Goal: Task Accomplishment & Management: Complete application form

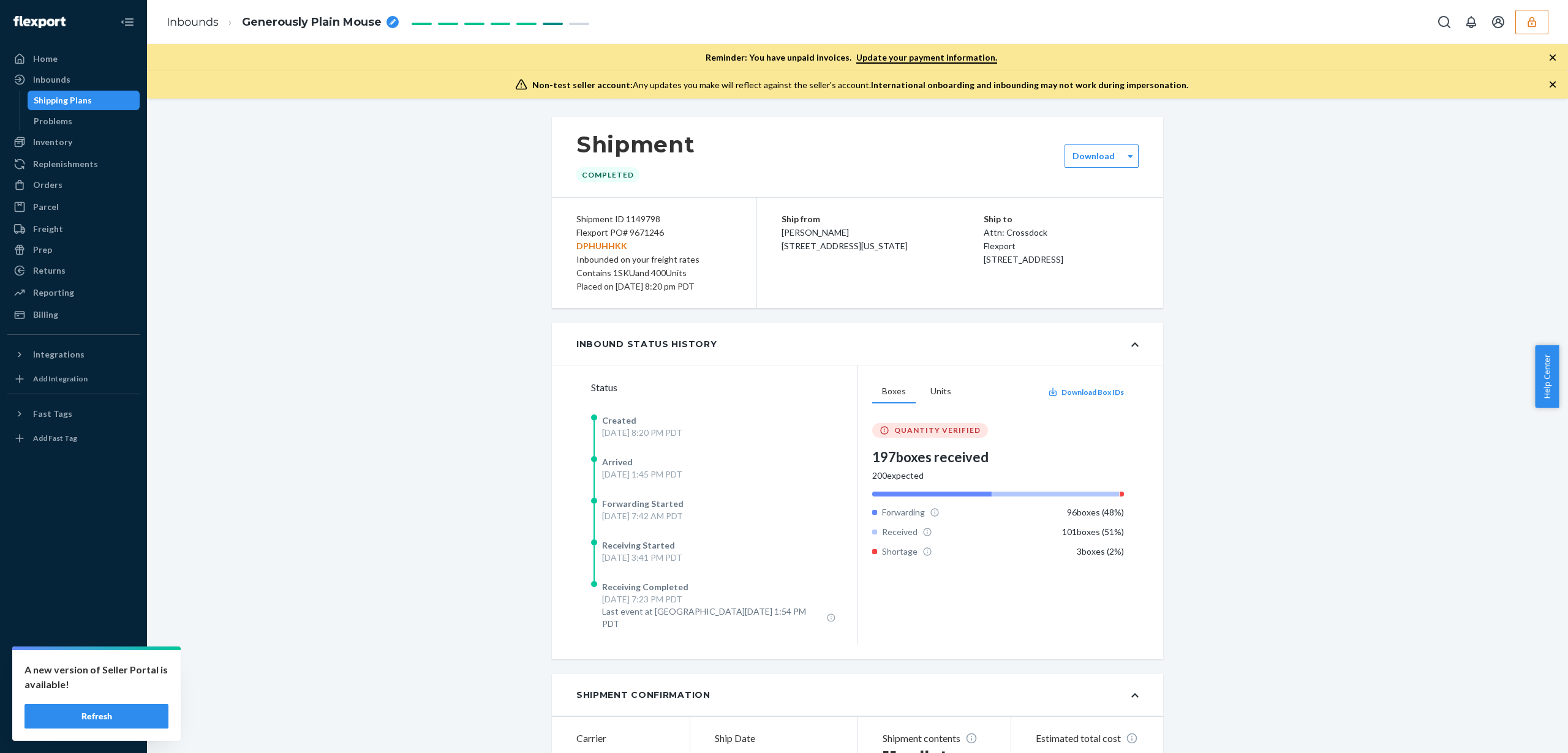
click at [138, 707] on button "Refresh" at bounding box center [96, 716] width 144 height 24
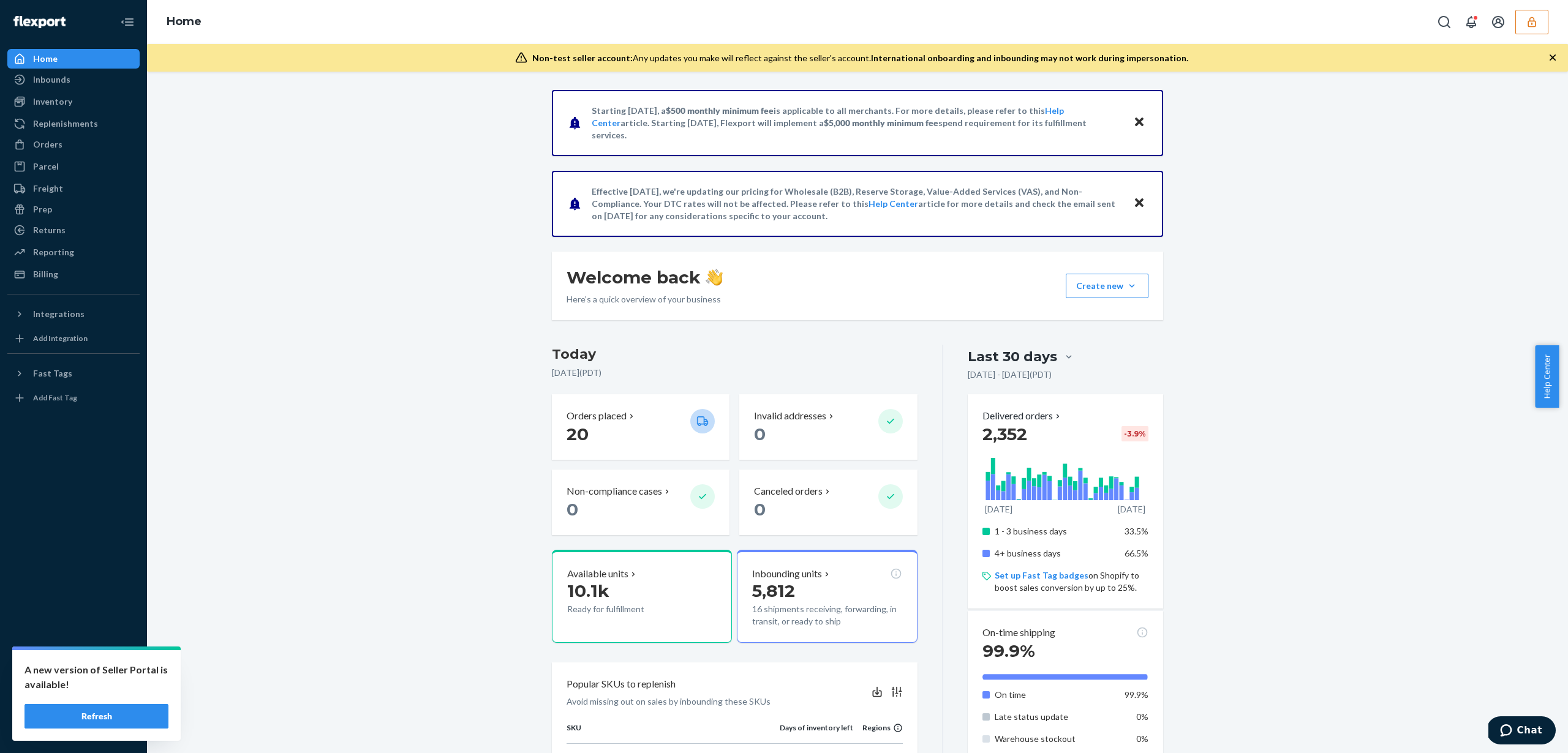
click at [123, 717] on button "Refresh" at bounding box center [96, 716] width 144 height 24
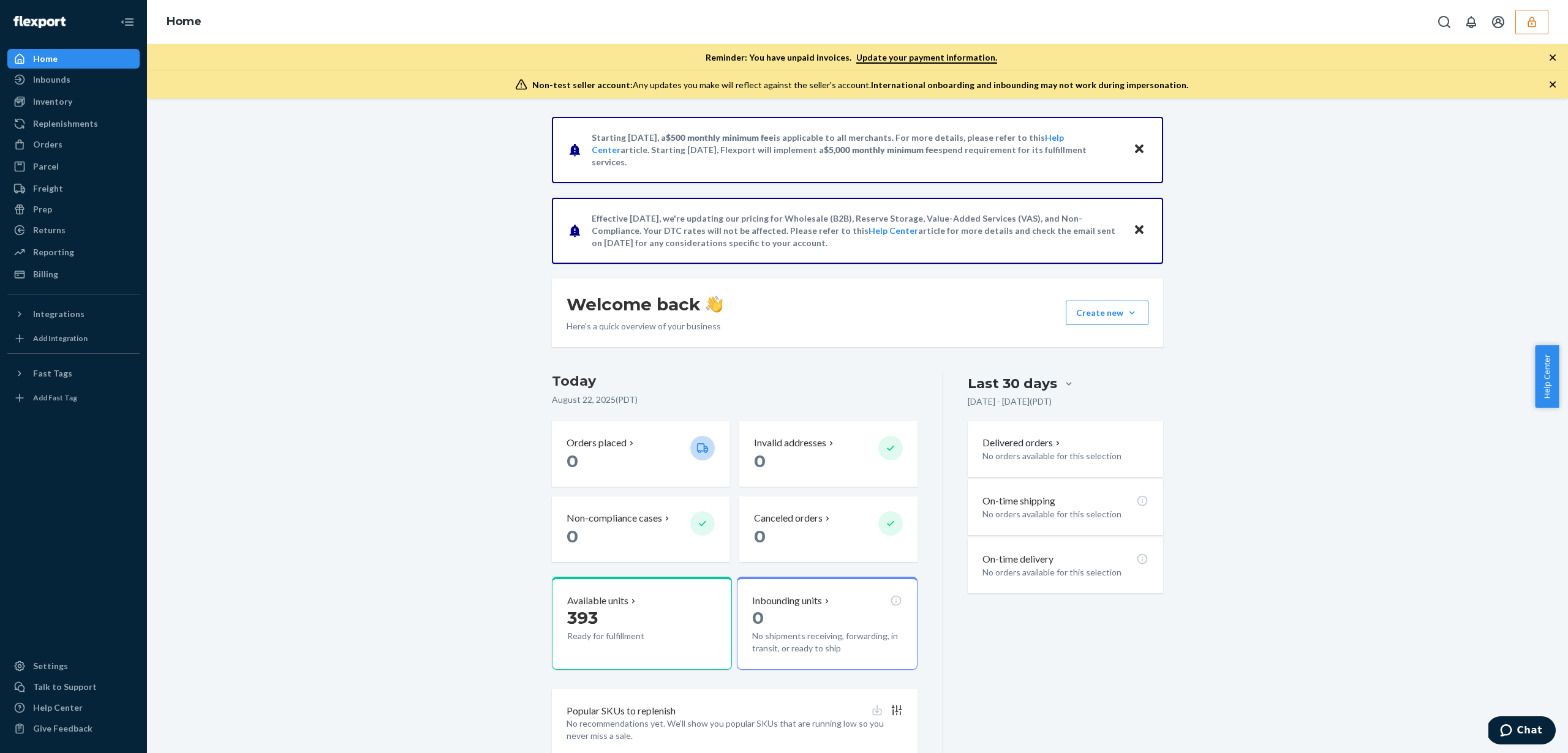
click at [1531, 21] on icon "button" at bounding box center [1531, 22] width 8 height 11
click at [1539, 2] on div "Home" at bounding box center [858, 22] width 1421 height 44
click at [1538, 20] on button "button" at bounding box center [1531, 22] width 33 height 24
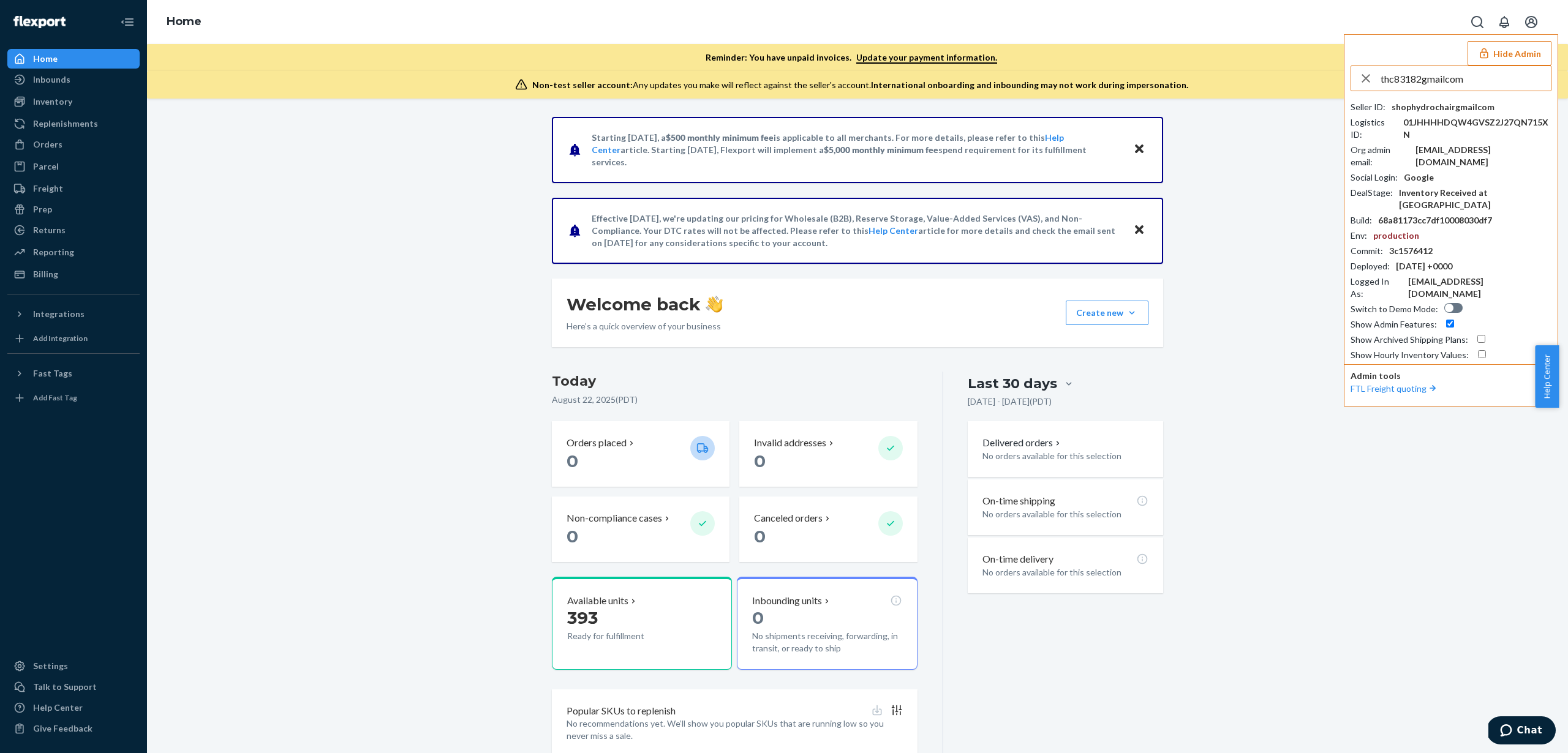
type input "thc83182gmailcom"
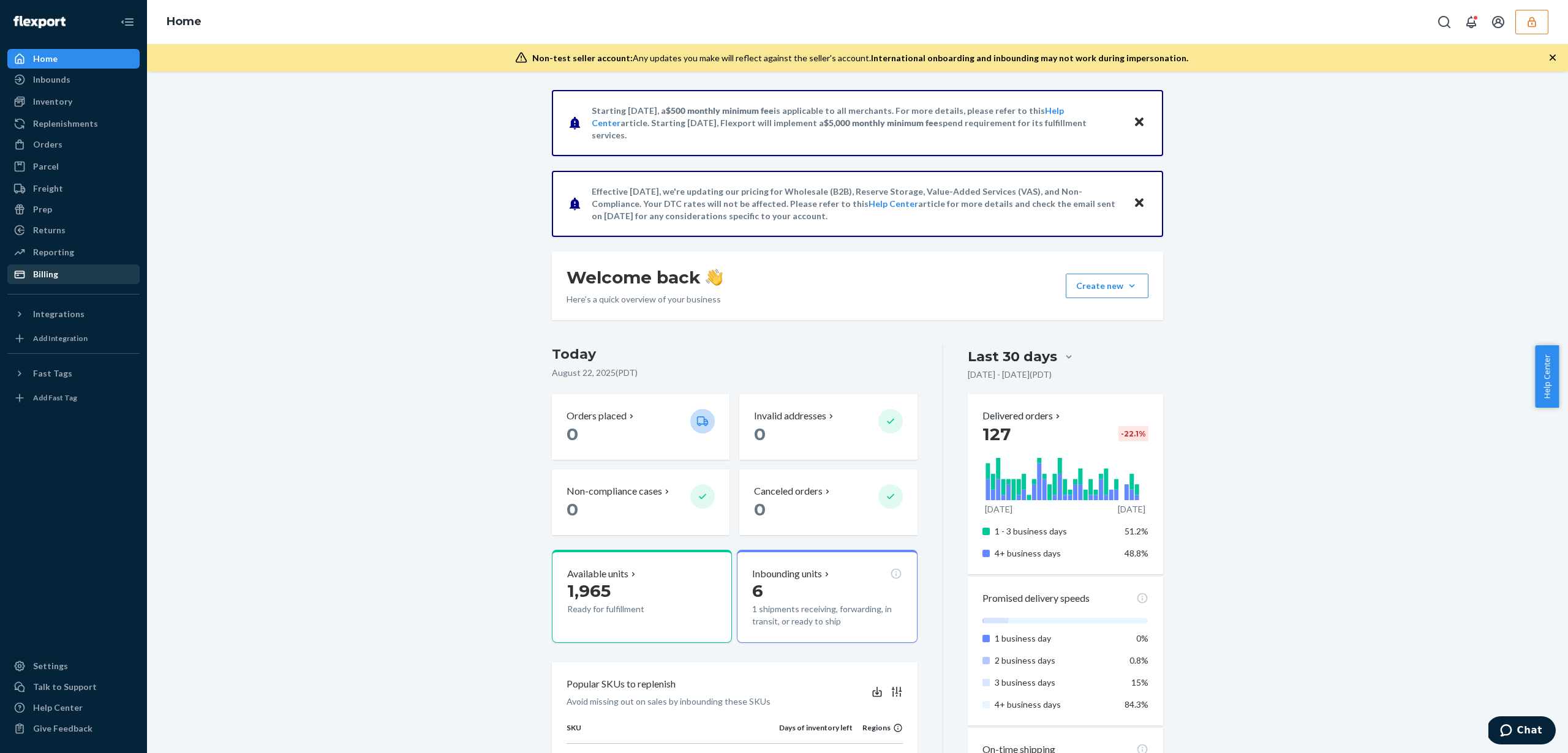
click at [55, 273] on div "Billing" at bounding box center [46, 274] width 25 height 12
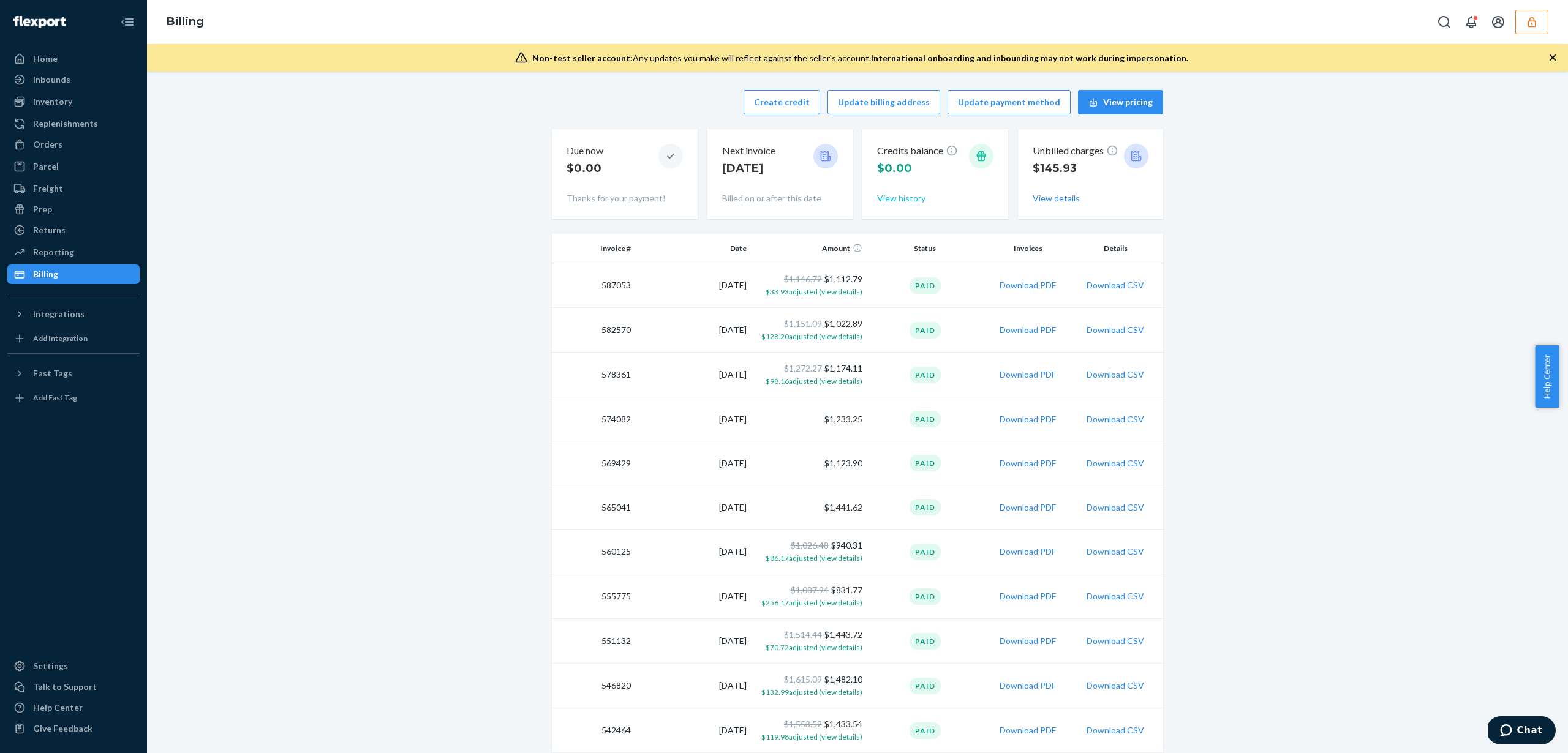
click at [879, 200] on button "View history" at bounding box center [901, 198] width 49 height 12
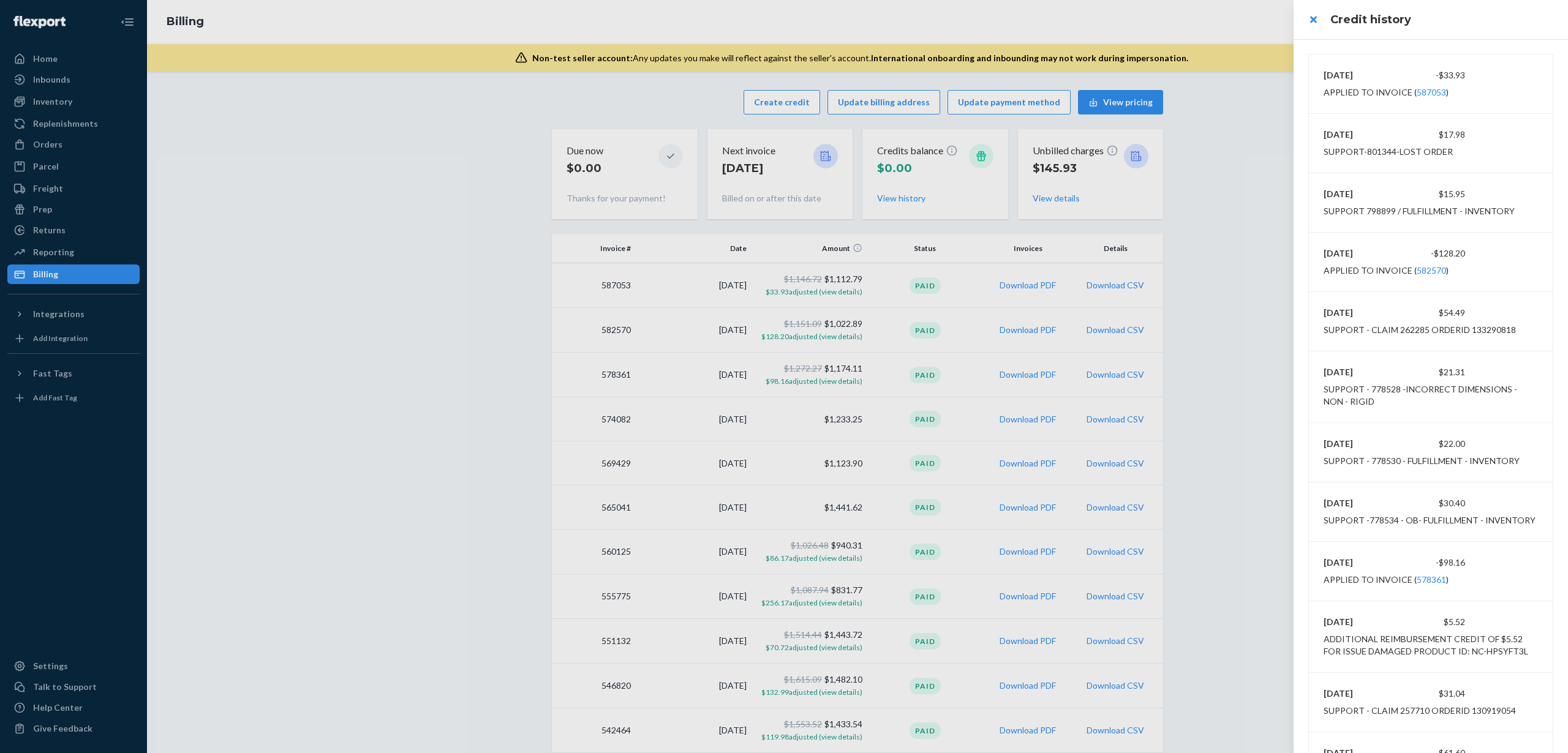
click at [99, 107] on div at bounding box center [784, 376] width 1568 height 753
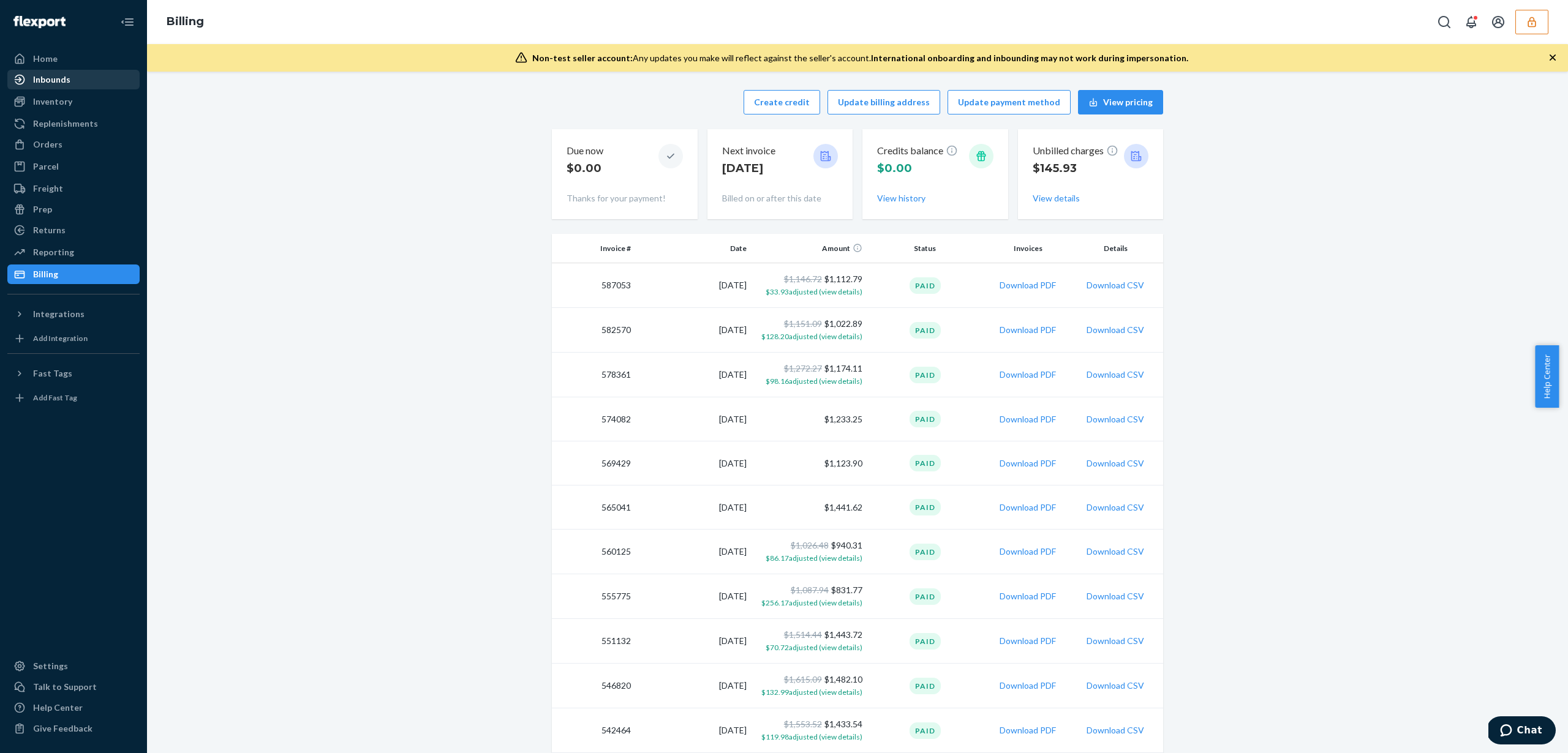
click at [95, 89] on link "Inbounds" at bounding box center [74, 79] width 132 height 19
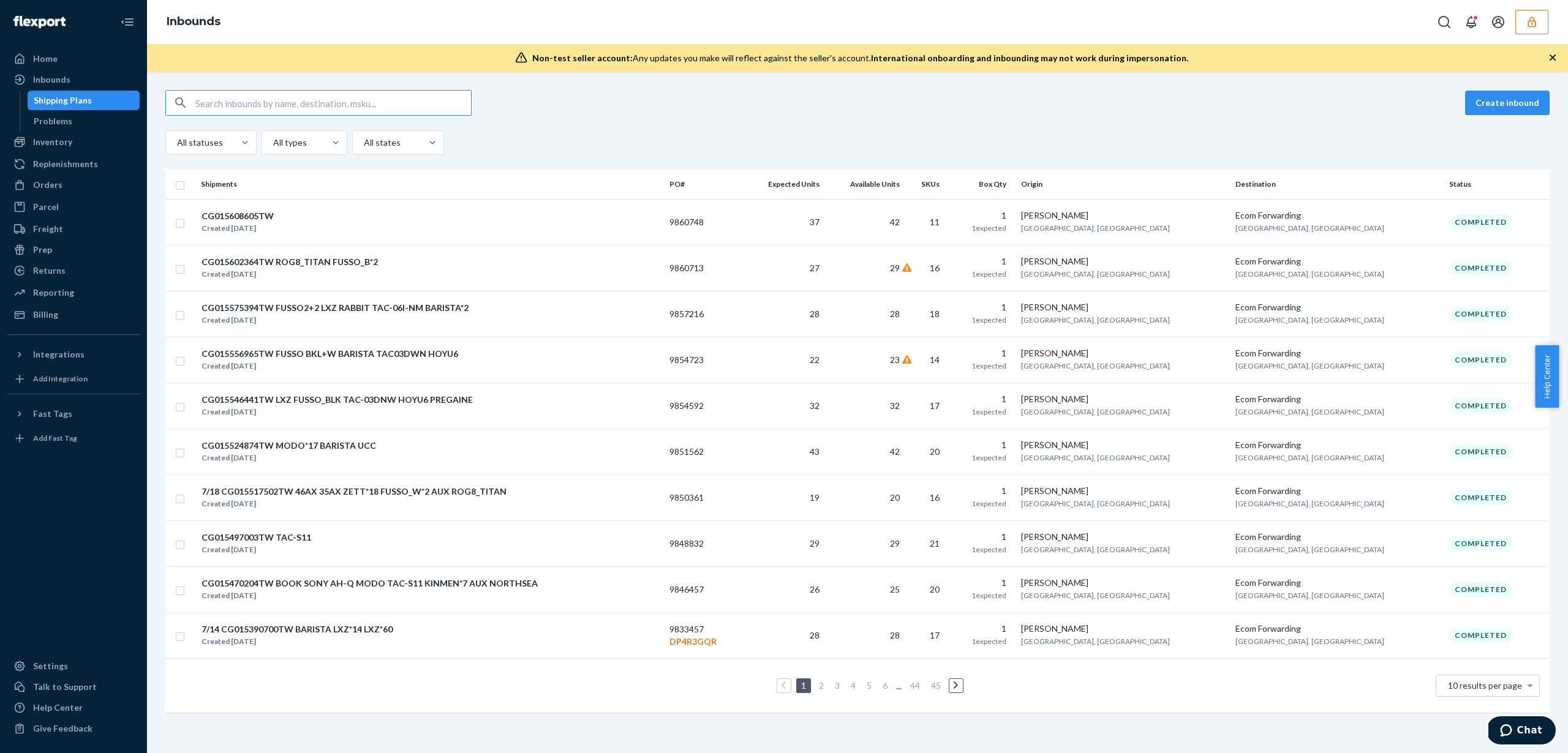
click at [318, 100] on input "text" at bounding box center [333, 102] width 276 height 24
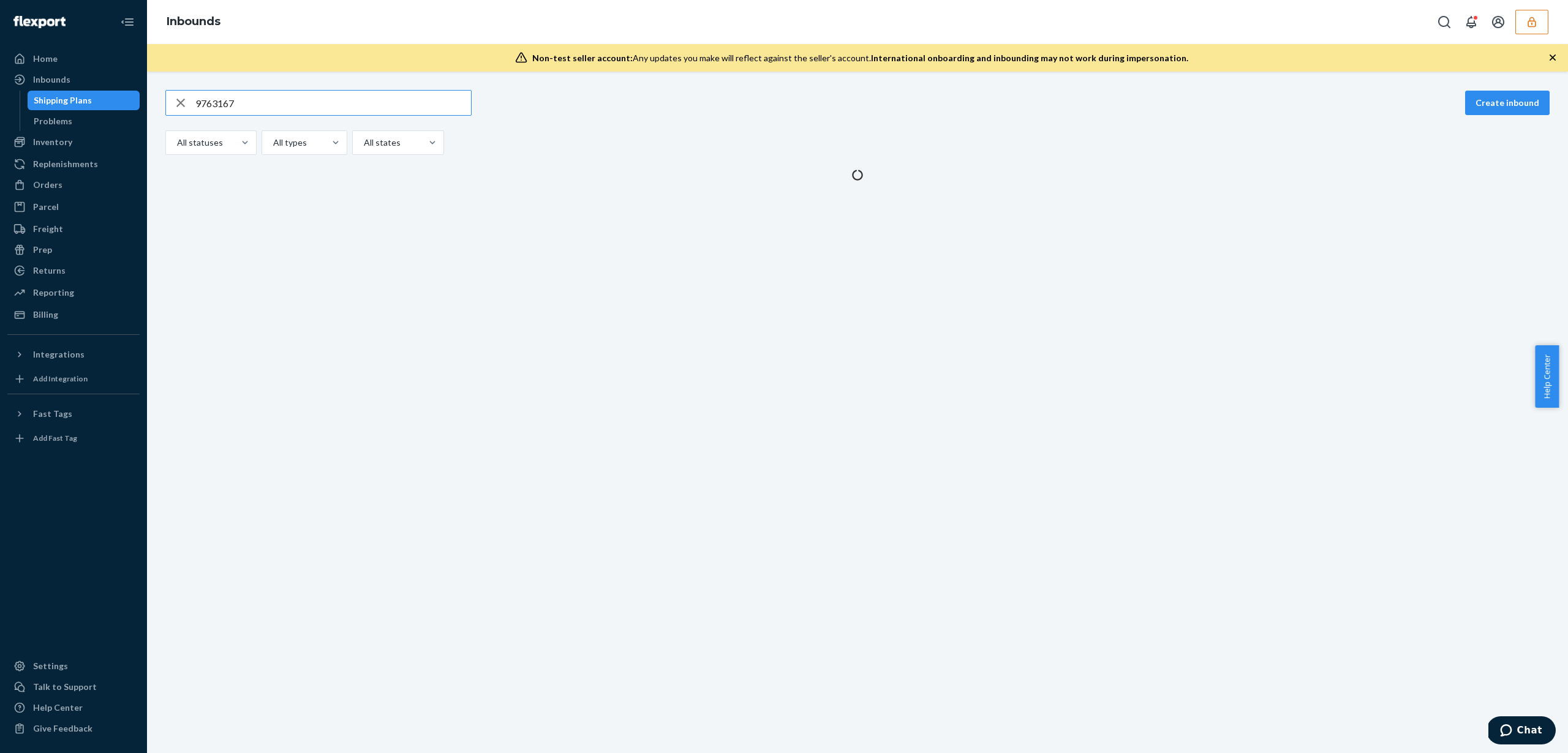
type input "9763167"
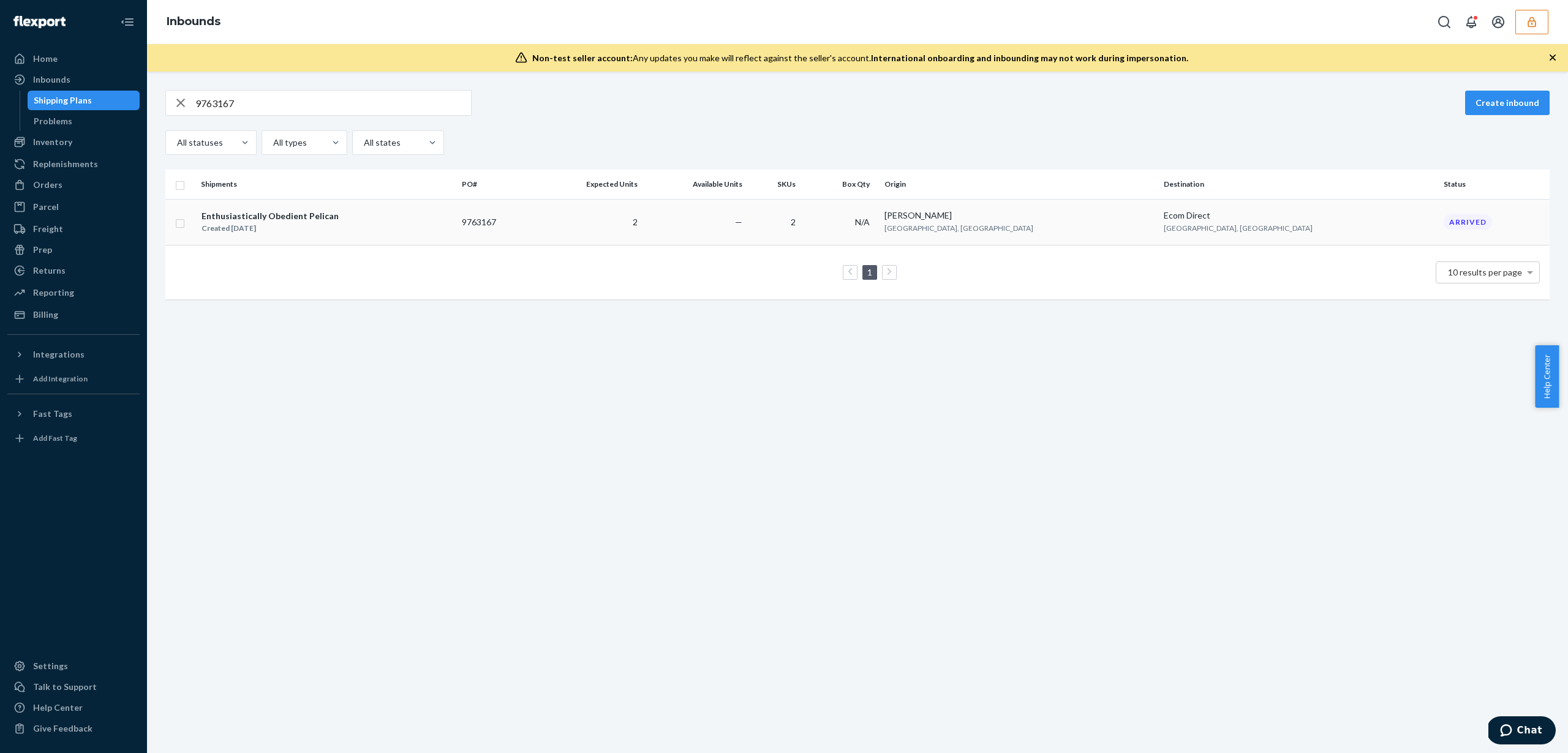
click at [634, 221] on td "2" at bounding box center [588, 222] width 108 height 46
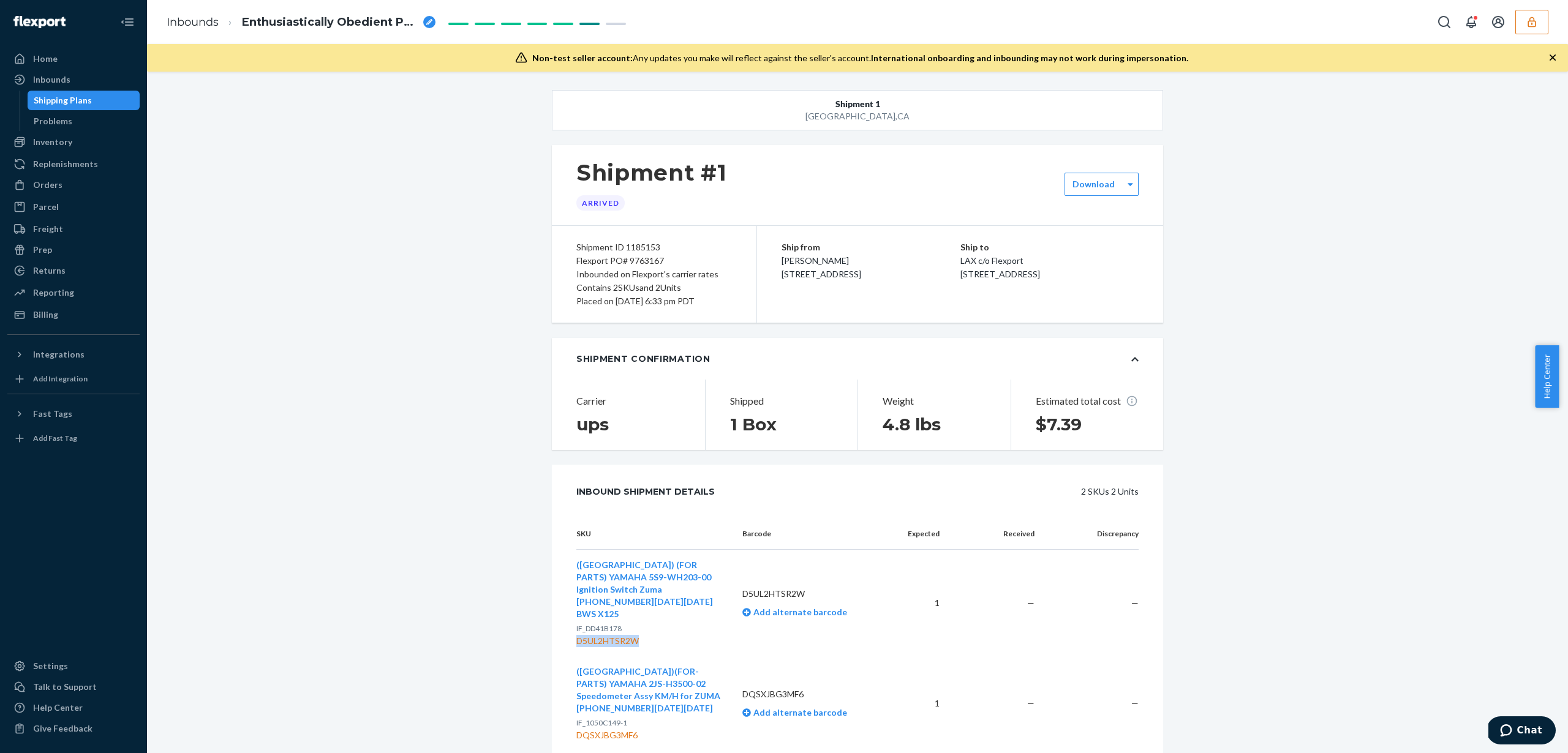
click at [85, 90] on link "Shipping Plans" at bounding box center [84, 100] width 113 height 19
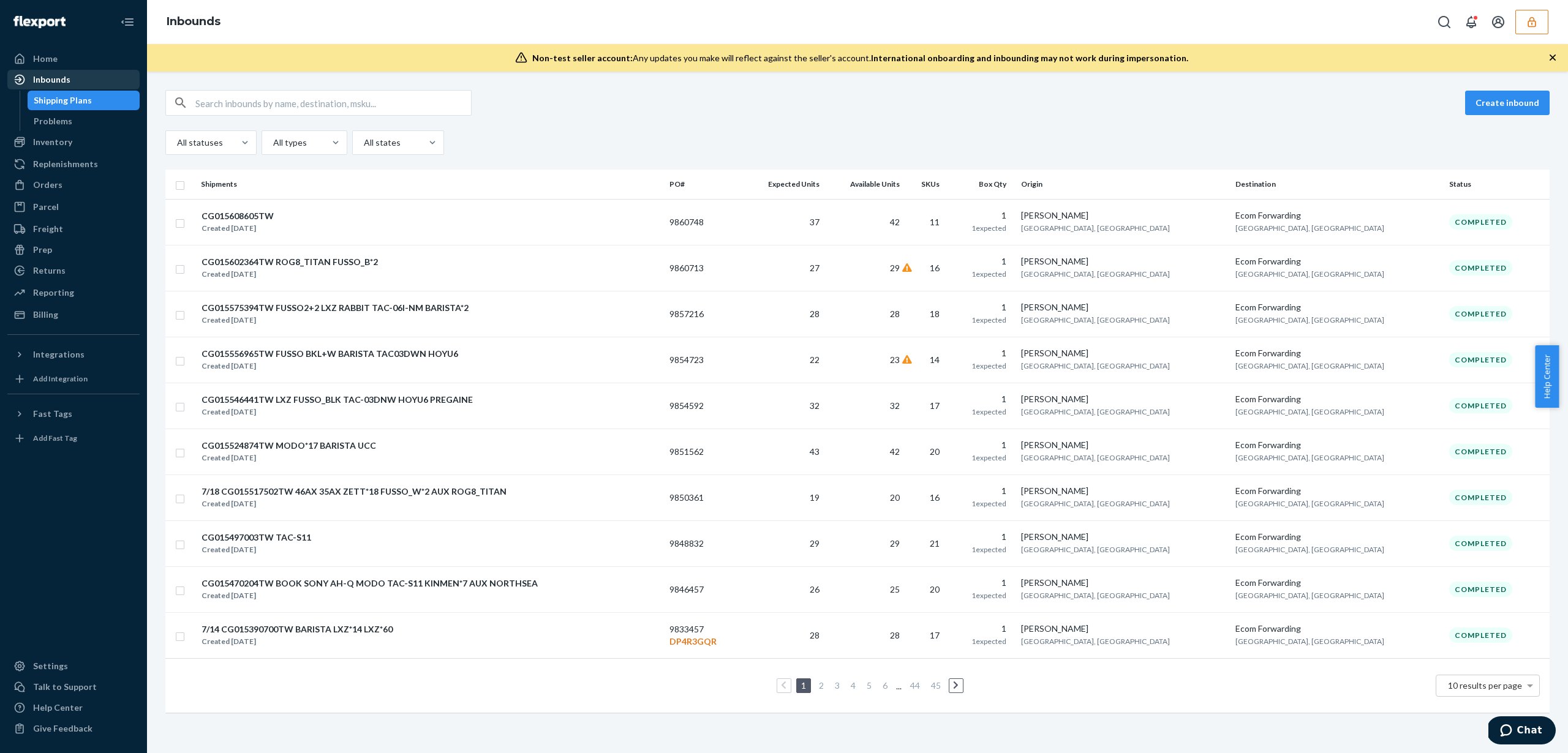
click at [69, 77] on div "Inbounds" at bounding box center [74, 79] width 130 height 17
click at [956, 684] on link at bounding box center [956, 686] width 14 height 15
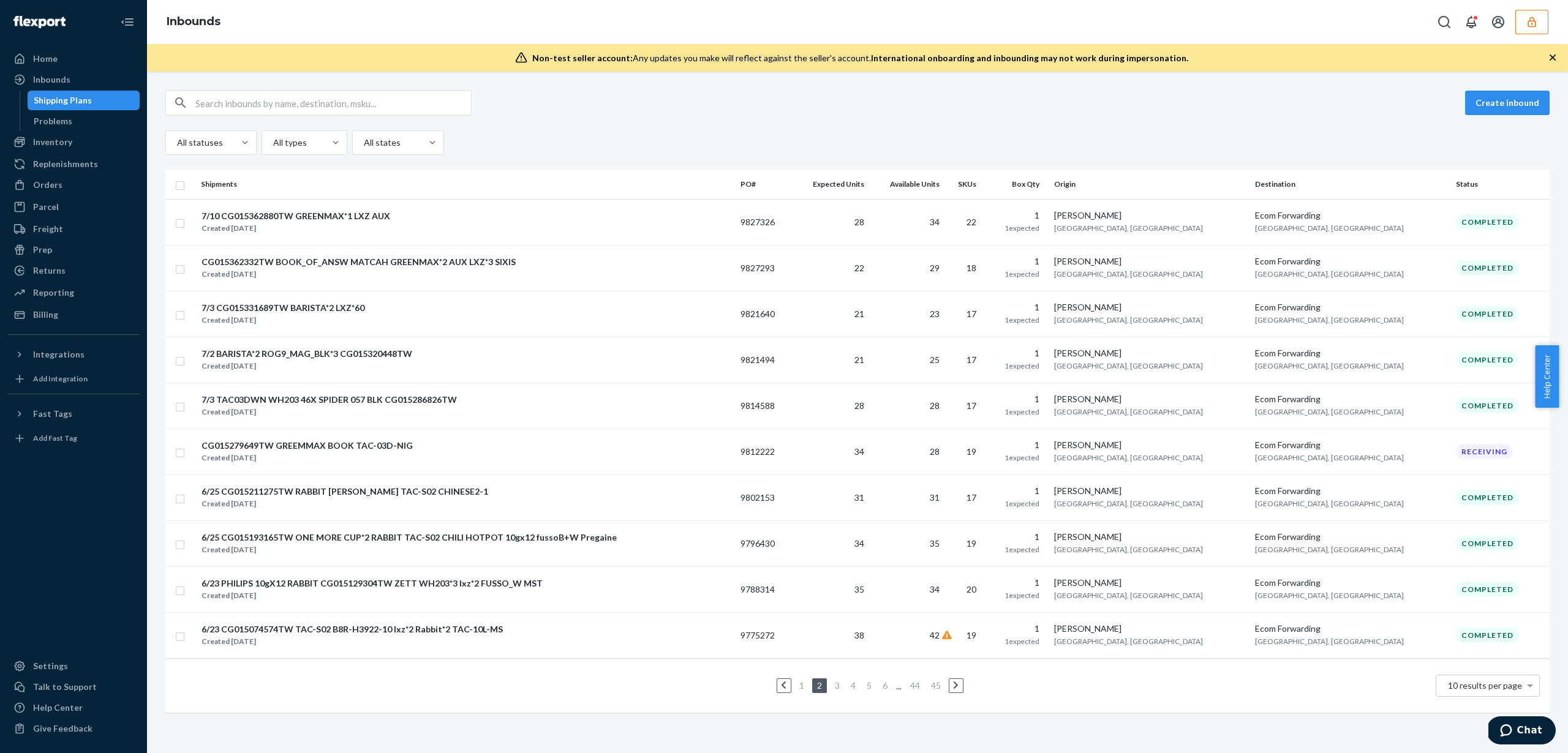
click at [956, 684] on link at bounding box center [956, 686] width 14 height 15
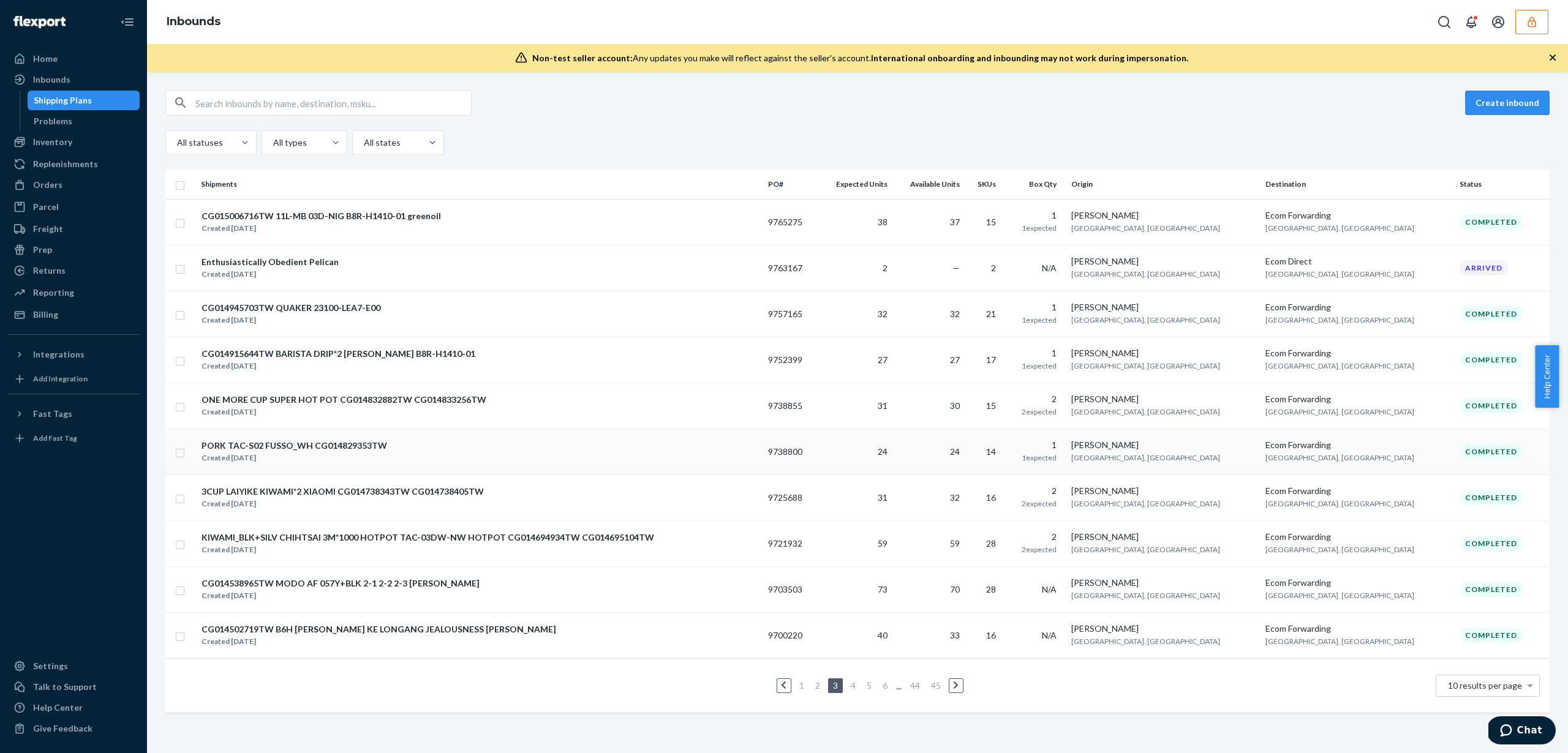
drag, startPoint x: 956, startPoint y: 684, endPoint x: 1250, endPoint y: 439, distance: 382.7
click at [1251, 441] on table "Shipments PO# Expected Units Available Units SKUs Box Qty Origin Destination St…" at bounding box center [857, 441] width 1384 height 543
click at [1522, 34] on button "button" at bounding box center [1531, 22] width 33 height 24
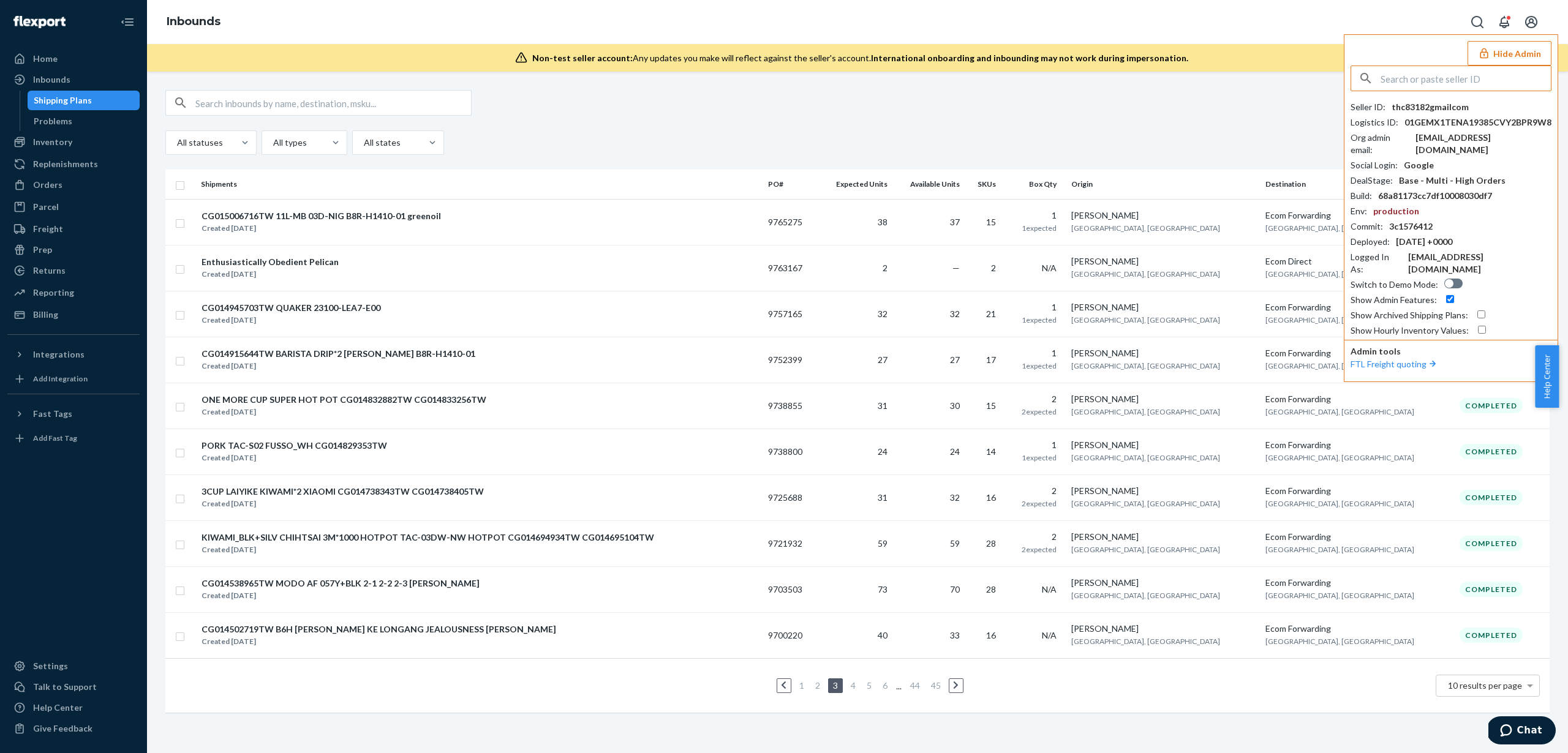
click at [1479, 310] on input "checkbox" at bounding box center [1481, 314] width 8 height 8
checkbox input "true"
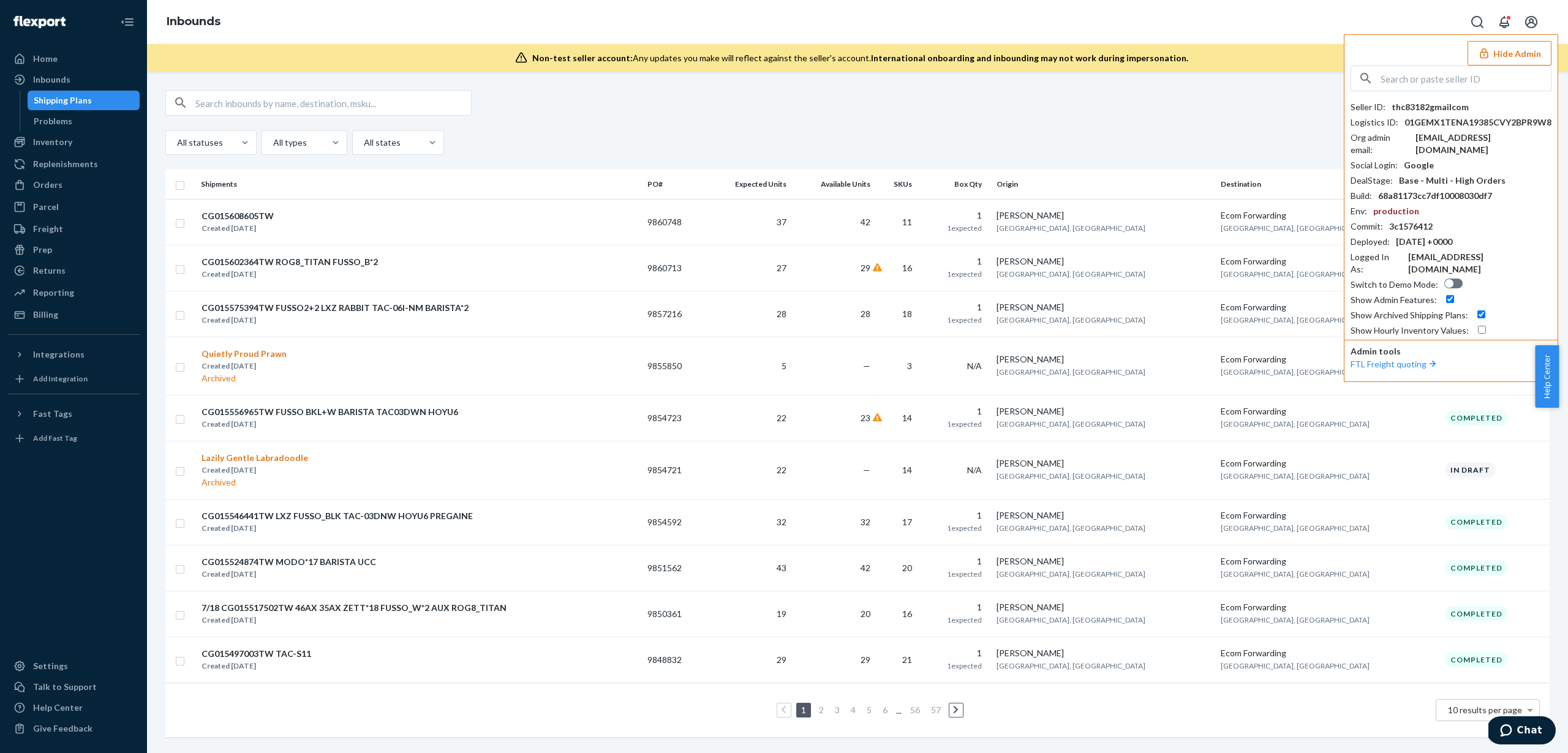
click at [1519, 64] on button "Hide Admin" at bounding box center [1509, 53] width 84 height 24
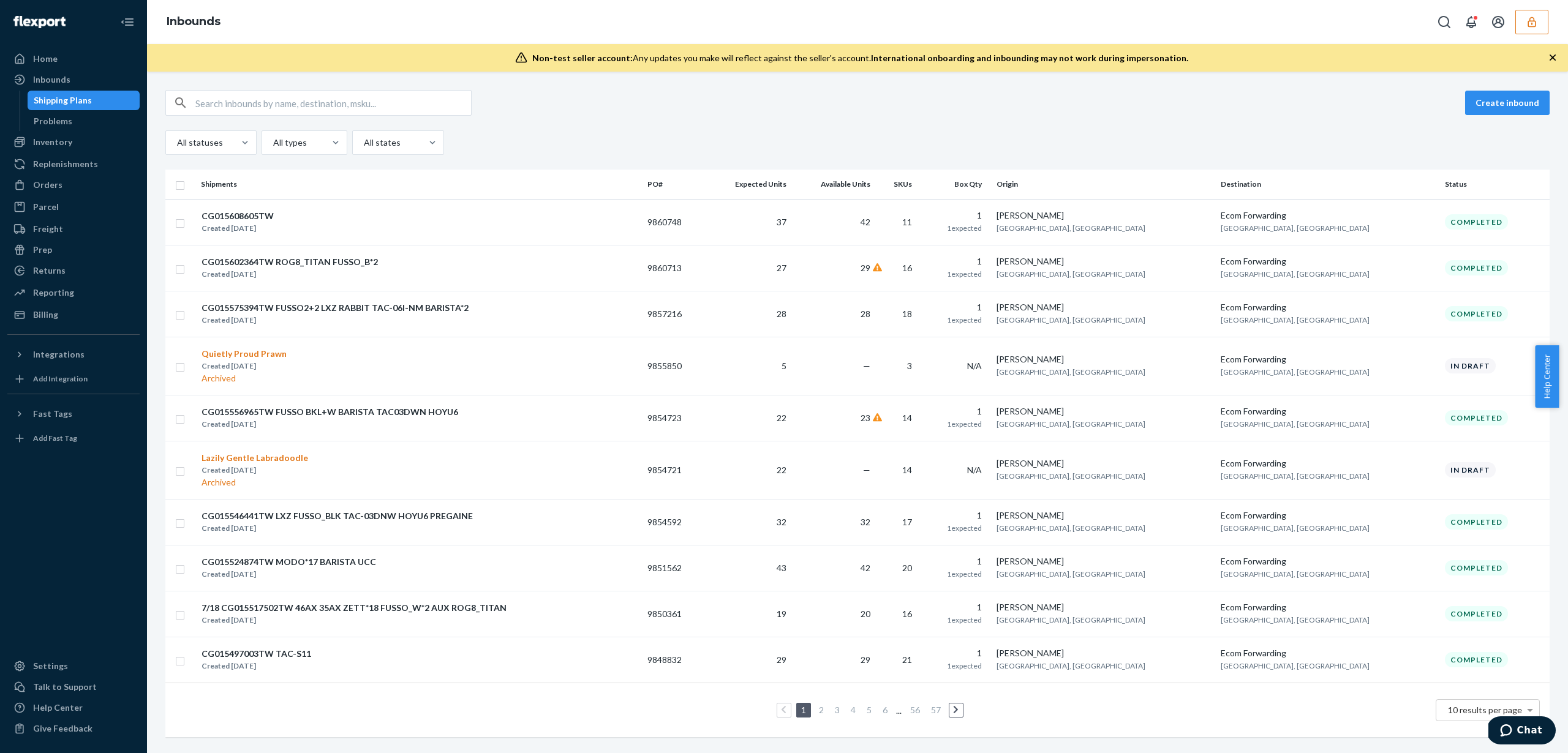
click at [953, 714] on icon at bounding box center [956, 709] width 6 height 9
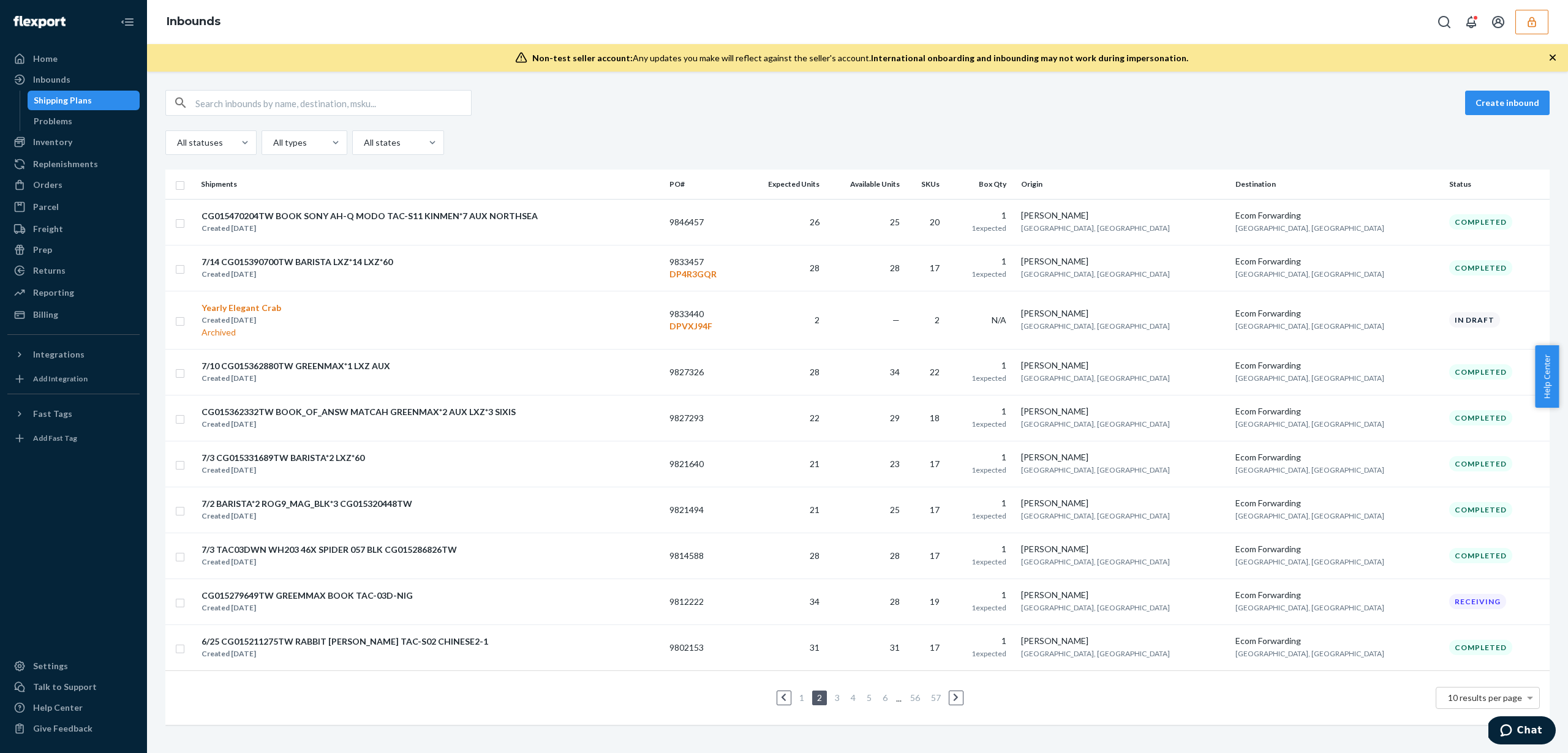
click at [956, 698] on link at bounding box center [956, 698] width 14 height 15
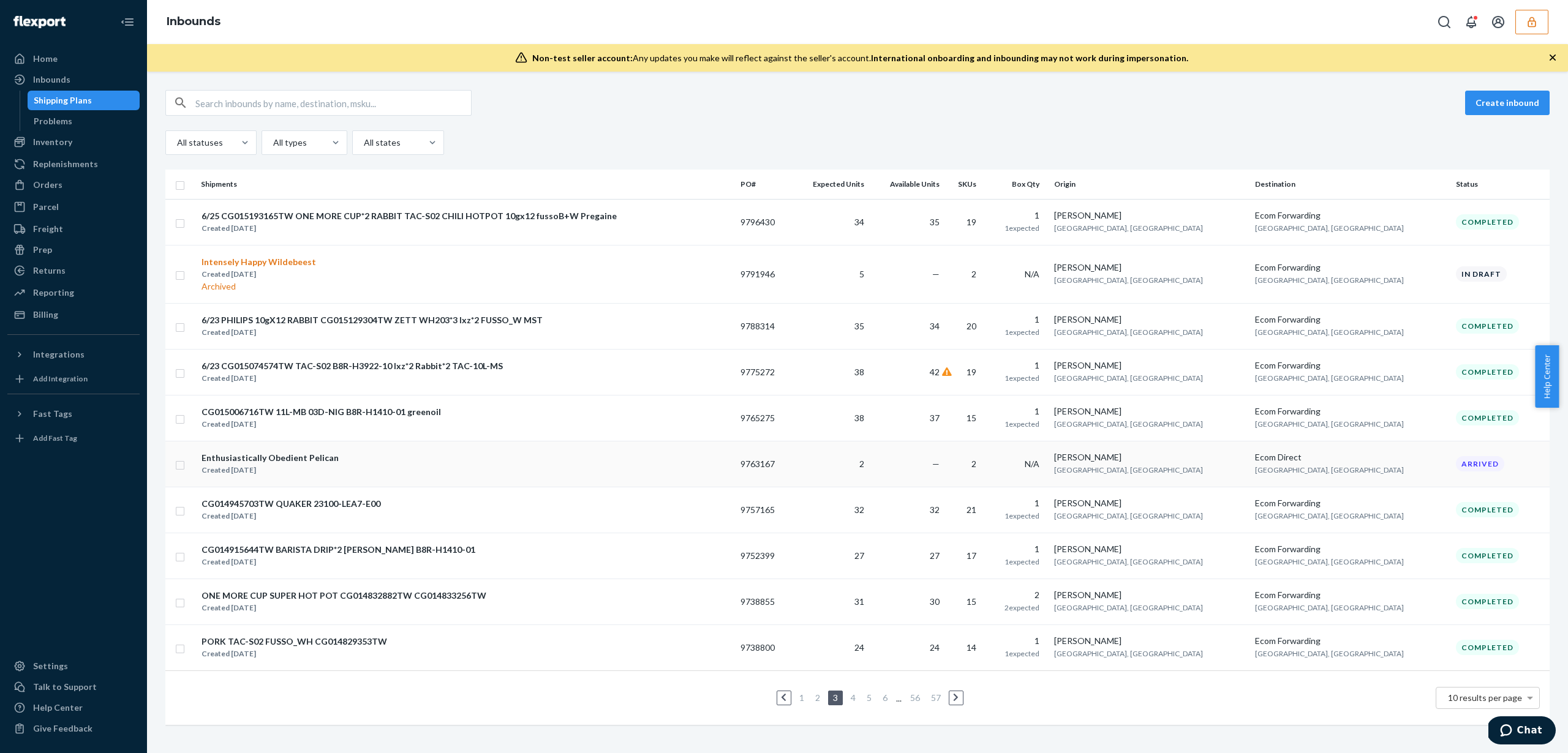
click at [944, 471] on td "—" at bounding box center [906, 464] width 75 height 46
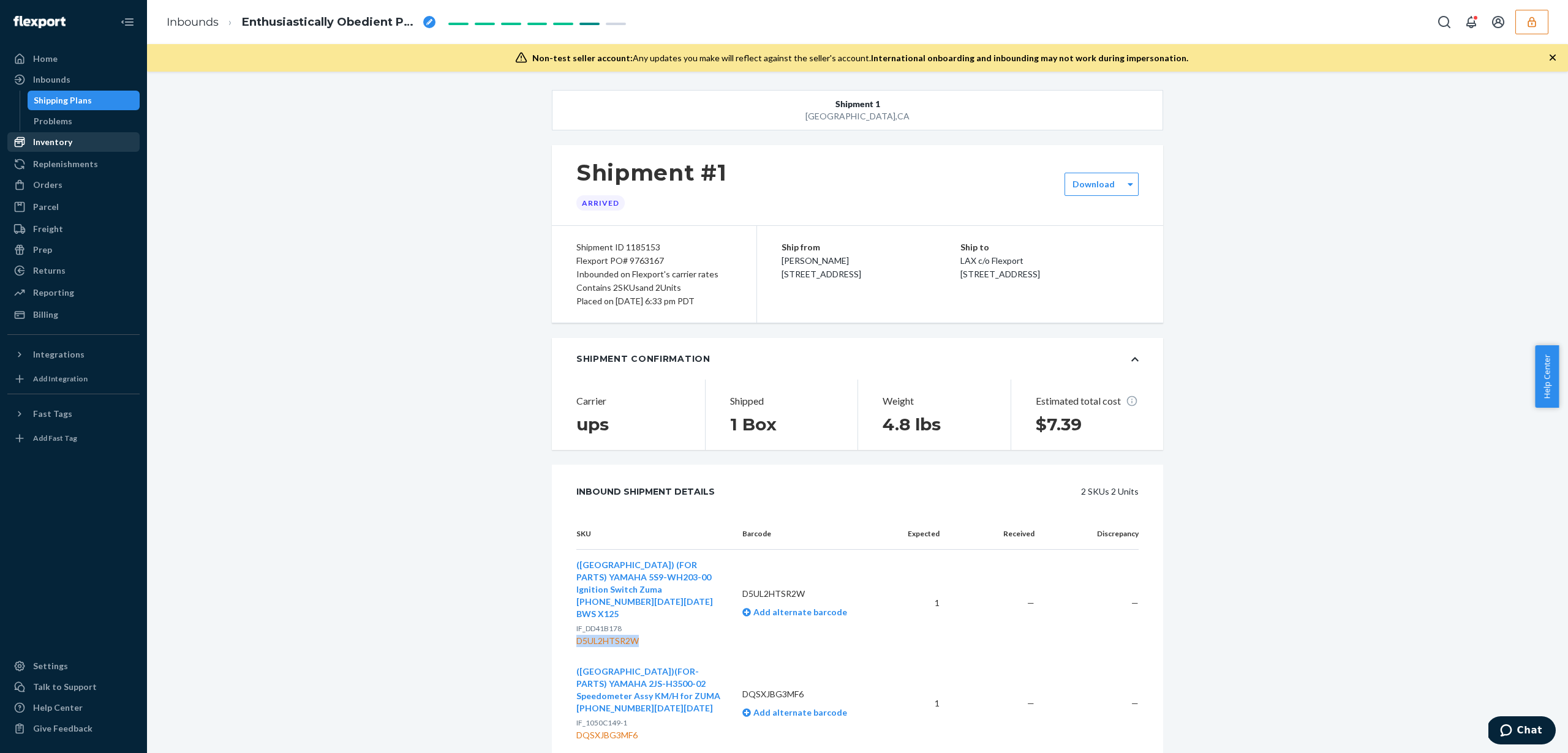
click at [74, 149] on div "Inventory" at bounding box center [74, 141] width 130 height 17
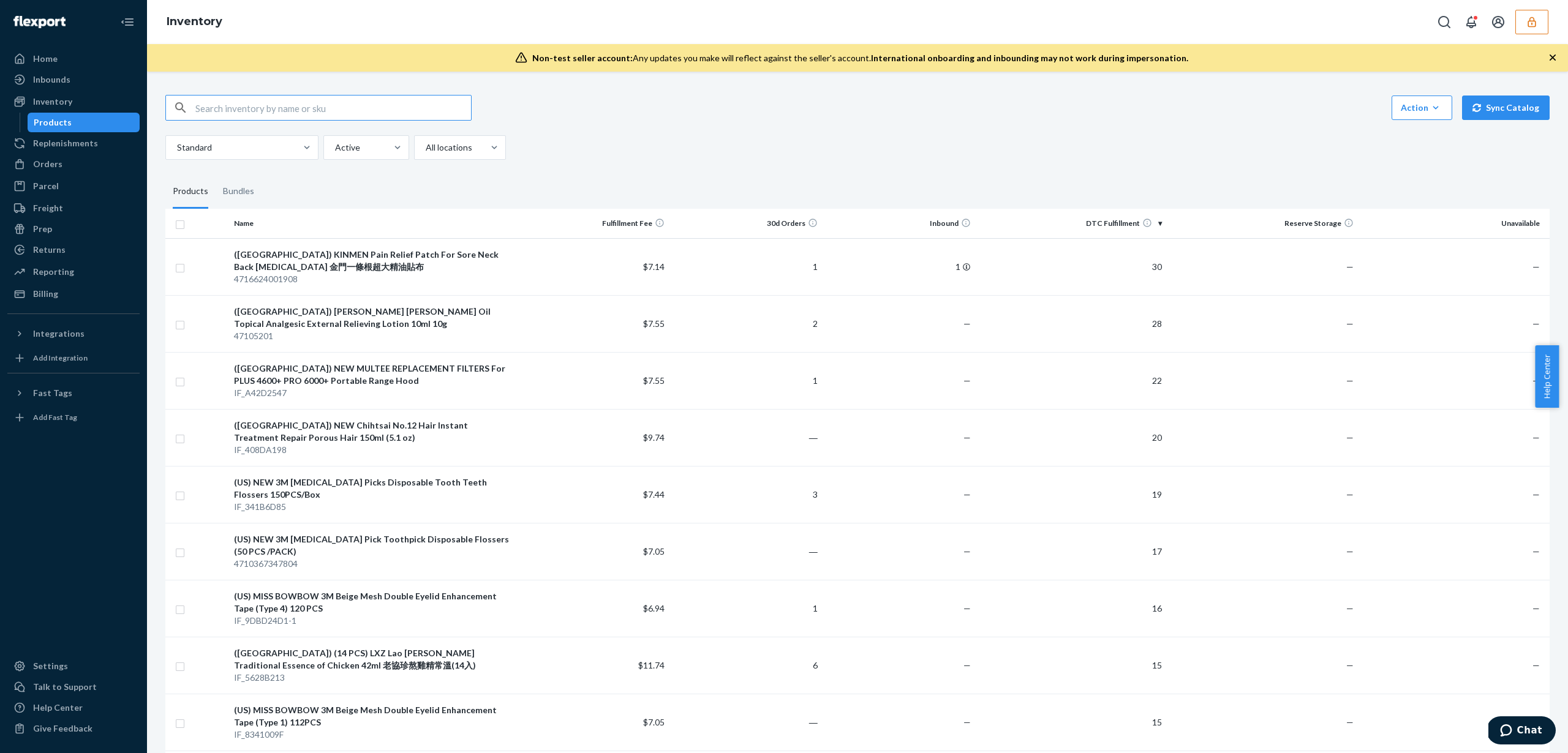
click at [331, 113] on input "text" at bounding box center [333, 107] width 276 height 24
type input "D5UL2HTSR2W"
click at [79, 86] on div "Inbounds" at bounding box center [74, 79] width 130 height 17
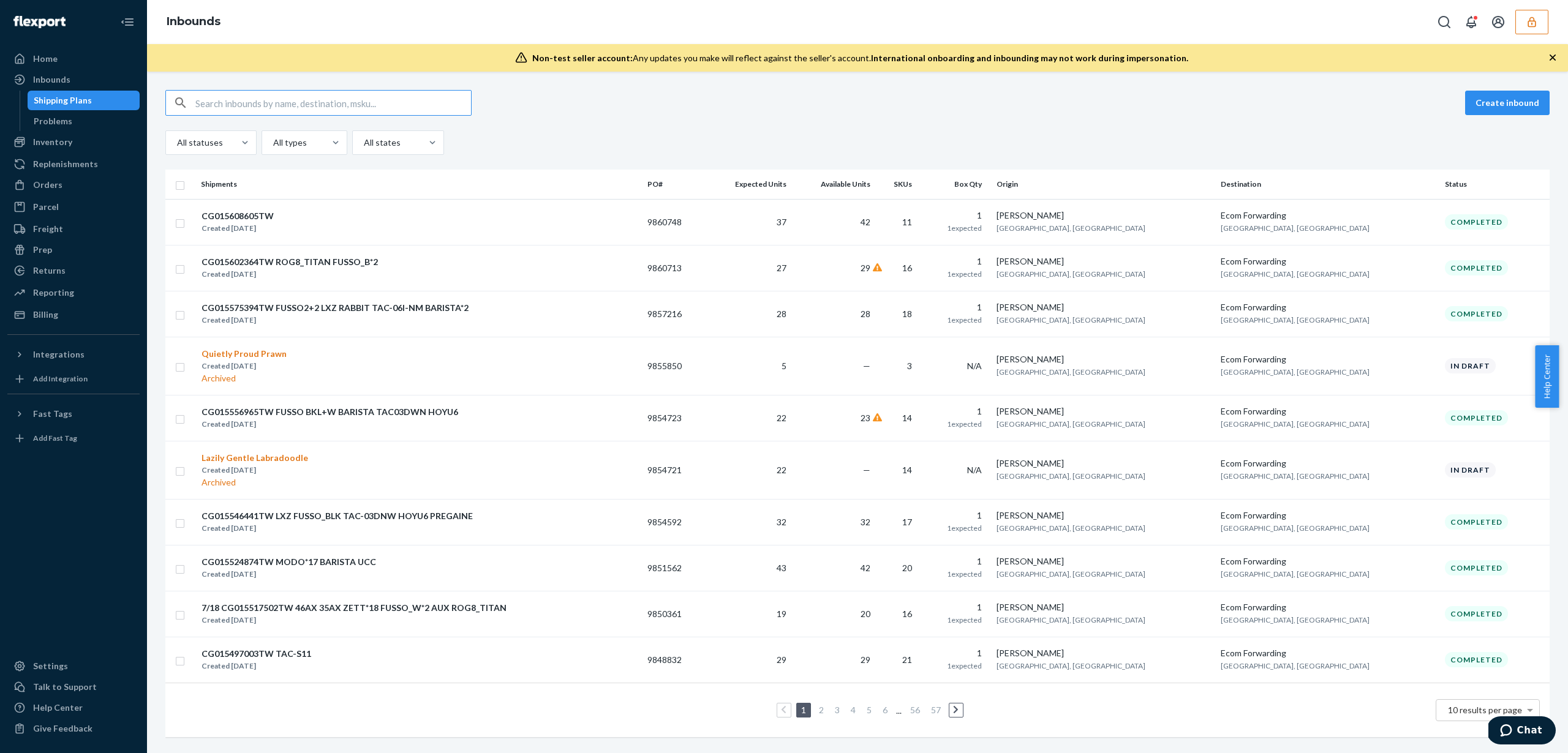
click at [949, 714] on link at bounding box center [956, 710] width 14 height 15
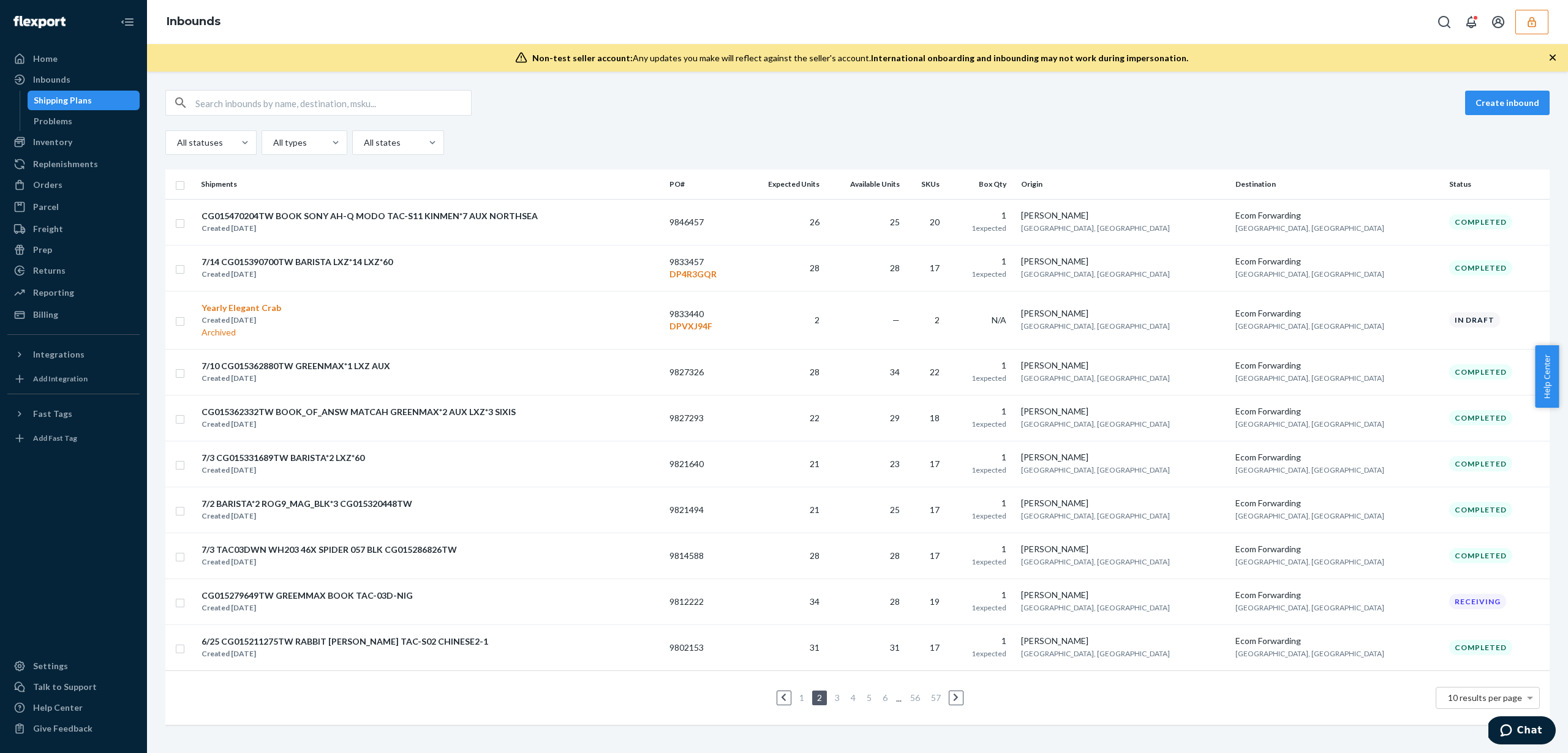
click at [957, 695] on link at bounding box center [956, 698] width 14 height 15
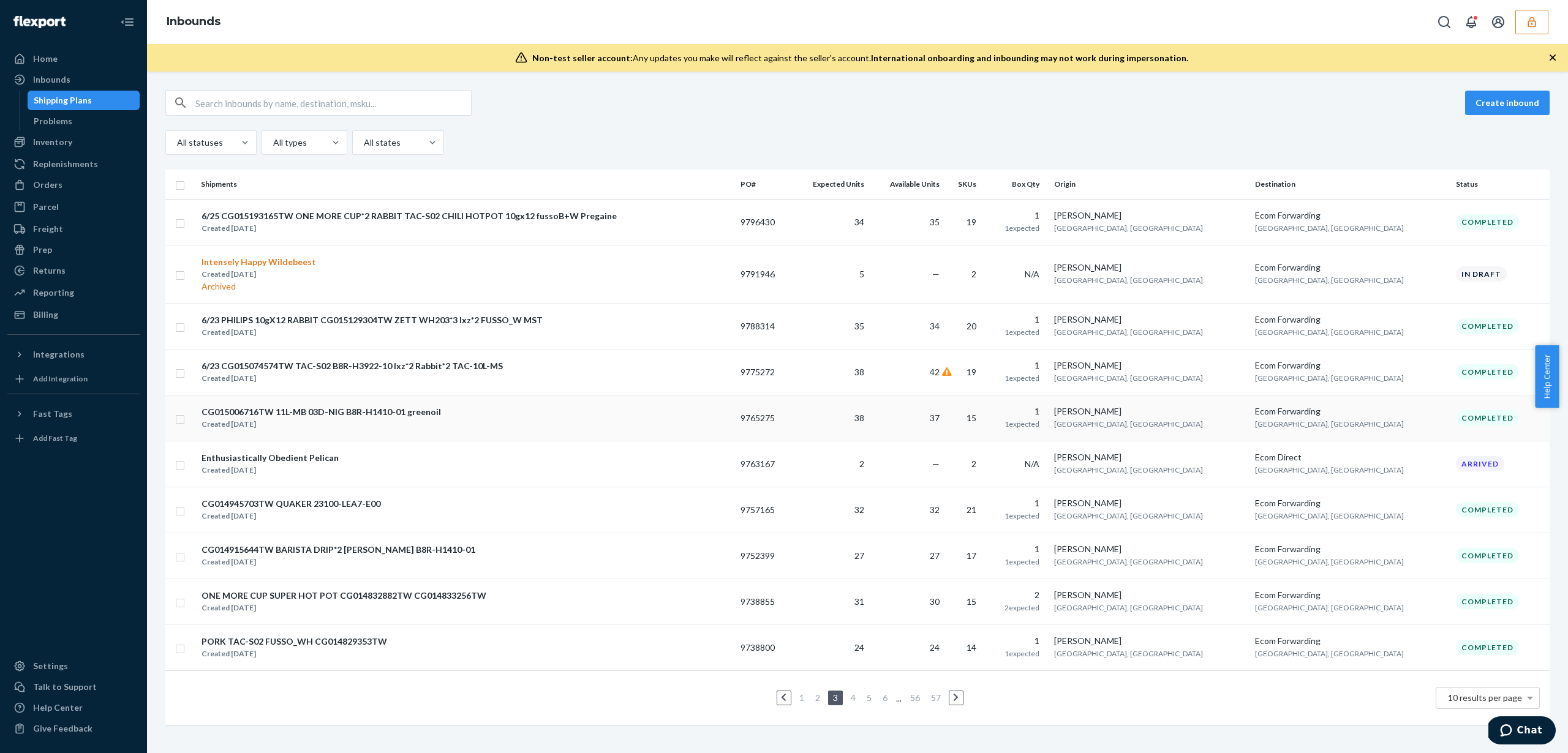
click at [944, 410] on td "37" at bounding box center [906, 418] width 75 height 46
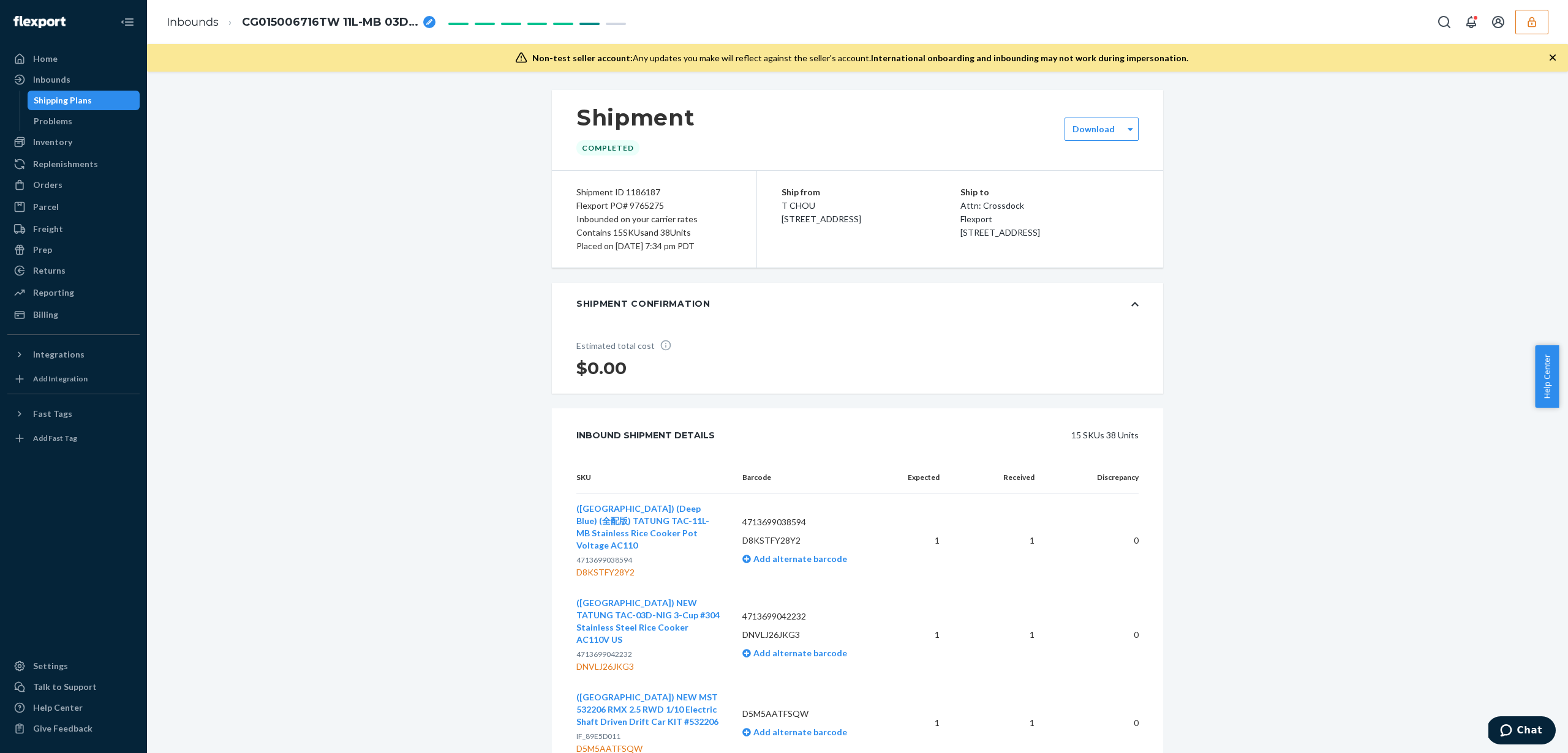
click at [87, 80] on div "Inbounds" at bounding box center [74, 79] width 130 height 17
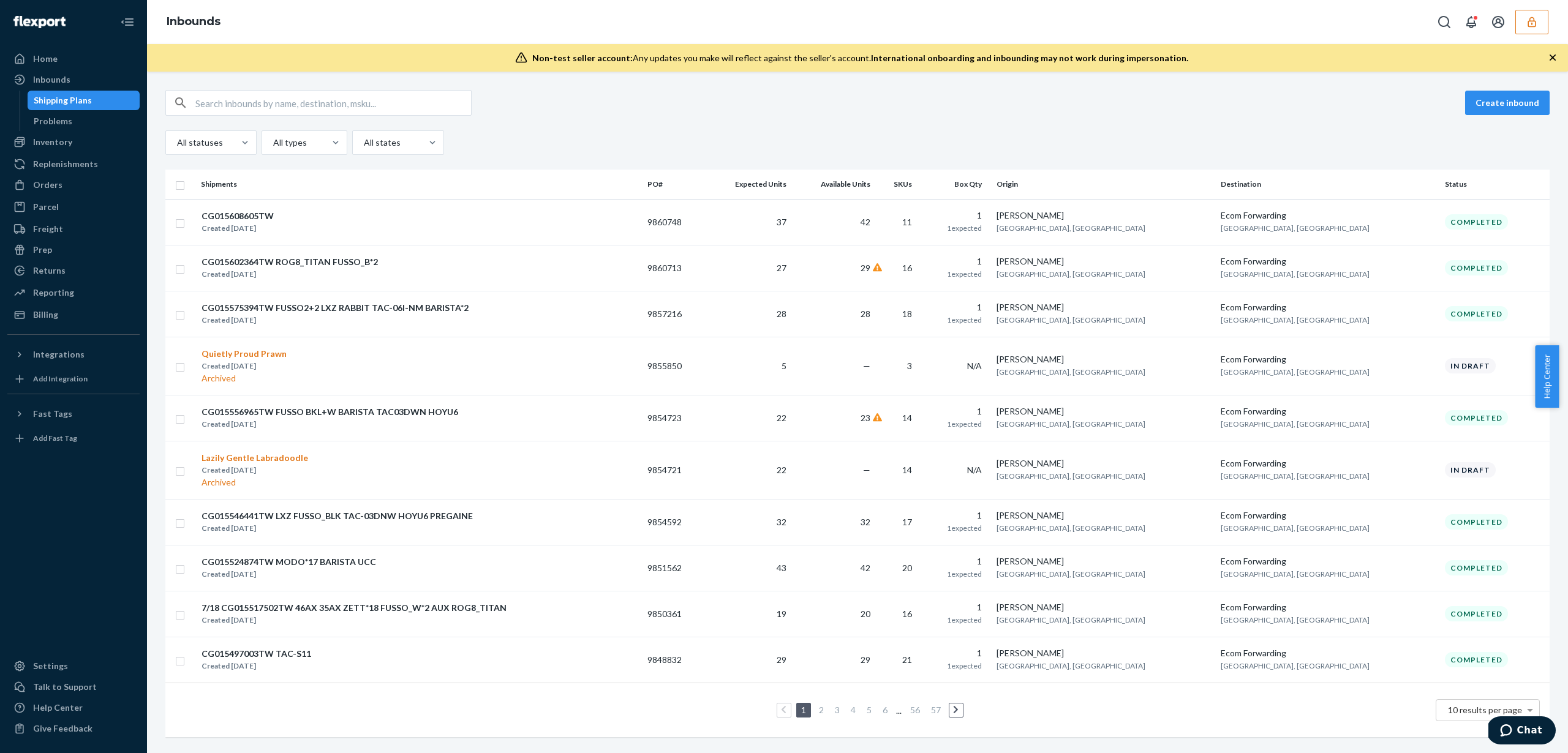
click at [953, 709] on icon at bounding box center [956, 709] width 6 height 9
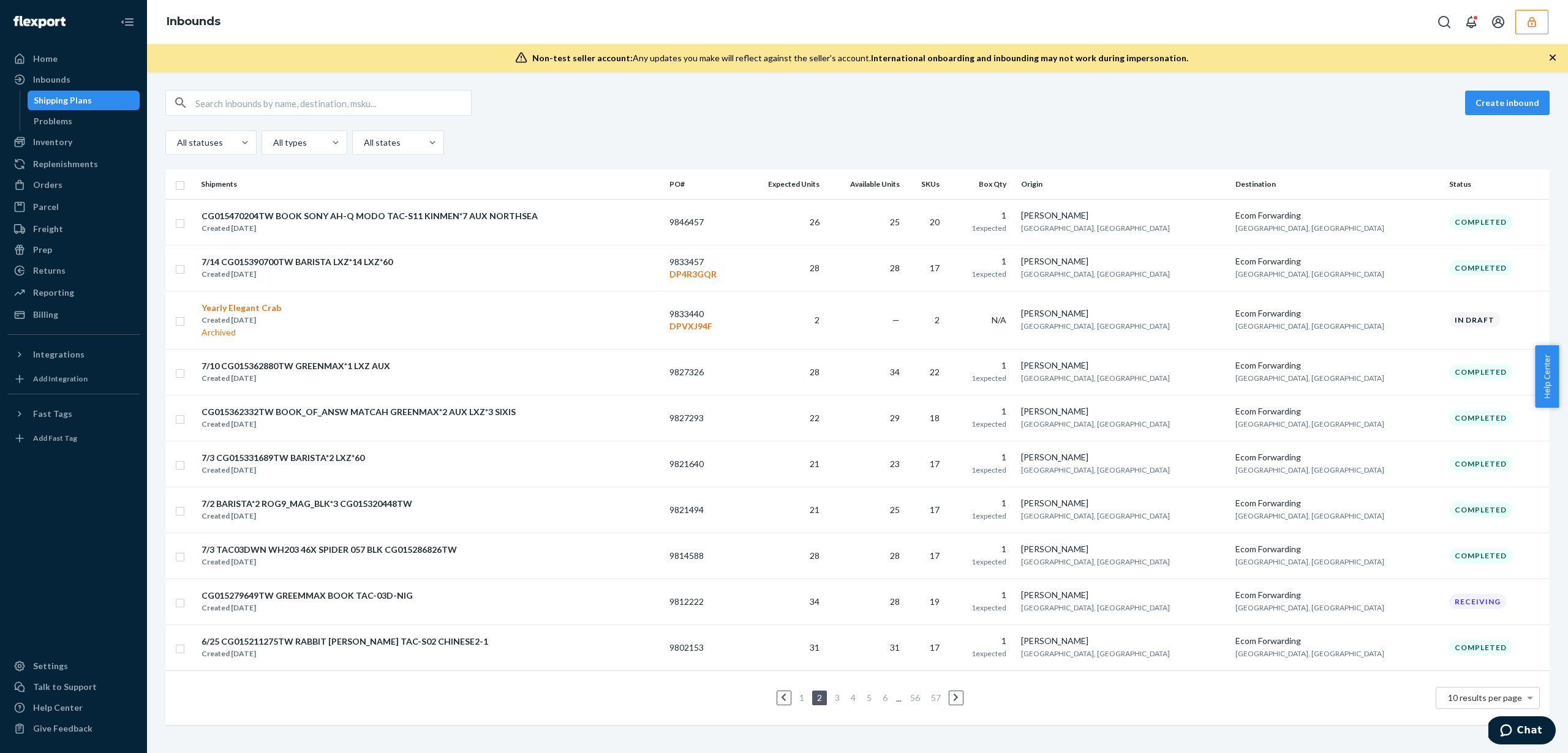
click at [950, 709] on div "1 2 3 4 5 6 ... 56 57 10 results per page" at bounding box center [858, 698] width 1365 height 39
click at [957, 693] on link at bounding box center [956, 698] width 14 height 15
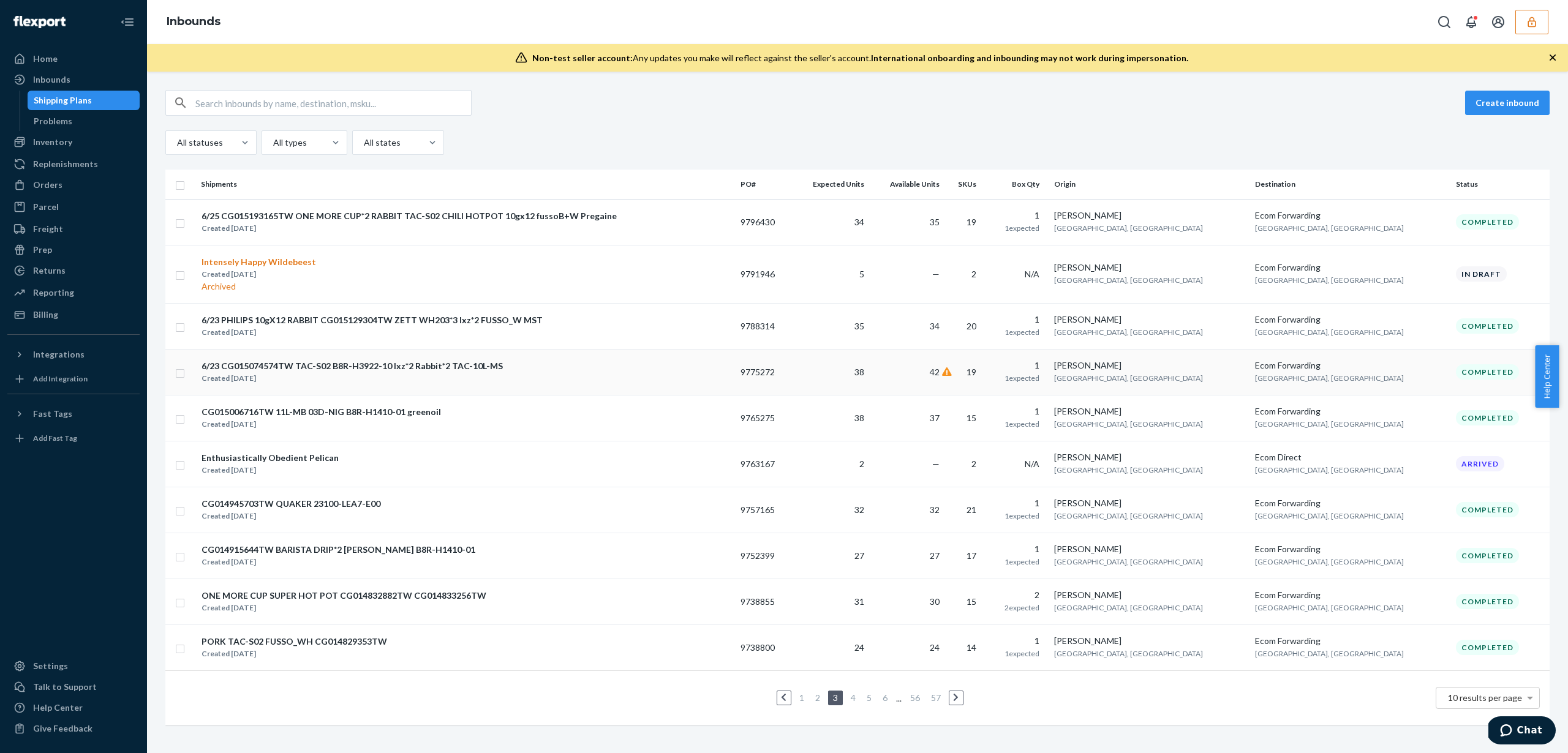
click at [944, 371] on td "42" at bounding box center [906, 372] width 75 height 46
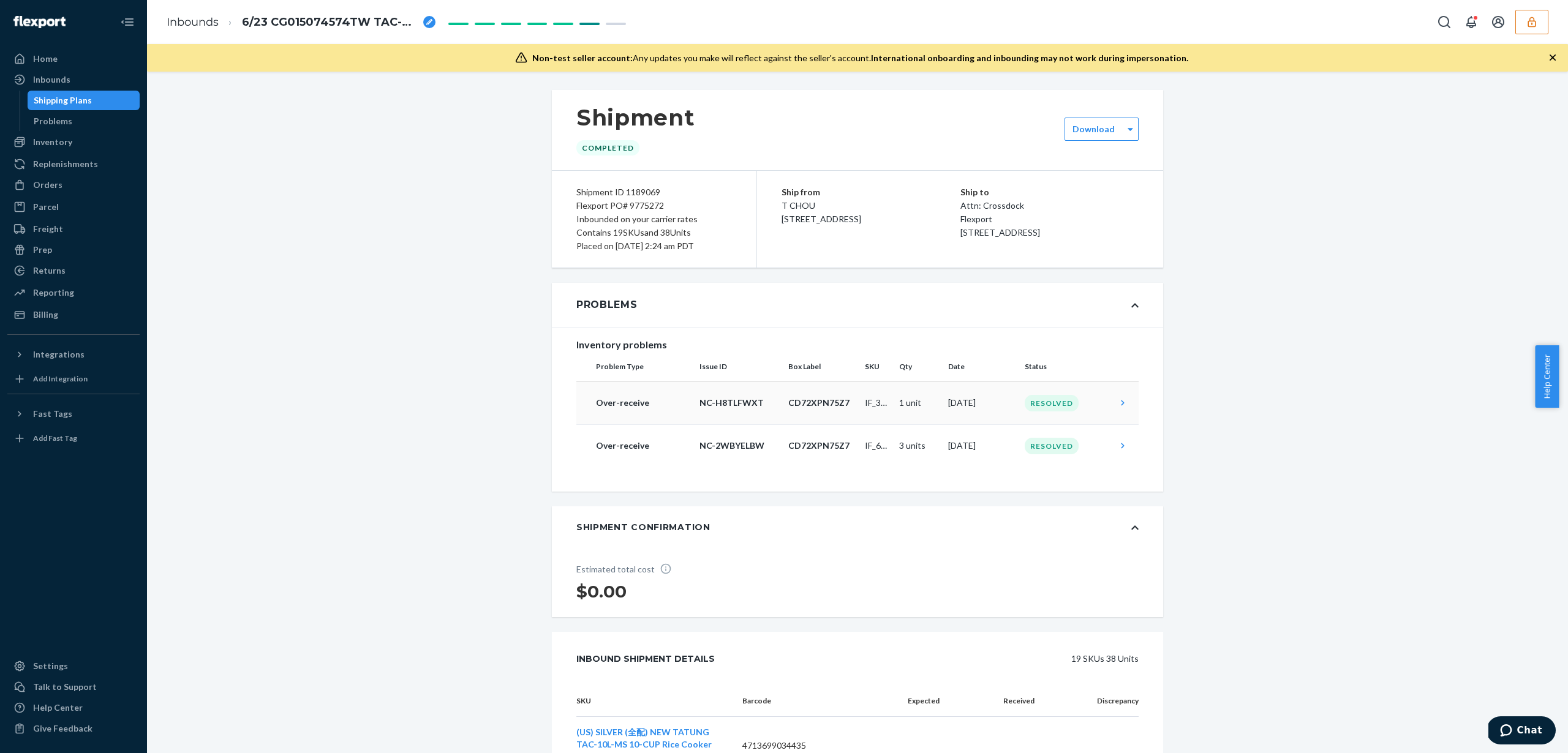
click at [821, 415] on td "CD72XPN75Z7" at bounding box center [821, 403] width 77 height 43
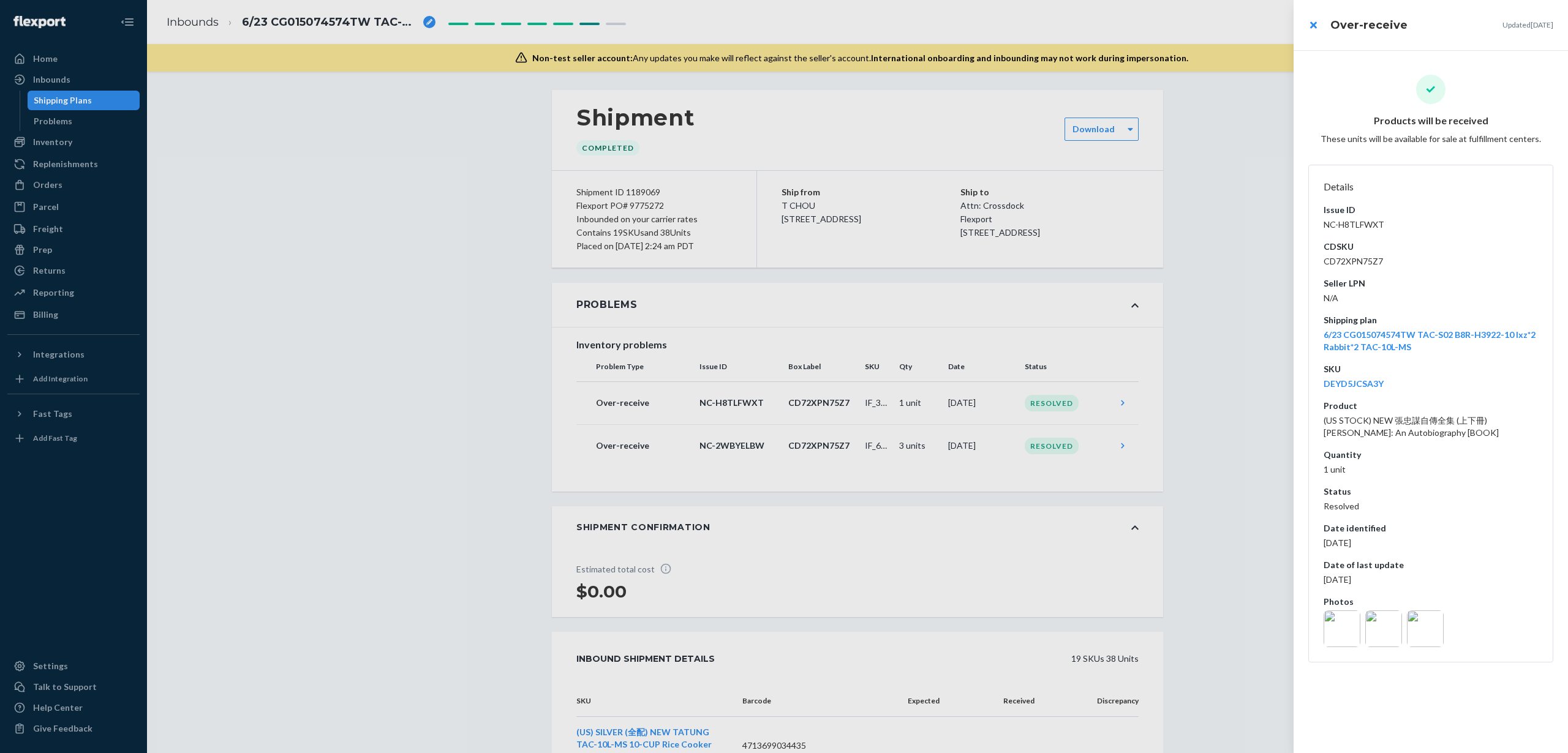
click at [806, 455] on div at bounding box center [784, 376] width 1568 height 753
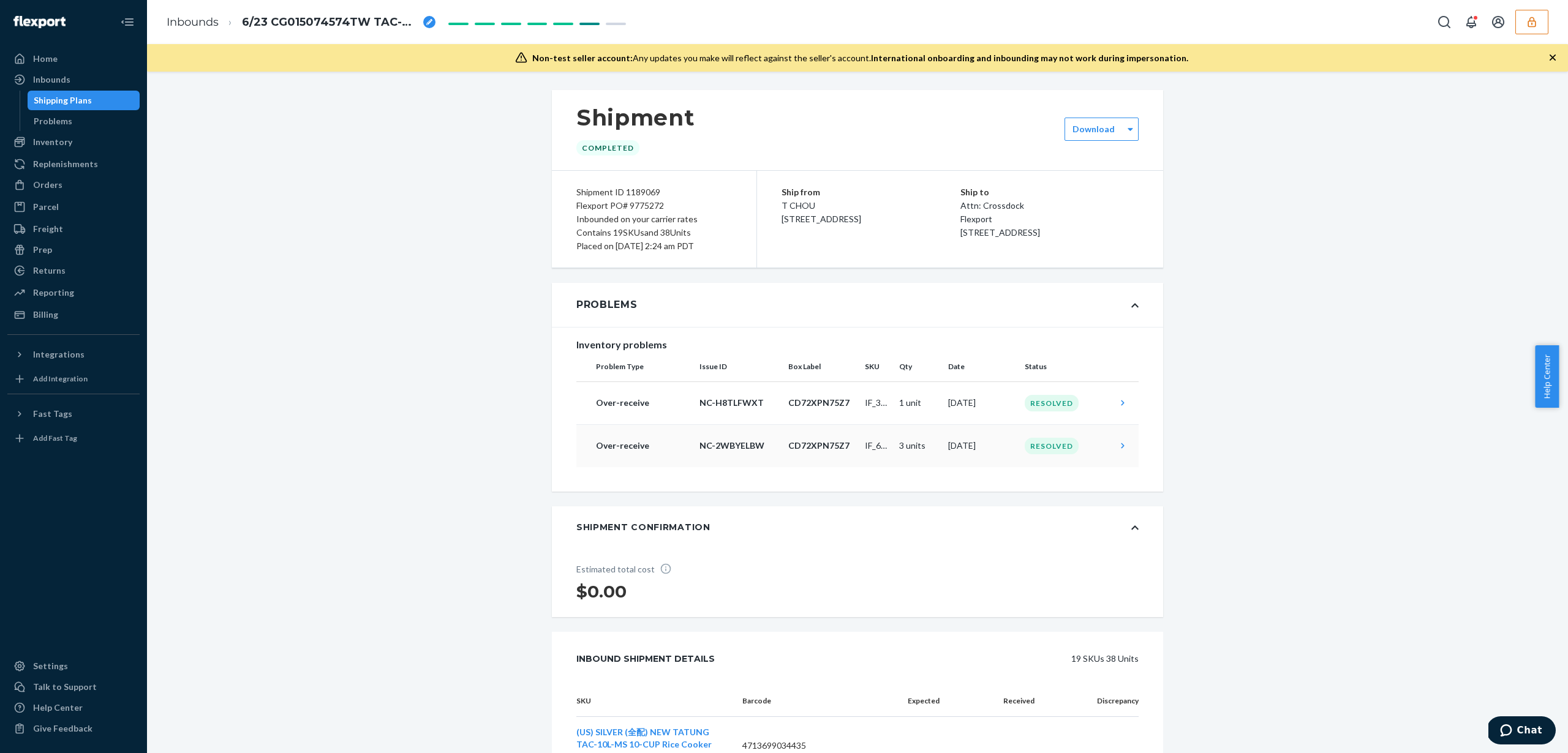
click at [808, 451] on p "CD72XPN75Z7" at bounding box center [821, 446] width 67 height 12
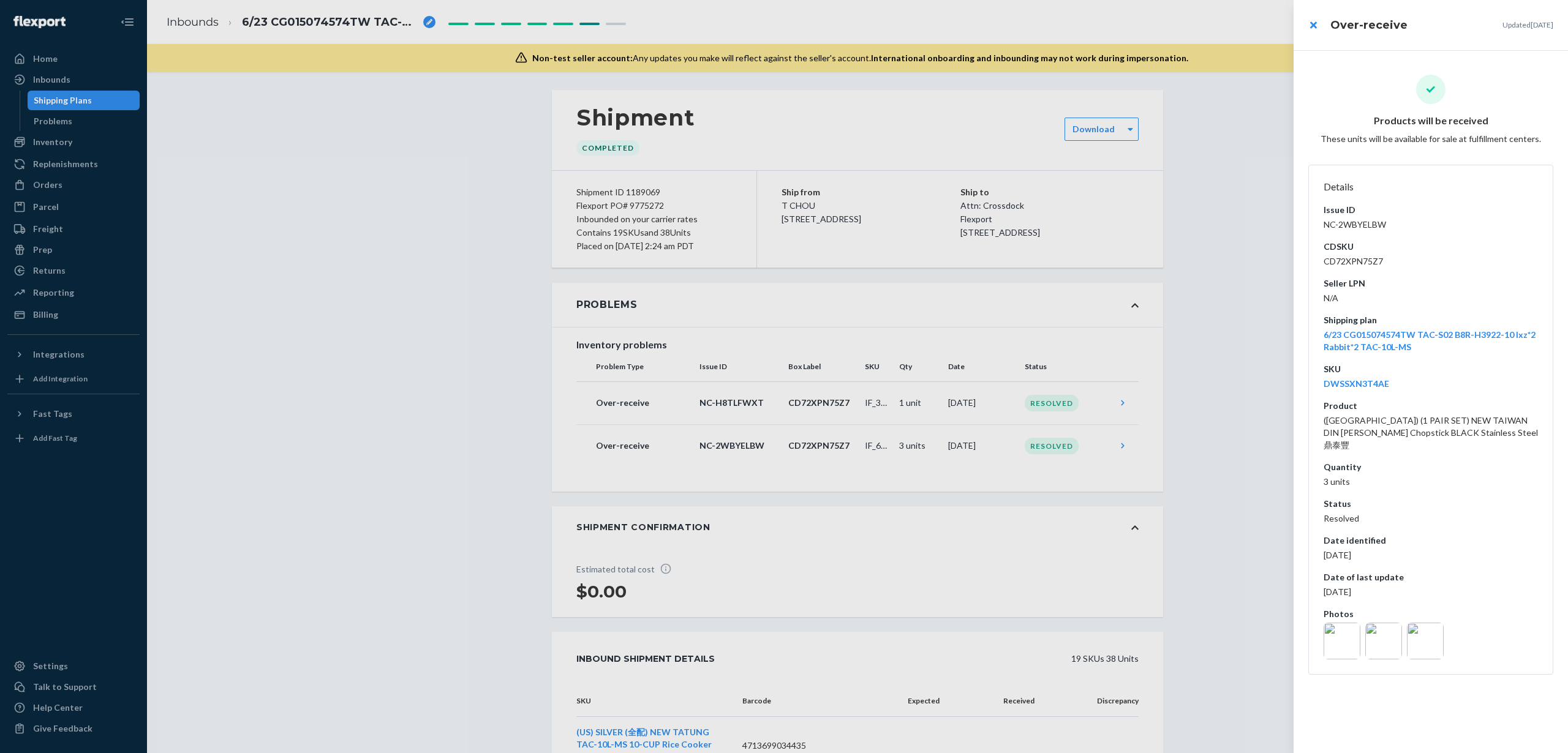
click at [1161, 390] on div at bounding box center [784, 376] width 1568 height 753
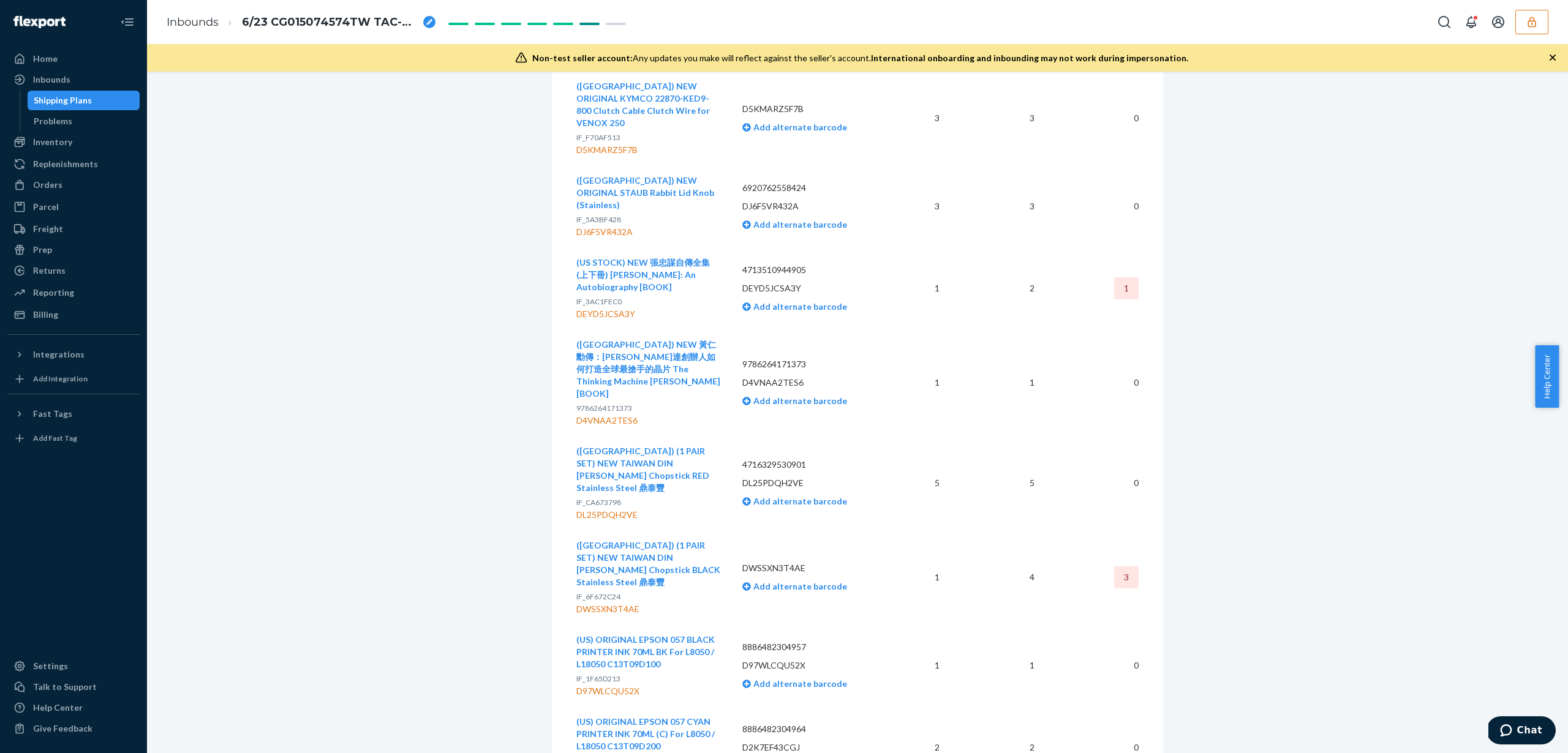
scroll to position [1278, 0]
click at [62, 83] on div "Inbounds" at bounding box center [52, 80] width 37 height 12
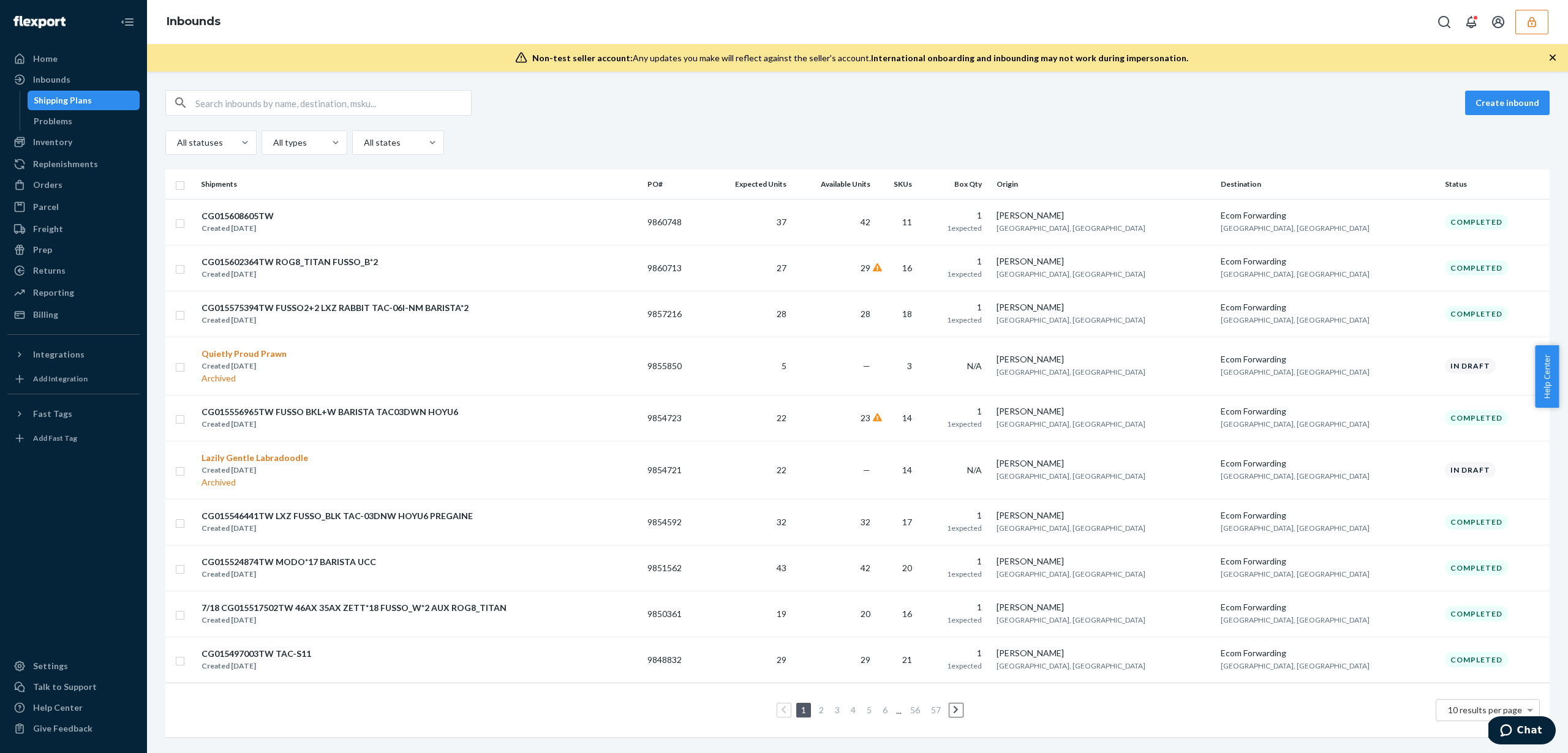
click at [833, 715] on li "3" at bounding box center [838, 710] width 11 height 15
click at [833, 713] on link "3" at bounding box center [838, 709] width 10 height 11
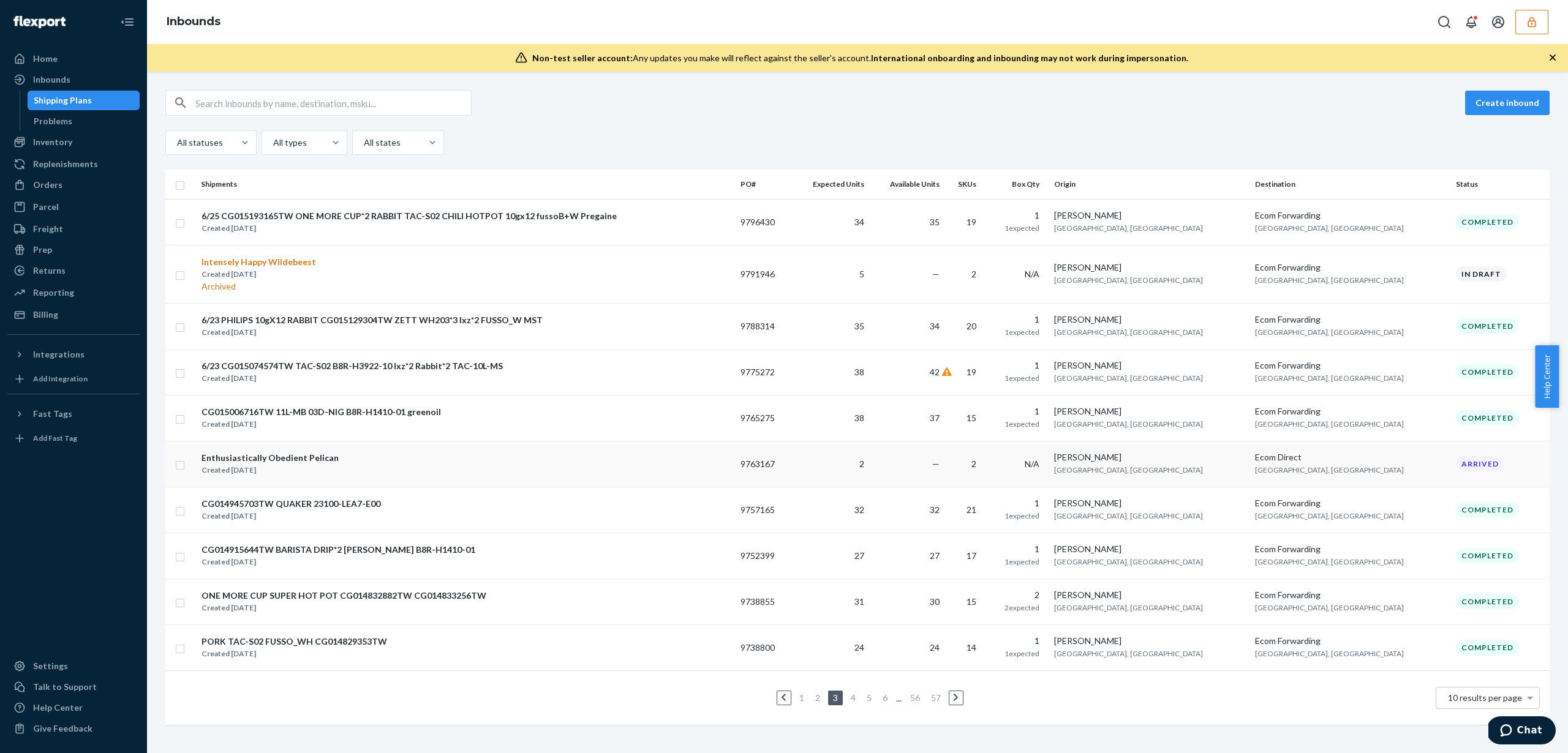
click at [944, 475] on td "—" at bounding box center [906, 464] width 75 height 46
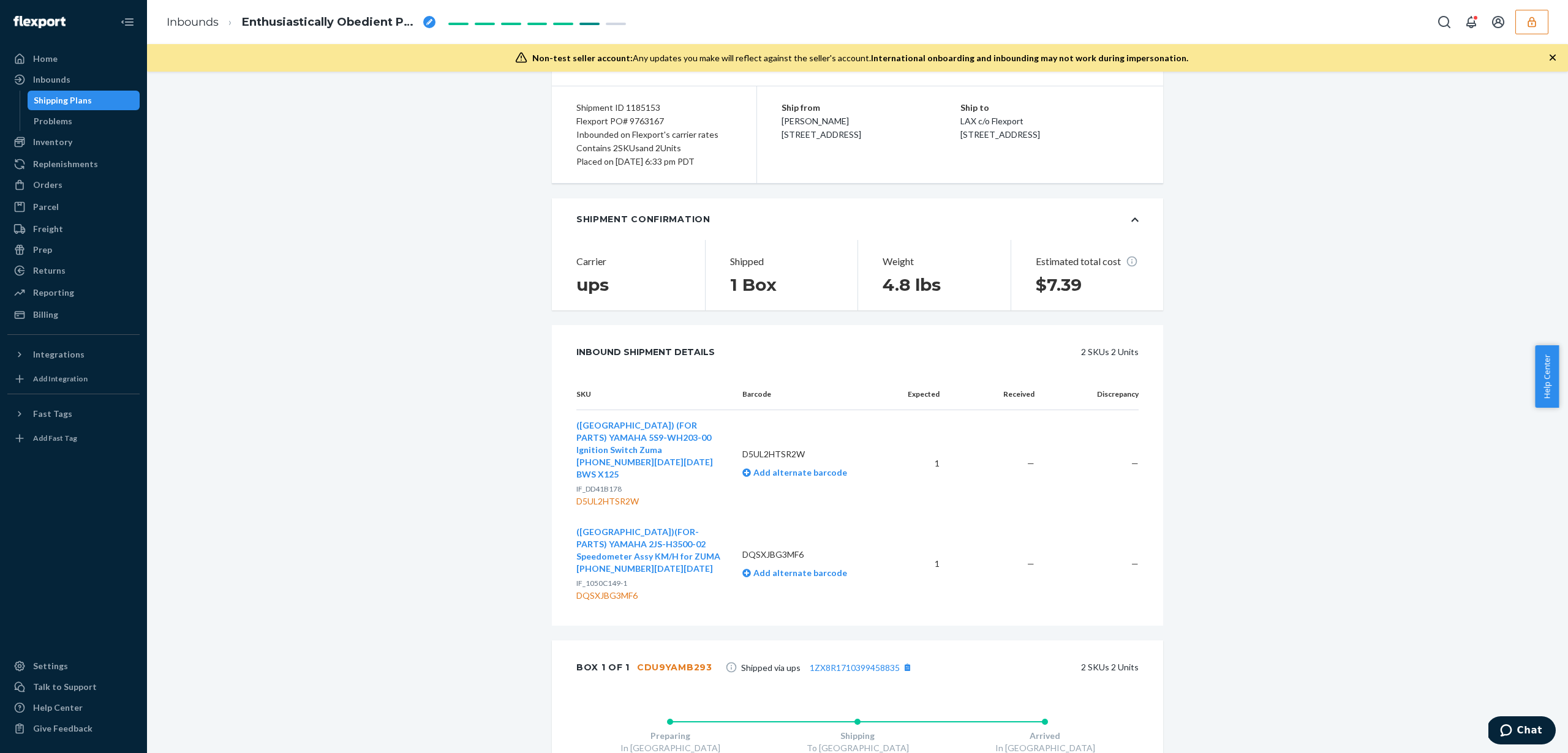
scroll to position [149, 0]
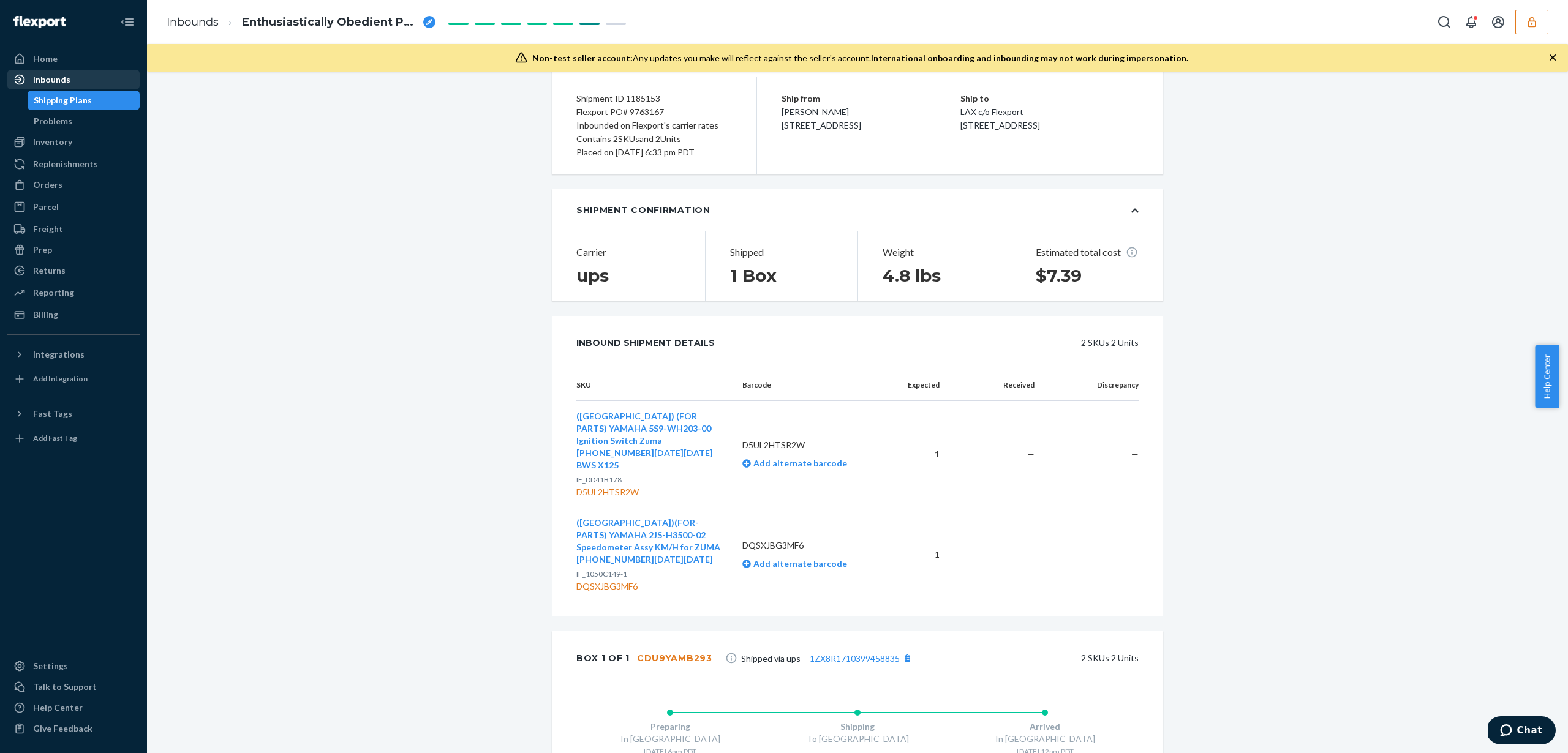
click at [60, 84] on div "Inbounds" at bounding box center [52, 80] width 37 height 12
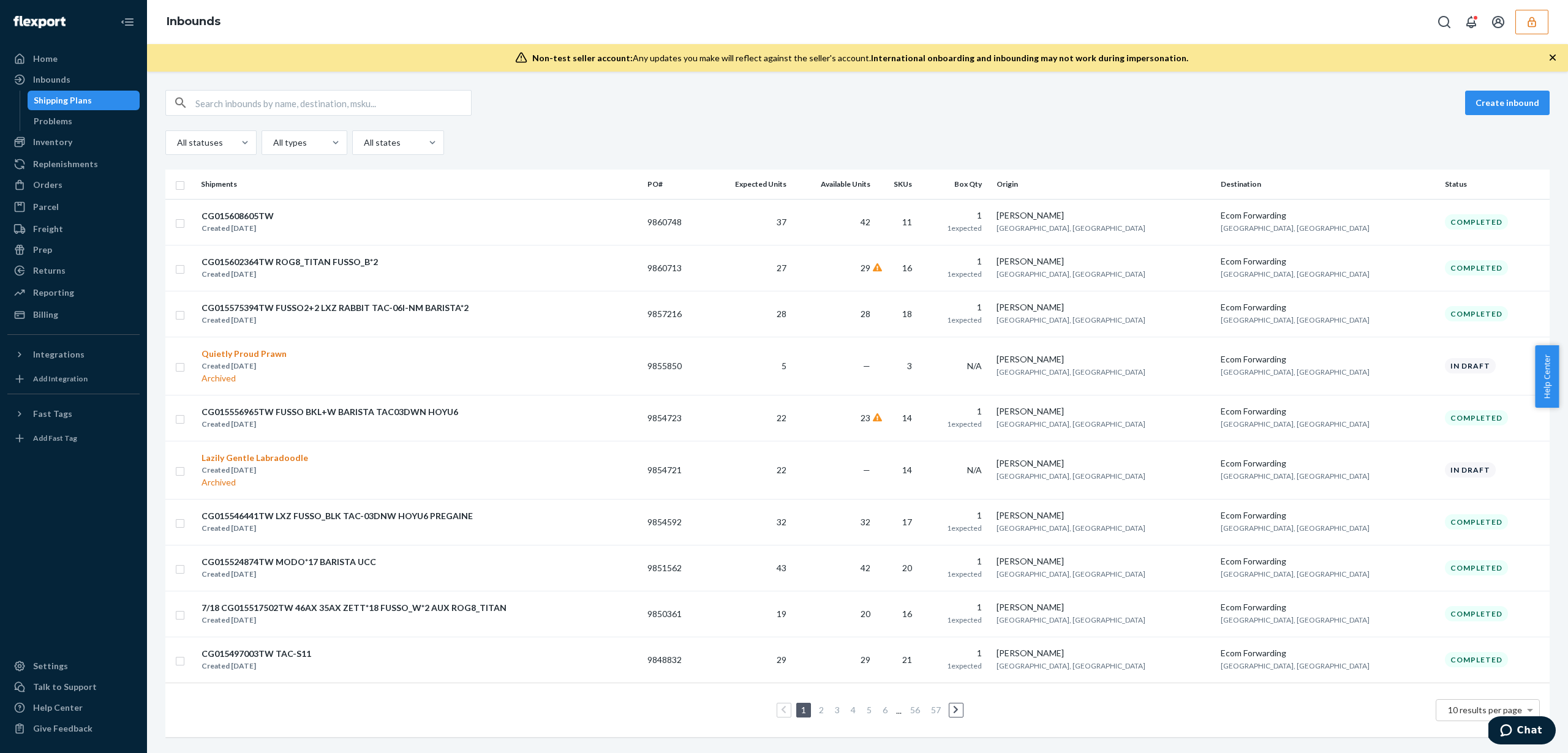
click at [955, 708] on link at bounding box center [956, 710] width 14 height 15
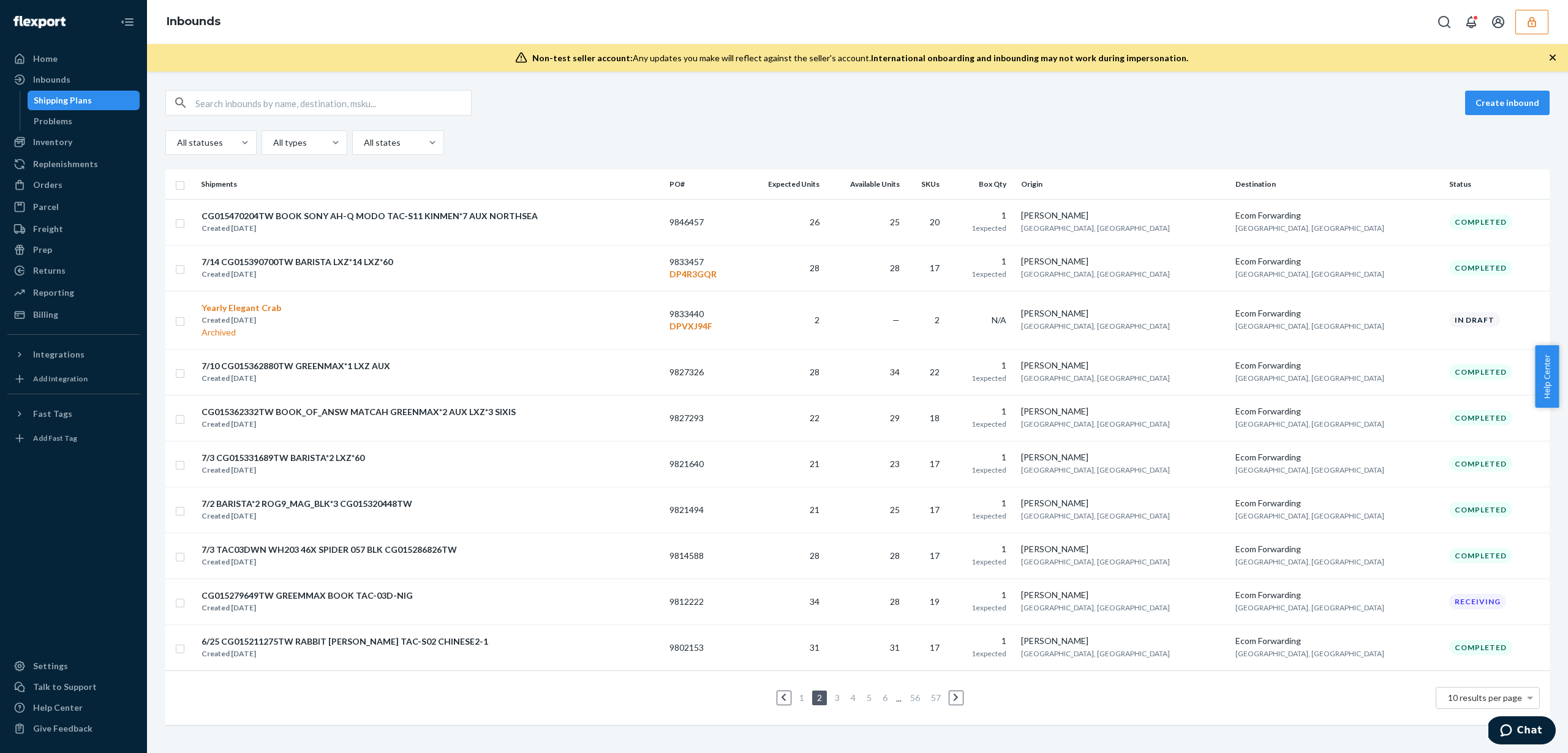
click at [957, 698] on link at bounding box center [956, 698] width 14 height 15
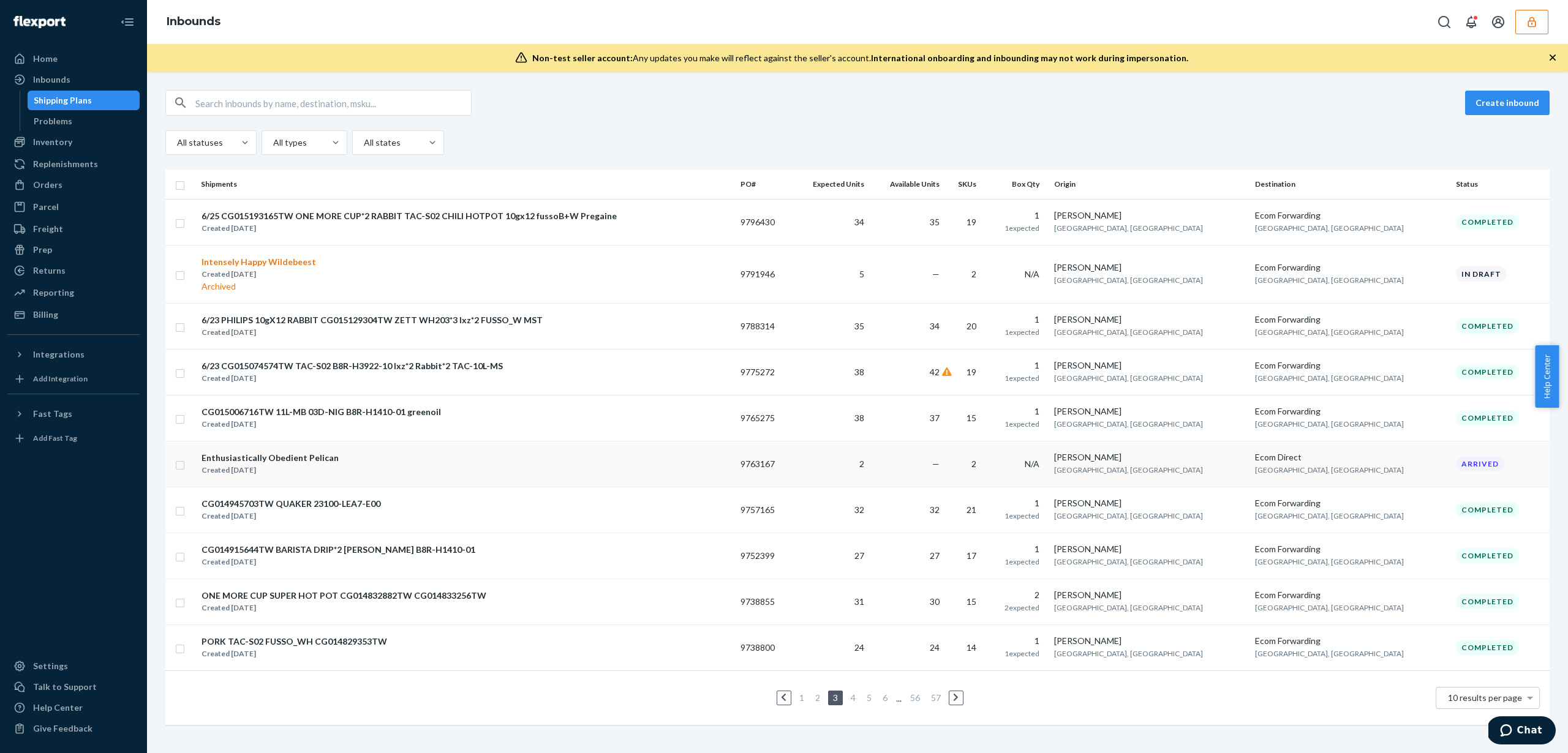
click at [944, 473] on td "—" at bounding box center [906, 464] width 75 height 46
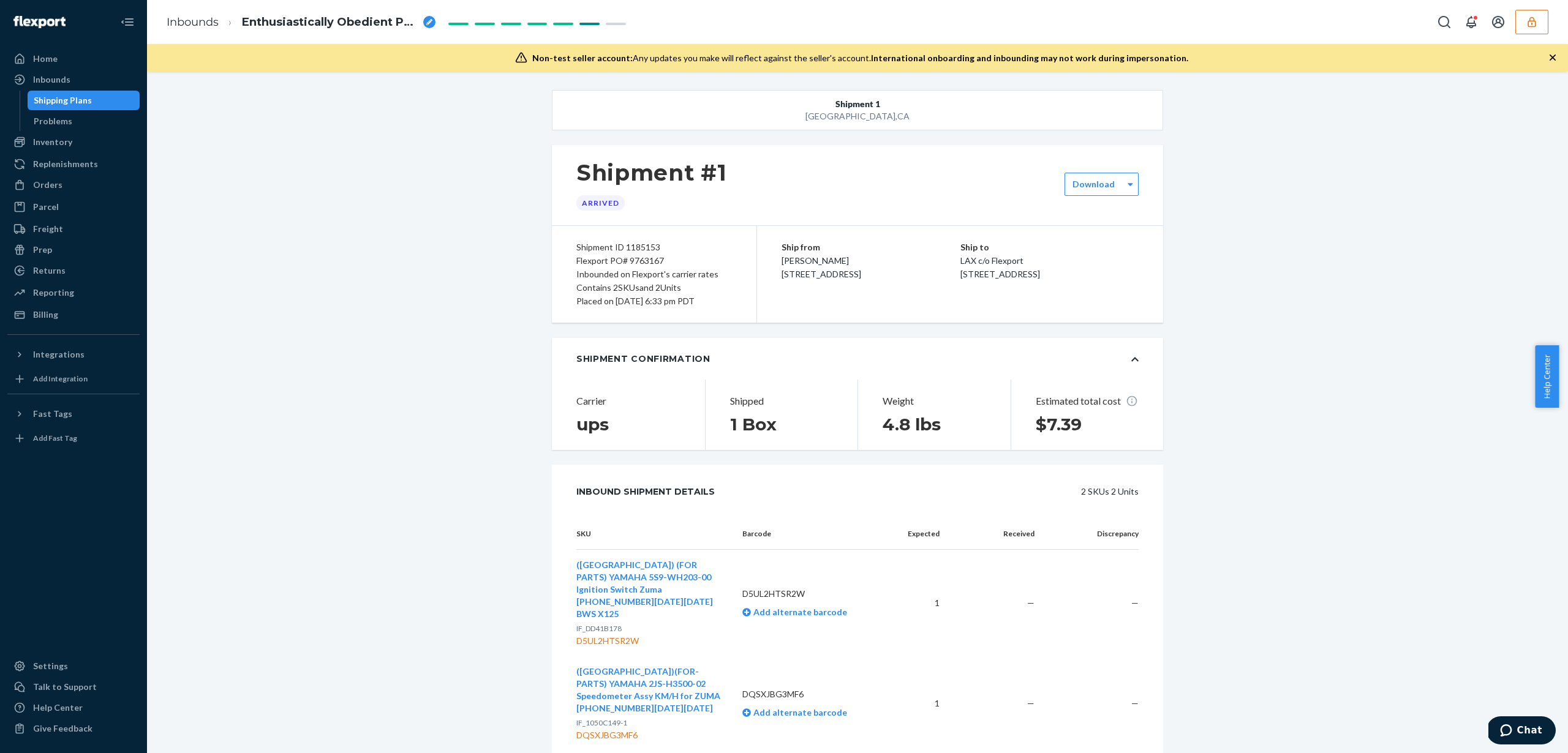
click at [386, 142] on div "Shipment 1 San Bernardino , CA Shipment #1 Arrived Download Shipment ID 1185153…" at bounding box center [857, 616] width 1403 height 1053
copy div "D5UL2HTSR2W"
click at [58, 319] on div "Billing" at bounding box center [74, 314] width 130 height 17
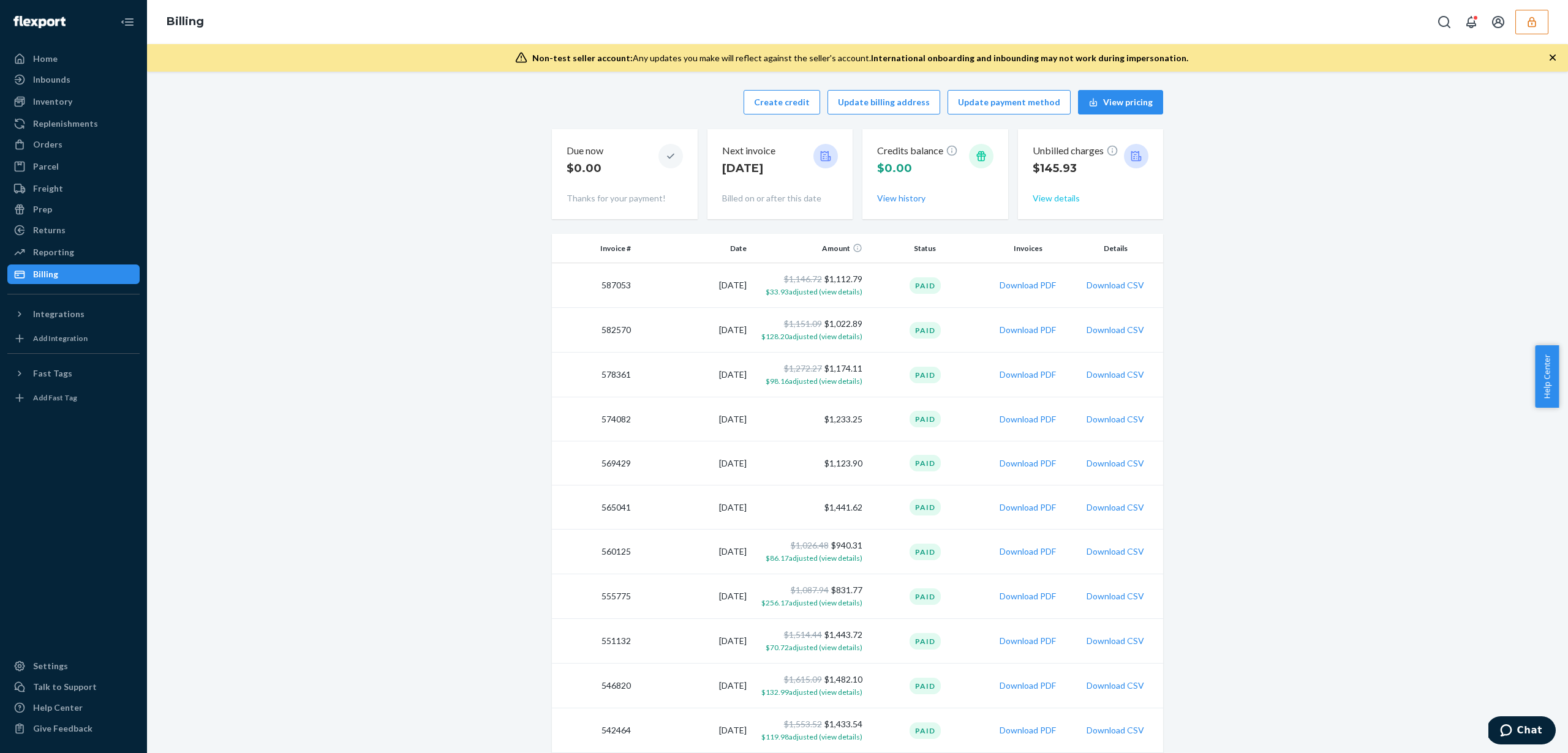
click at [1062, 198] on button "View details" at bounding box center [1057, 198] width 47 height 12
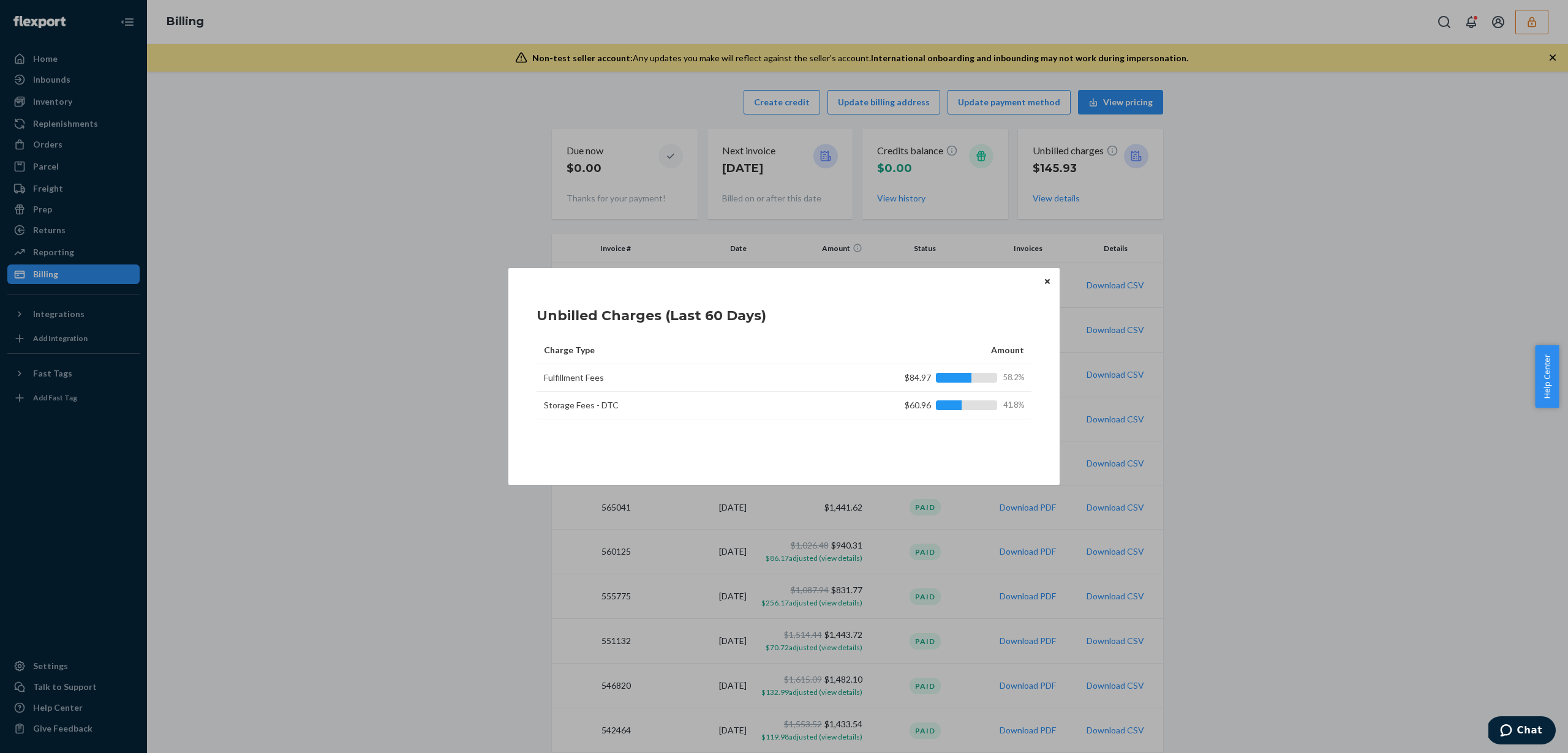
click at [1047, 284] on icon "Close" at bounding box center [1047, 282] width 5 height 7
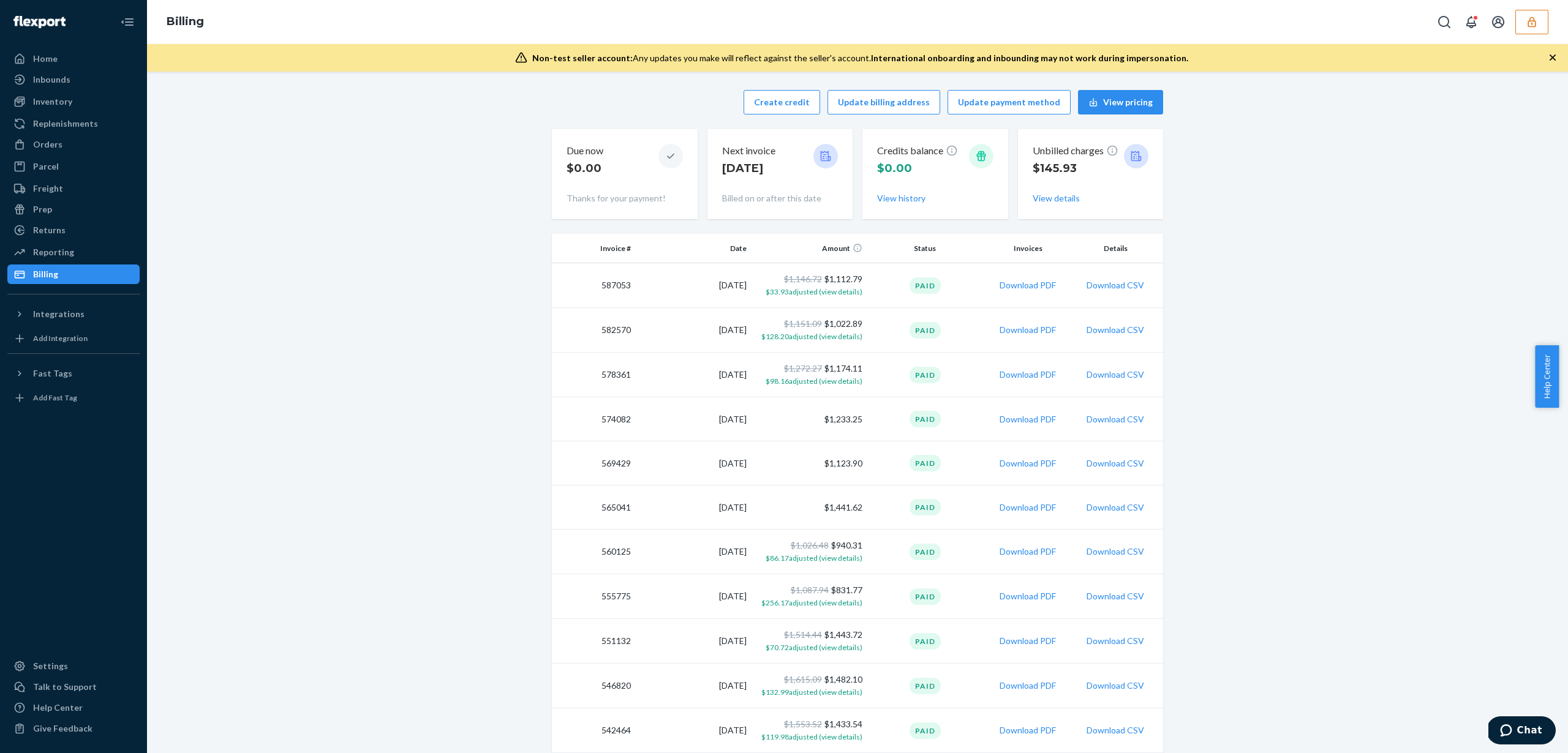
click at [1526, 37] on div "Billing" at bounding box center [858, 22] width 1421 height 44
click at [1525, 29] on button "button" at bounding box center [1531, 22] width 33 height 24
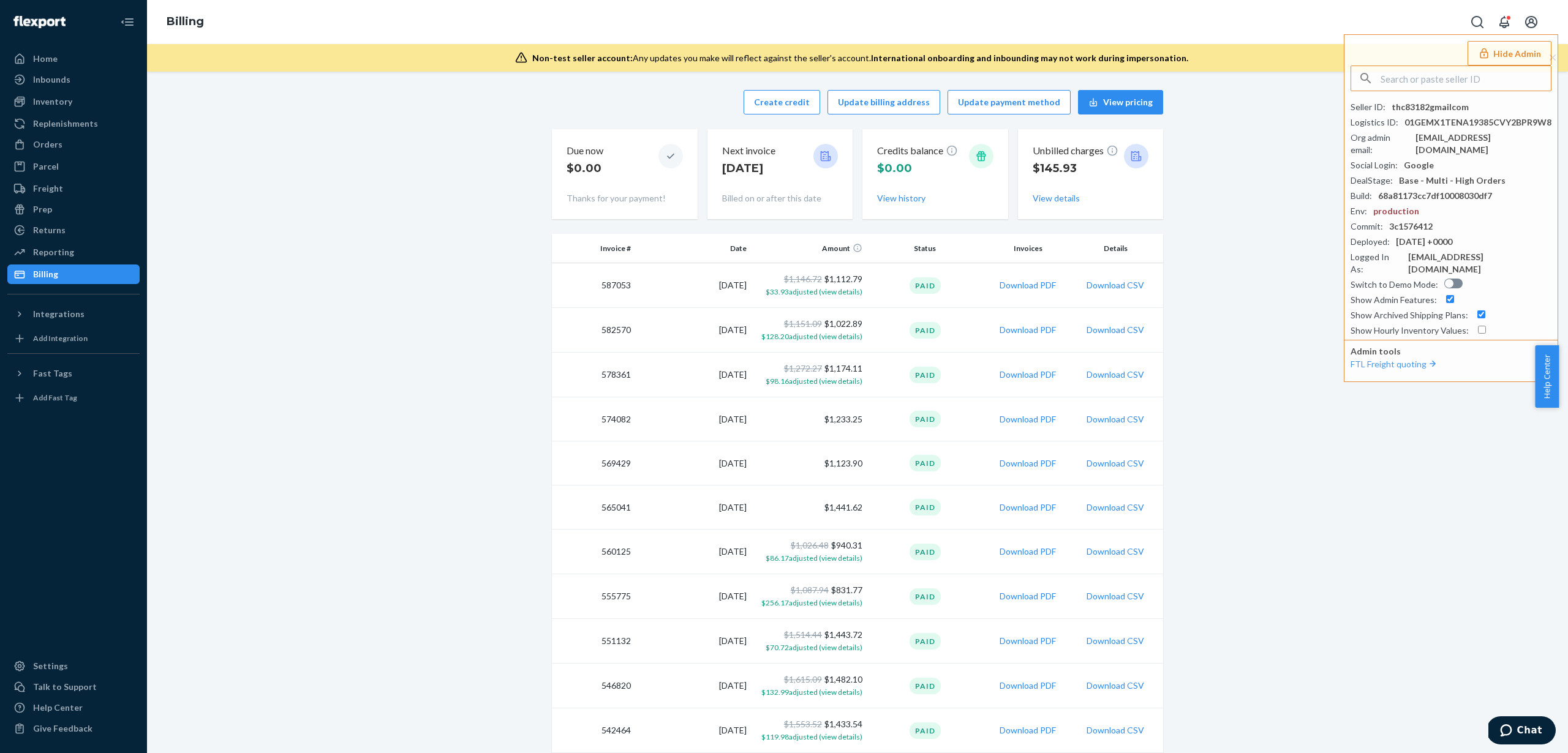
click at [1325, 180] on div "Create credit Update billing address Update payment method View pricing Due now…" at bounding box center [857, 761] width 1403 height 1356
drag, startPoint x: 909, startPoint y: 196, endPoint x: 932, endPoint y: 187, distance: 24.7
click at [933, 191] on div "Credits balance $0.00 View history" at bounding box center [935, 174] width 117 height 70
click at [812, 105] on button "Create credit" at bounding box center [782, 102] width 77 height 24
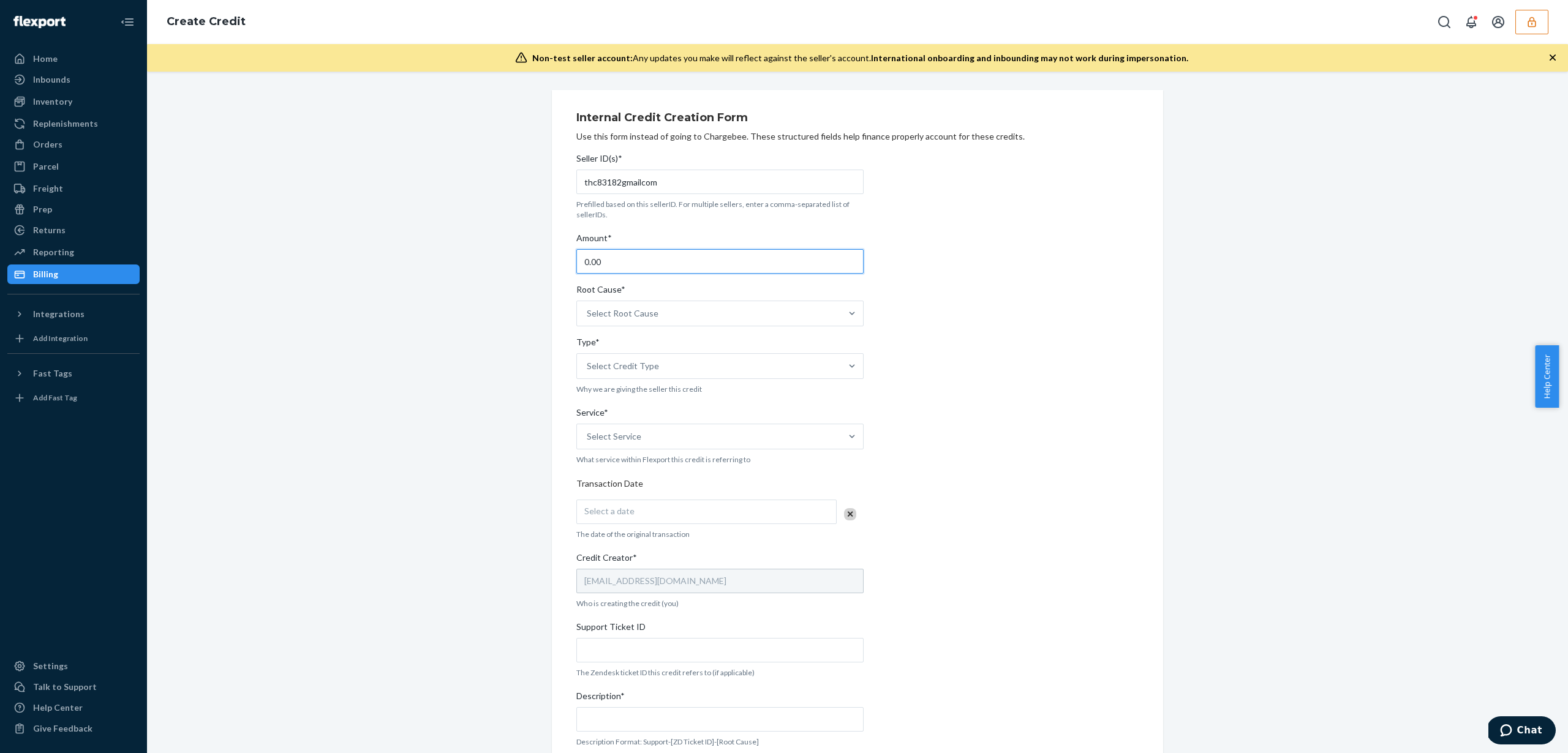
drag, startPoint x: 689, startPoint y: 268, endPoint x: 469, endPoint y: 252, distance: 220.6
click at [469, 252] on div "Internal Credit Creation Form Use this form instead of going to Chargebee. Thes…" at bounding box center [857, 481] width 1403 height 782
paste input "152.19"
type input "152.19"
click at [647, 308] on div "Select Root Cause" at bounding box center [622, 314] width 72 height 12
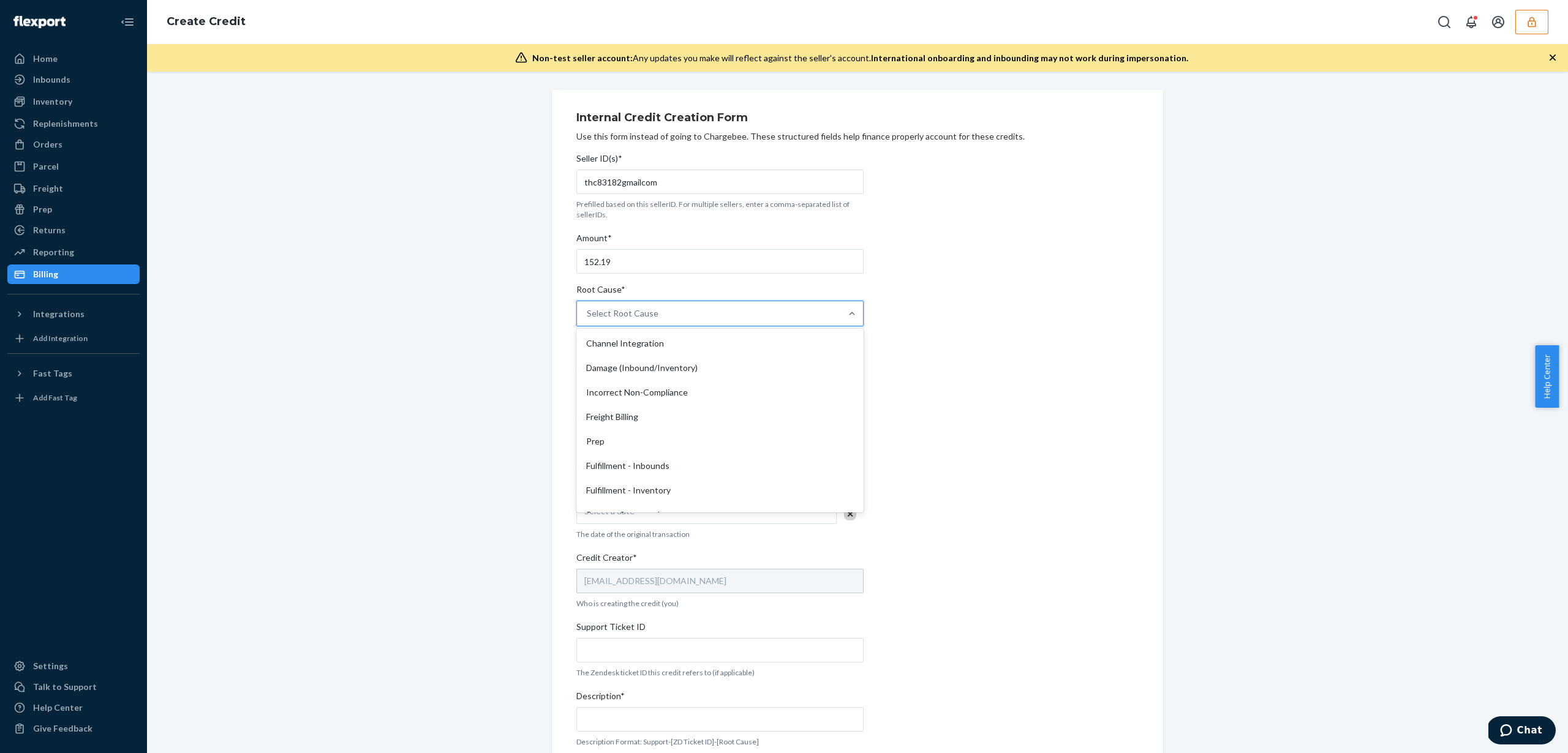
click at [588, 308] on input "Root Cause* option Channel Integration focused, 1 of 29. 29 results available. …" at bounding box center [588, 314] width 1 height 12
click at [662, 473] on div "Fulfillment - Inbounds" at bounding box center [720, 466] width 283 height 24
click at [588, 320] on input "Root Cause* option Fulfillment - Inbounds focused, 6 of 29. 29 results availabl…" at bounding box center [588, 314] width 1 height 12
click at [714, 367] on div "Select Credit Type" at bounding box center [709, 366] width 264 height 24
click at [588, 367] on input "Type* Select Credit Type" at bounding box center [588, 366] width 1 height 12
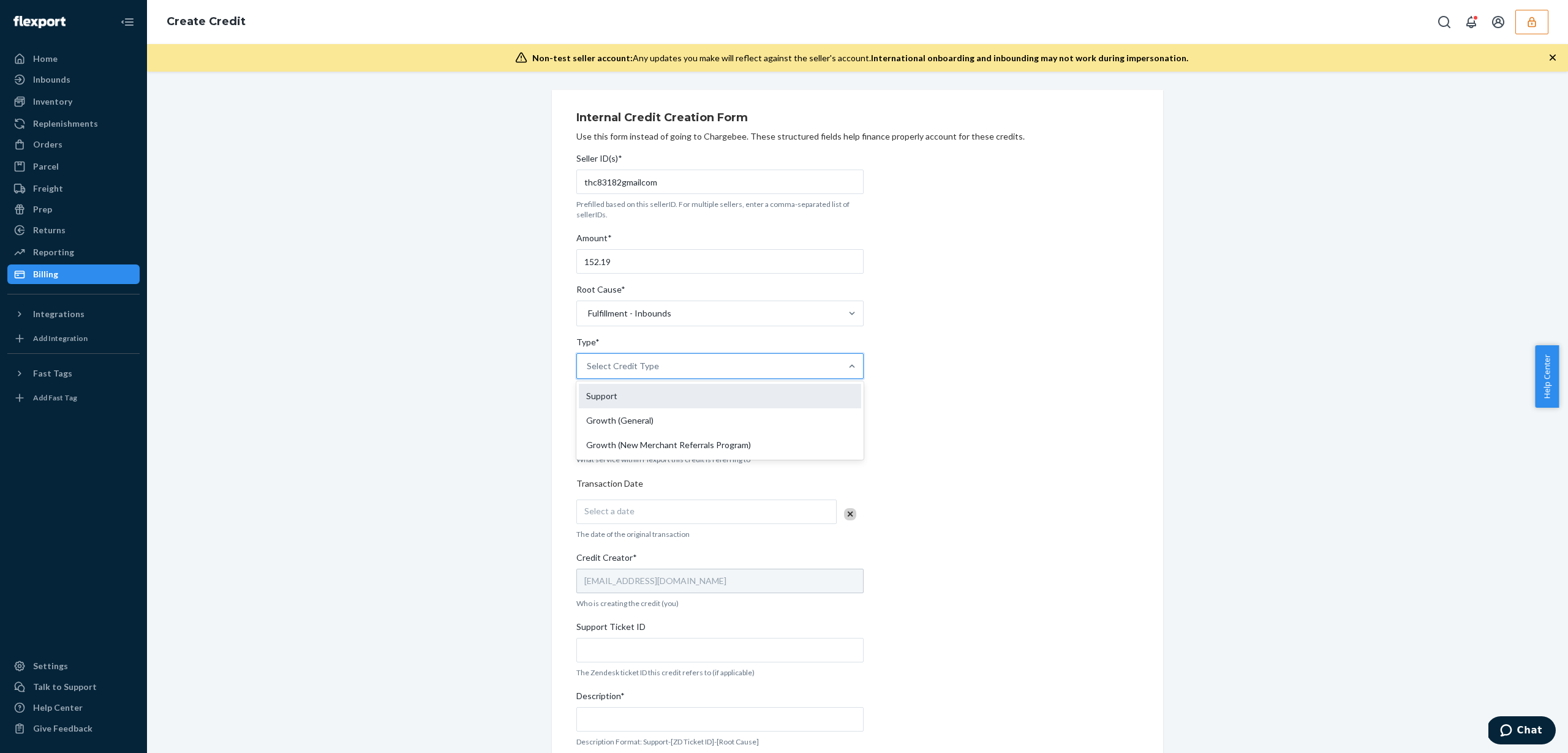
click at [704, 403] on div "Support" at bounding box center [720, 396] width 283 height 24
click at [588, 372] on input "Type* option Support focused, 1 of 3. 3 results available. Use Up and Down to c…" at bounding box center [588, 366] width 1 height 12
click at [730, 432] on div "Select Service" at bounding box center [709, 436] width 264 height 24
click at [588, 432] on input "Service* Select Service" at bounding box center [588, 436] width 1 height 12
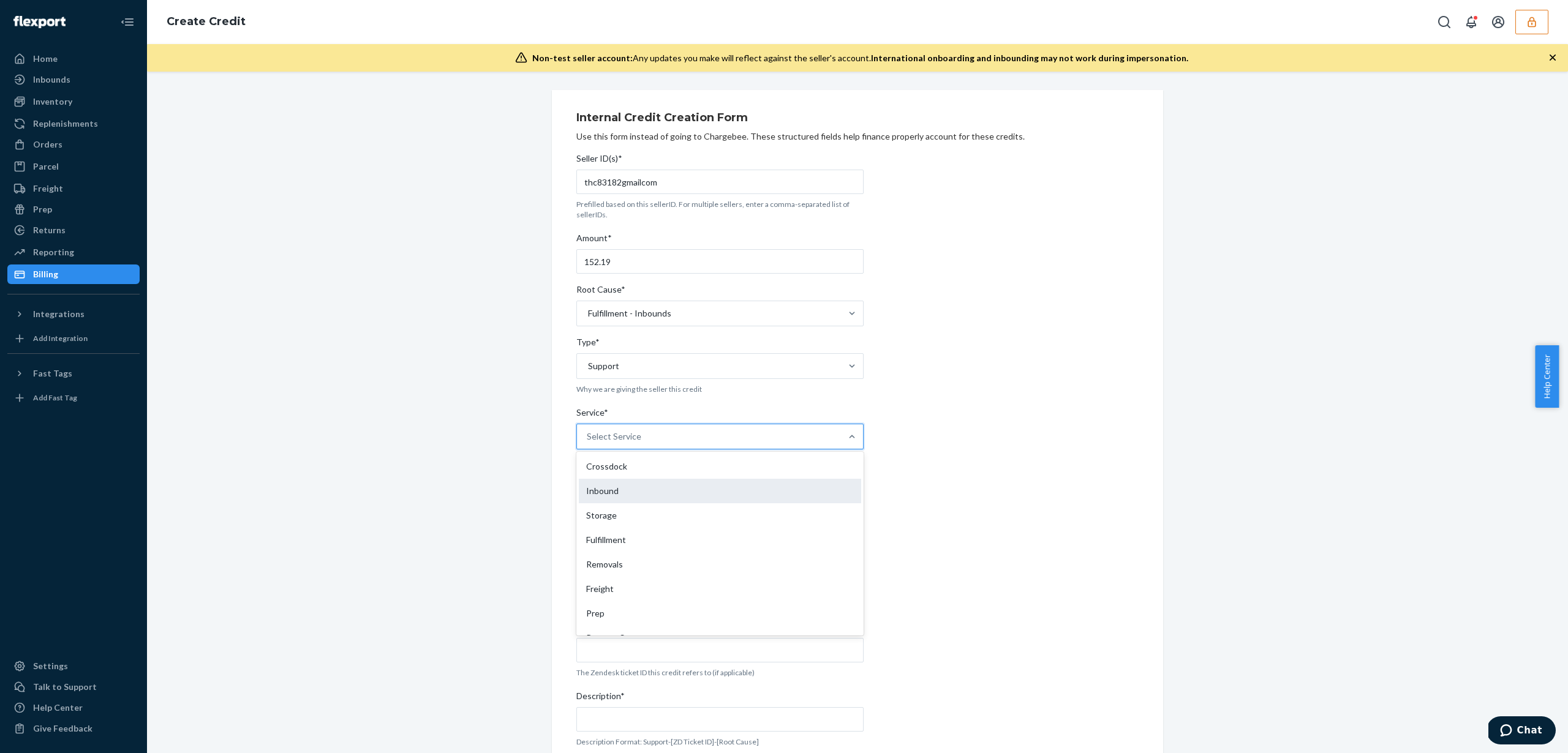
click at [644, 494] on div "Inbound" at bounding box center [720, 491] width 283 height 24
click at [588, 443] on input "Service* option Inbound focused, 2 of 10. 10 results available. Use Up and Down…" at bounding box center [588, 436] width 1 height 12
click at [796, 508] on div "Select a date" at bounding box center [706, 511] width 260 height 24
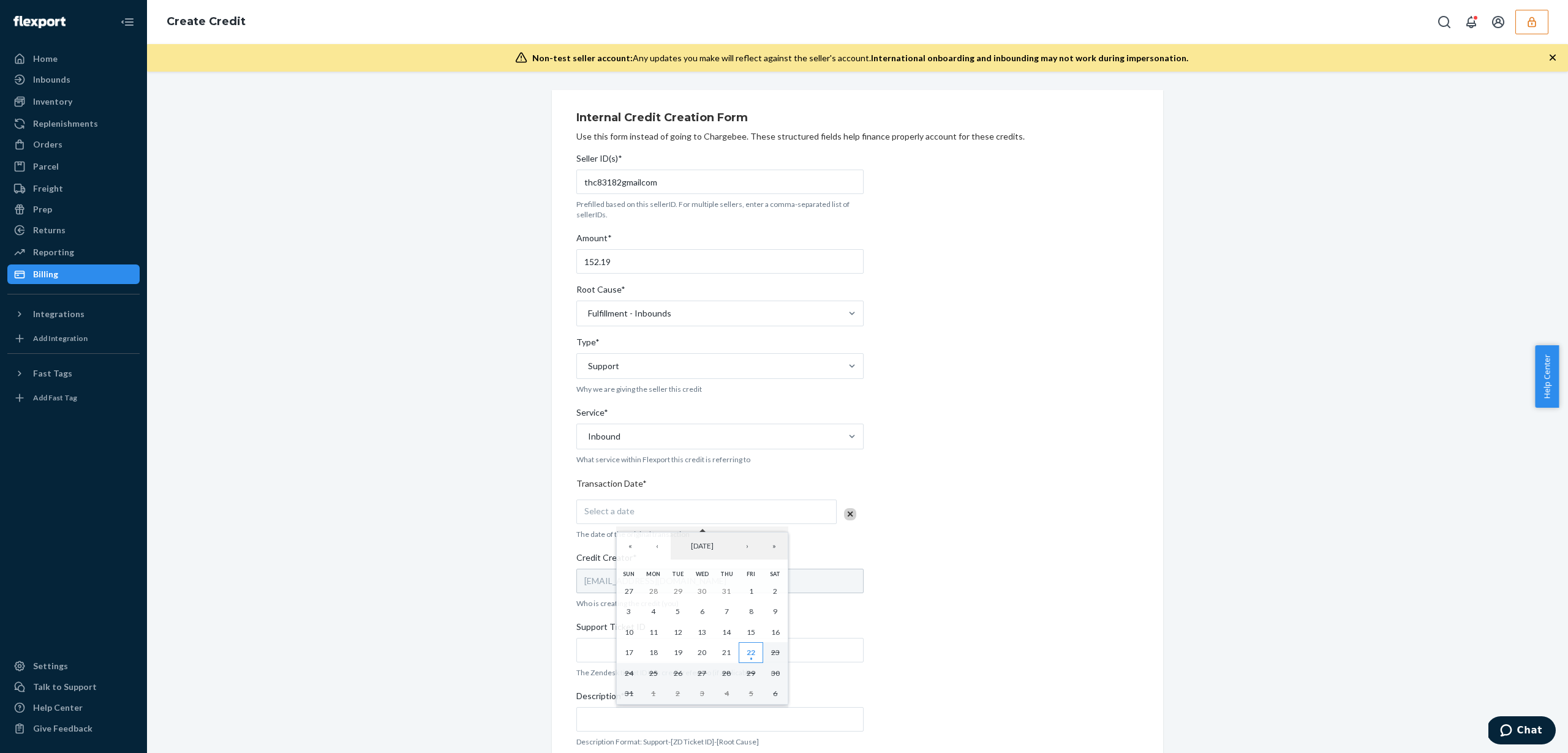
click at [748, 654] on abbr "22" at bounding box center [751, 652] width 9 height 9
click at [955, 482] on div "Internal Credit Creation Form Use this form instead of going to Chargebee. Thes…" at bounding box center [857, 481] width 562 height 753
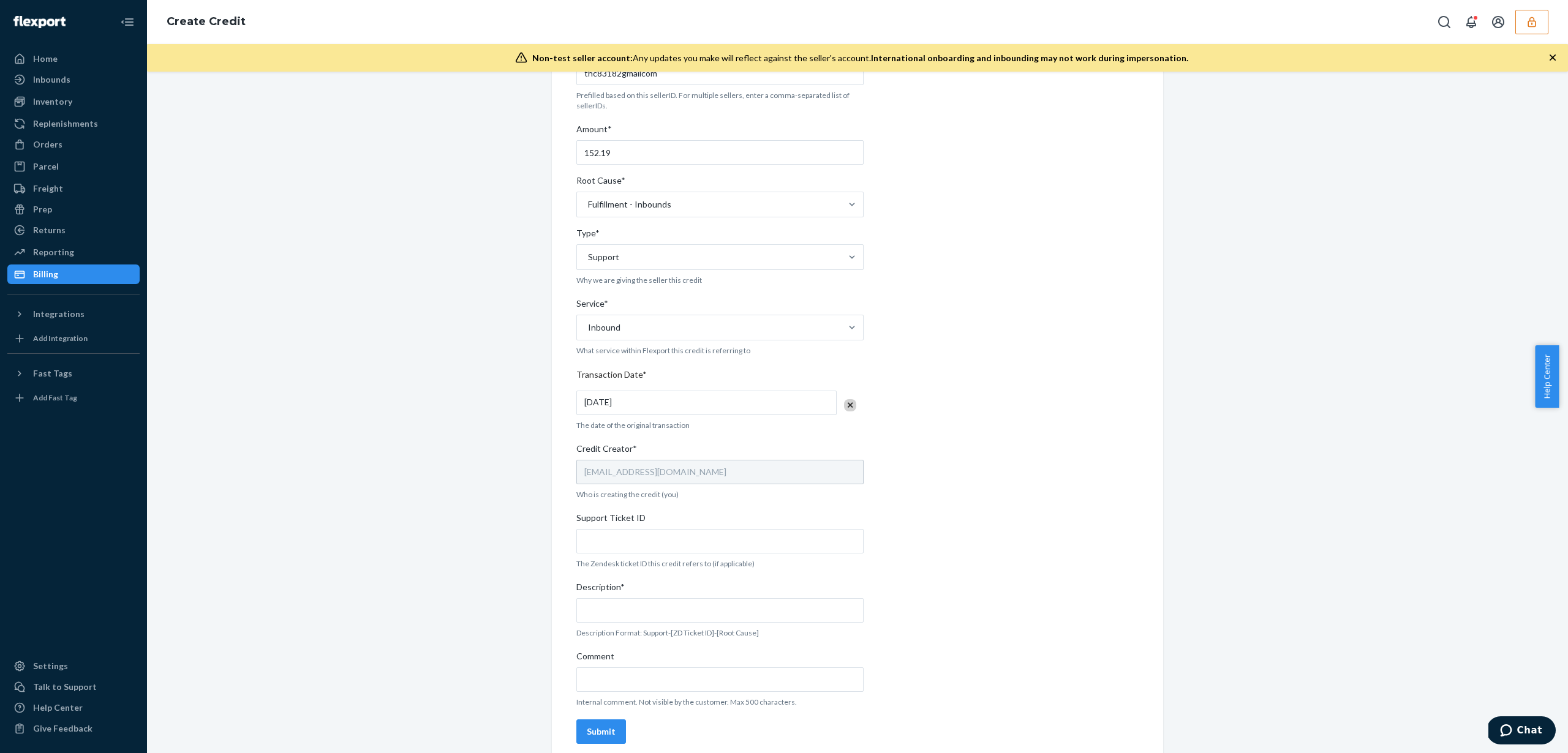
scroll to position [119, 0]
click at [633, 529] on input "Support Ticket ID" at bounding box center [720, 530] width 288 height 24
paste input "9763167"
type input "9763167"
click at [639, 598] on input "Description*" at bounding box center [720, 600] width 288 height 24
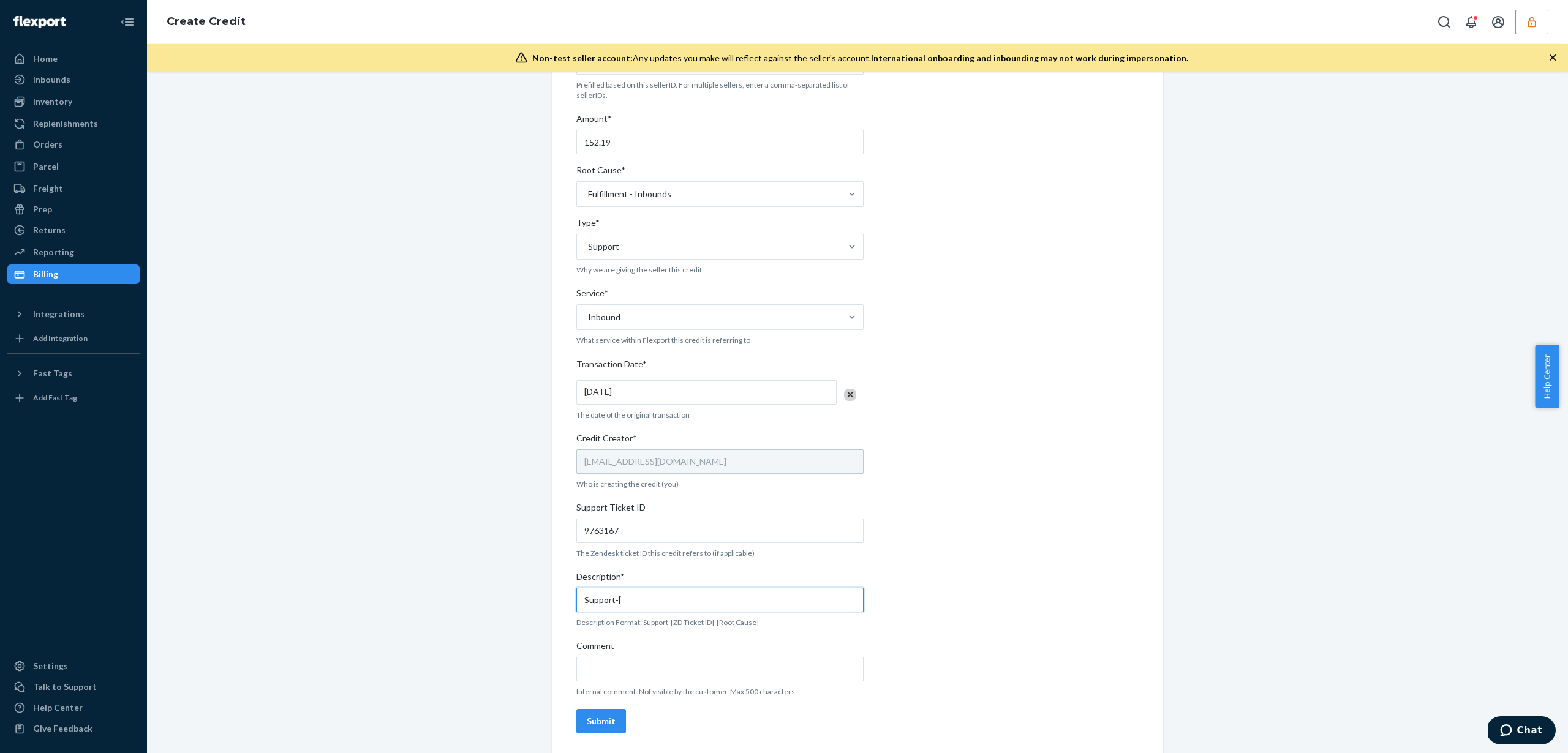
paste input "9763167"
type input "Support-[9763167]-[Fulfillment-Inbounds]"
click at [634, 666] on input "Comment" at bounding box center [720, 669] width 288 height 24
paste input "investigated the issue. He found a scan record indicating the package was recei…"
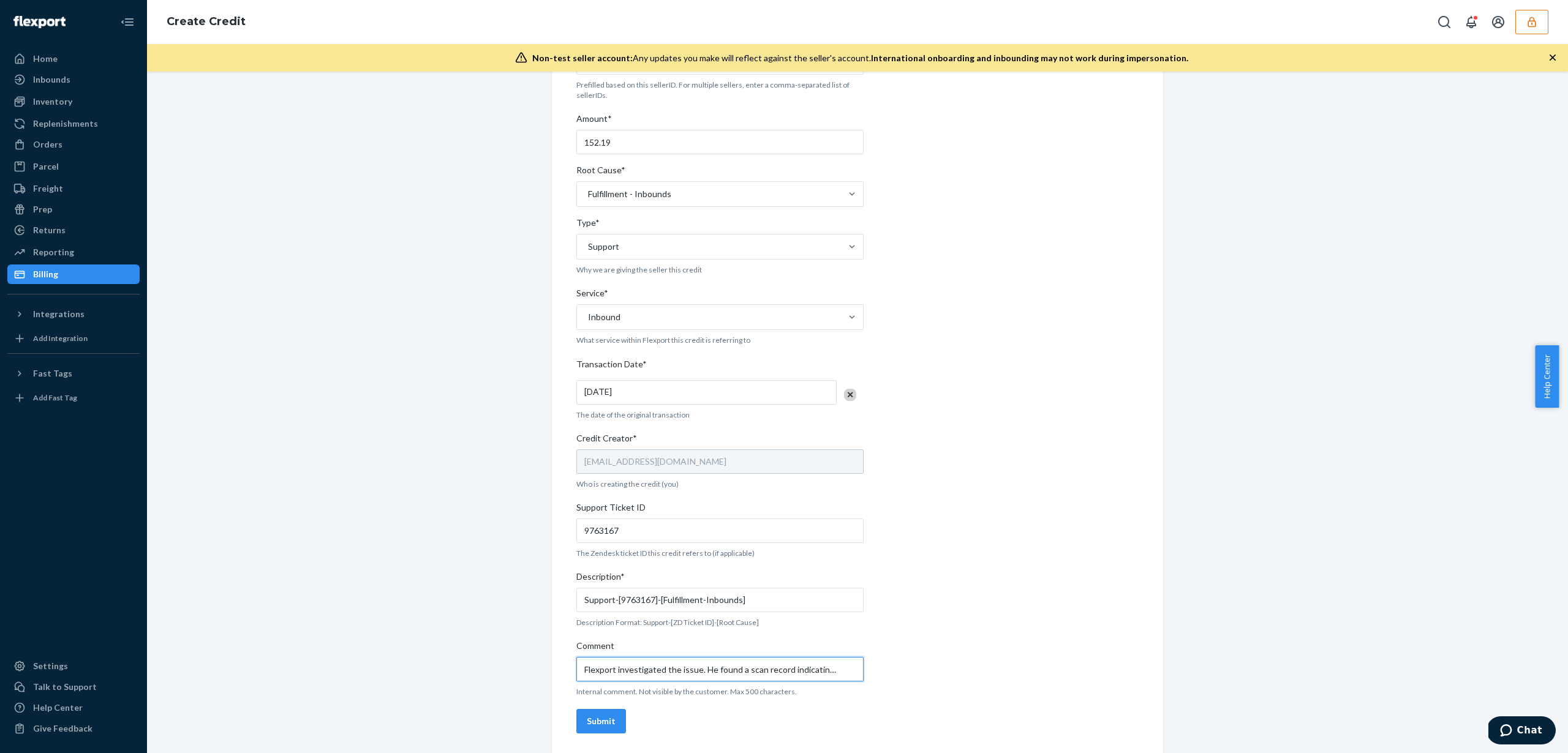
drag, startPoint x: 641, startPoint y: 670, endPoint x: 513, endPoint y: 642, distance: 131.0
click at [513, 642] on div "Internal Credit Creation Form Use this form instead of going to Chargebee. Thes…" at bounding box center [857, 362] width 1403 height 782
click at [655, 674] on input "Flexport investigated the issue. He found a scan record indicating the package …" at bounding box center [720, 669] width 288 height 24
type input "Flexport investigated the issue. He found a scan record indicating the package …"
click at [609, 719] on button "Submit" at bounding box center [601, 721] width 50 height 24
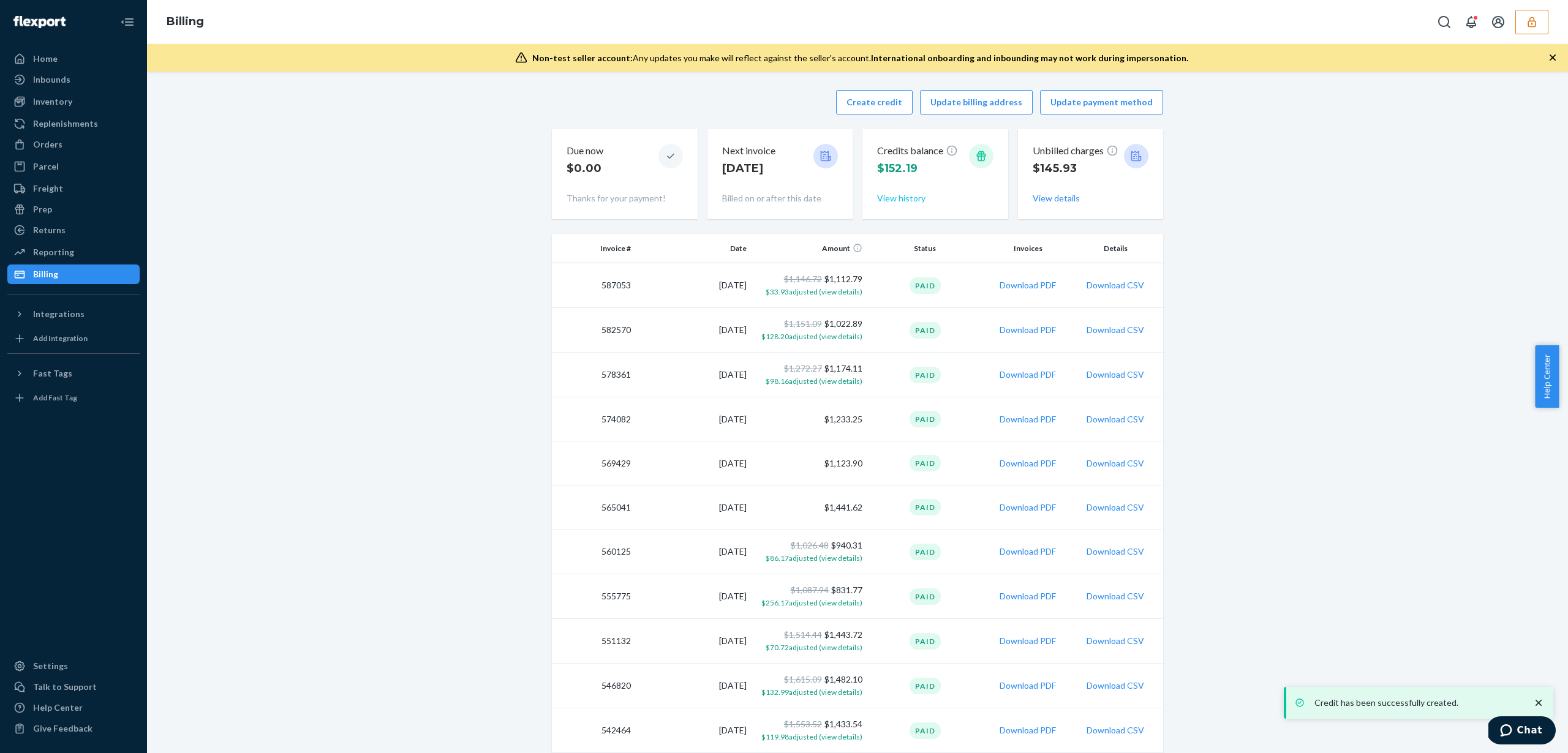
click at [906, 196] on button "View history" at bounding box center [901, 198] width 49 height 12
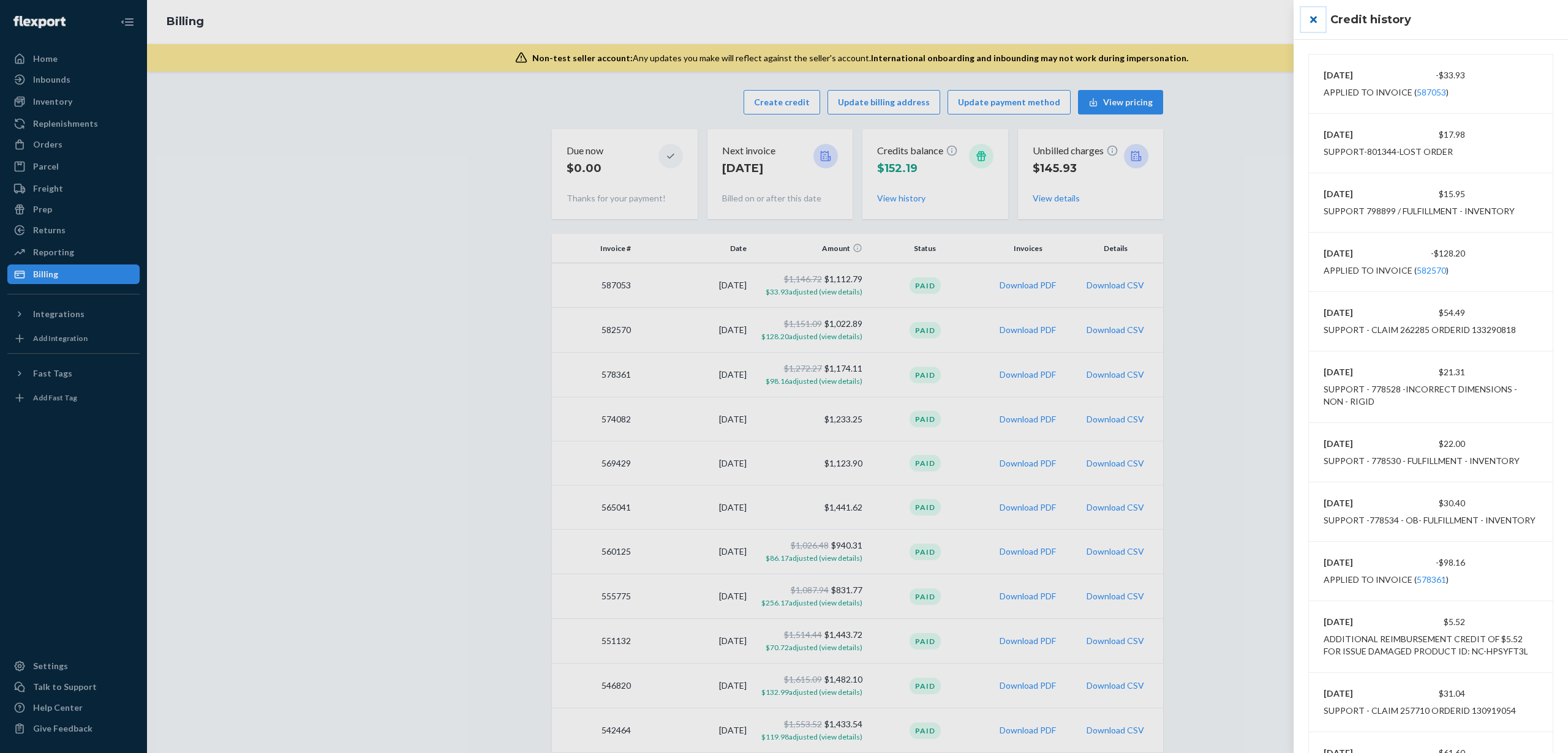
click at [1313, 22] on button "close" at bounding box center [1313, 19] width 24 height 24
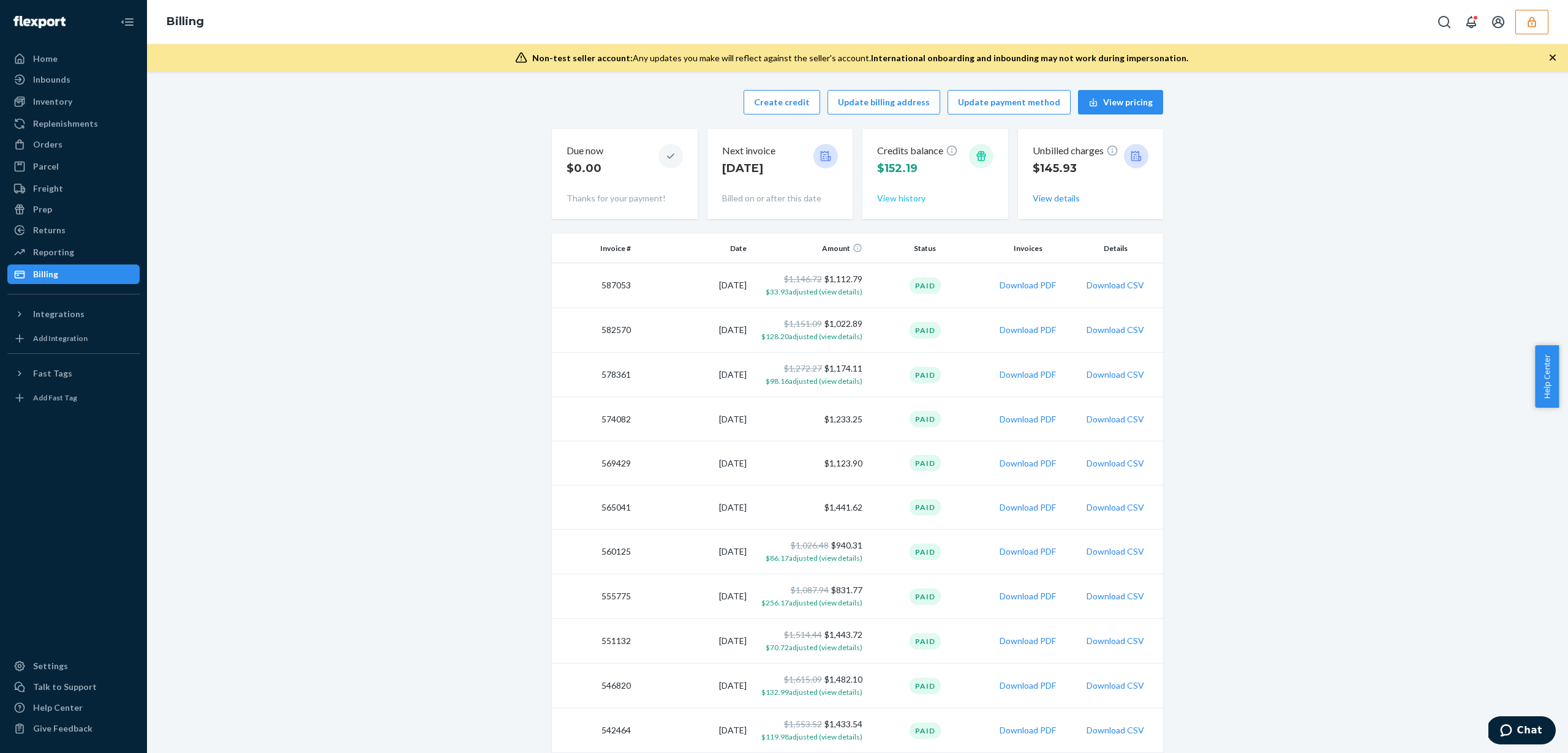
click at [903, 195] on button "View history" at bounding box center [901, 198] width 49 height 12
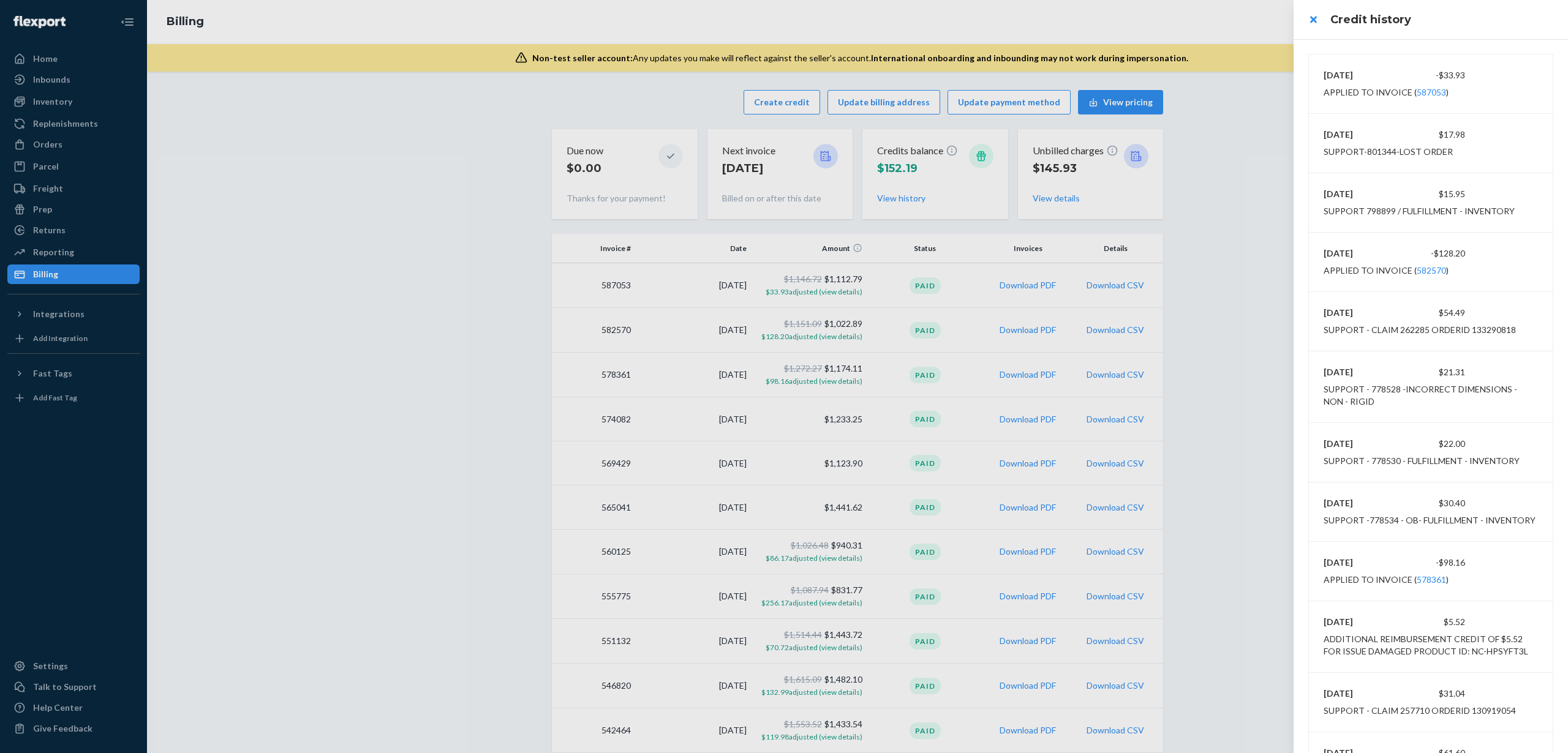
click at [1248, 199] on div at bounding box center [784, 376] width 1568 height 753
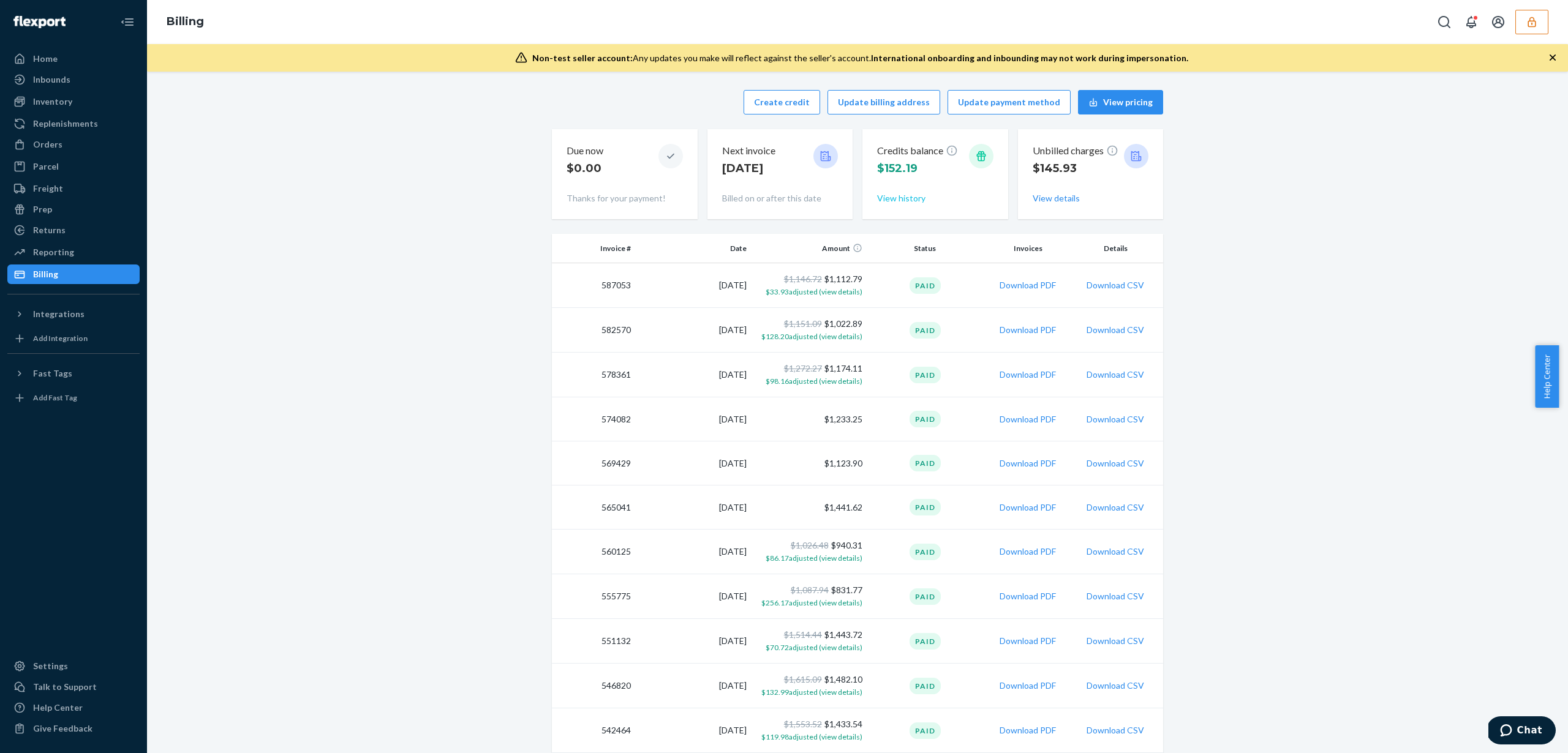
click at [891, 194] on button "View history" at bounding box center [901, 198] width 49 height 12
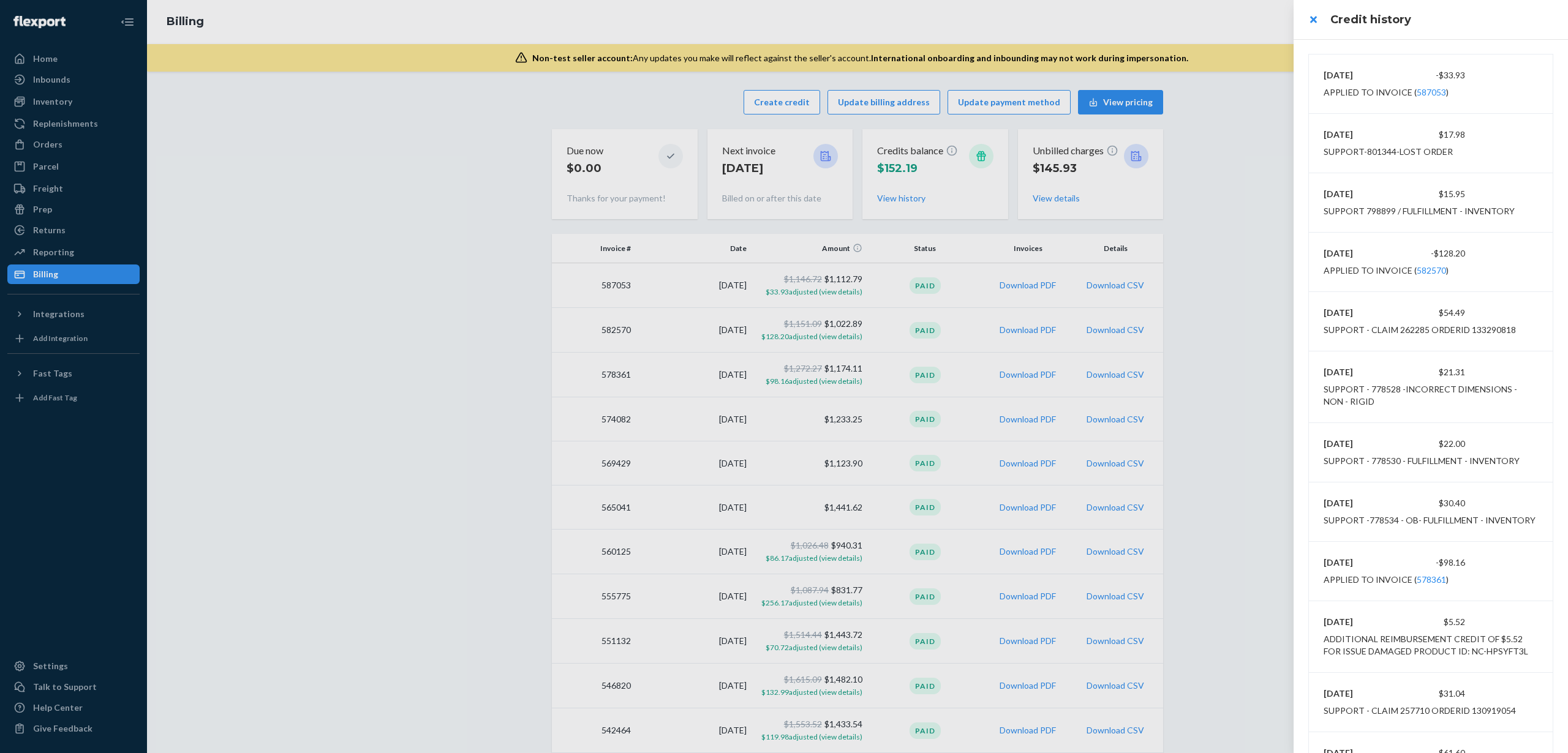
click at [1277, 182] on div at bounding box center [784, 376] width 1568 height 753
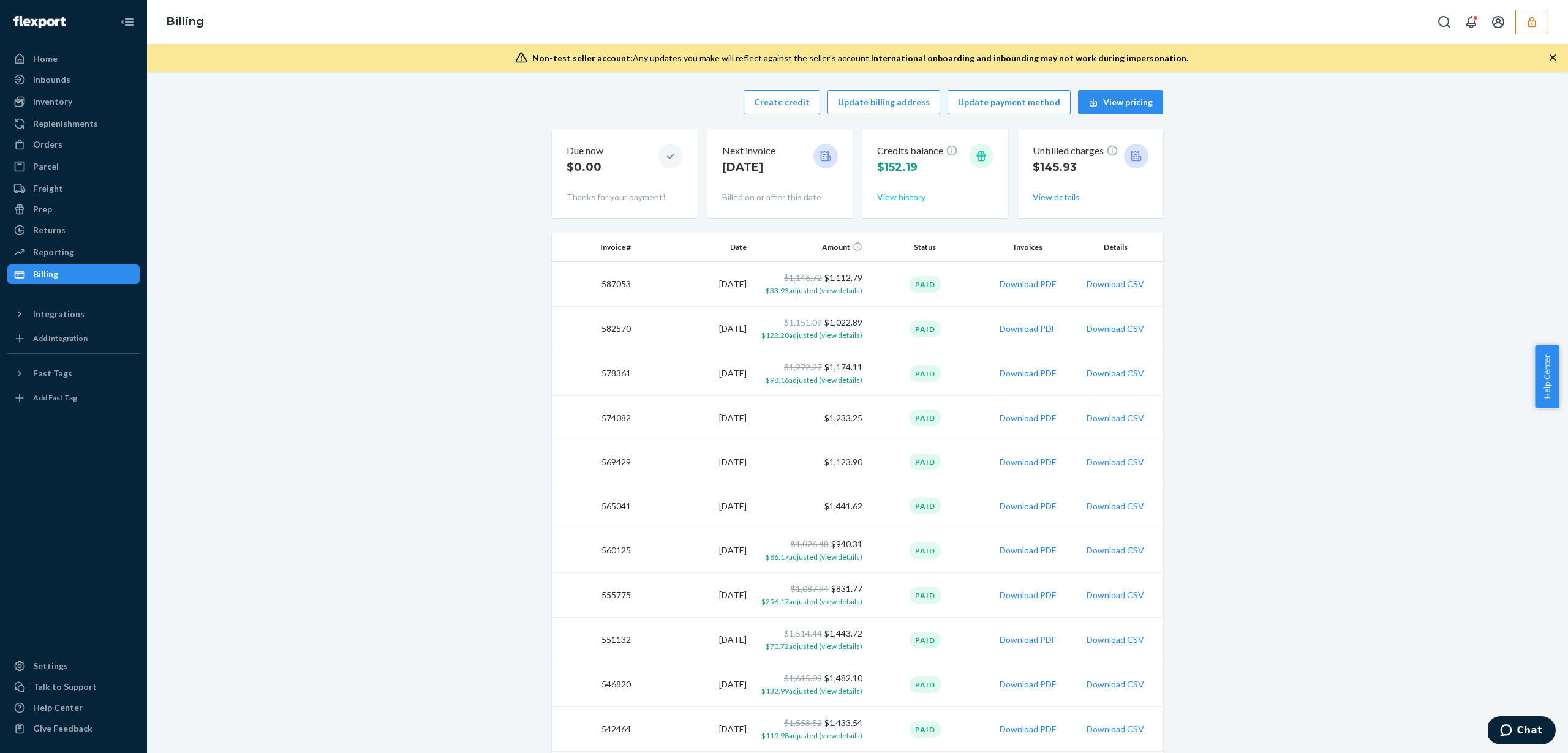
click at [903, 200] on button "View history" at bounding box center [901, 197] width 49 height 12
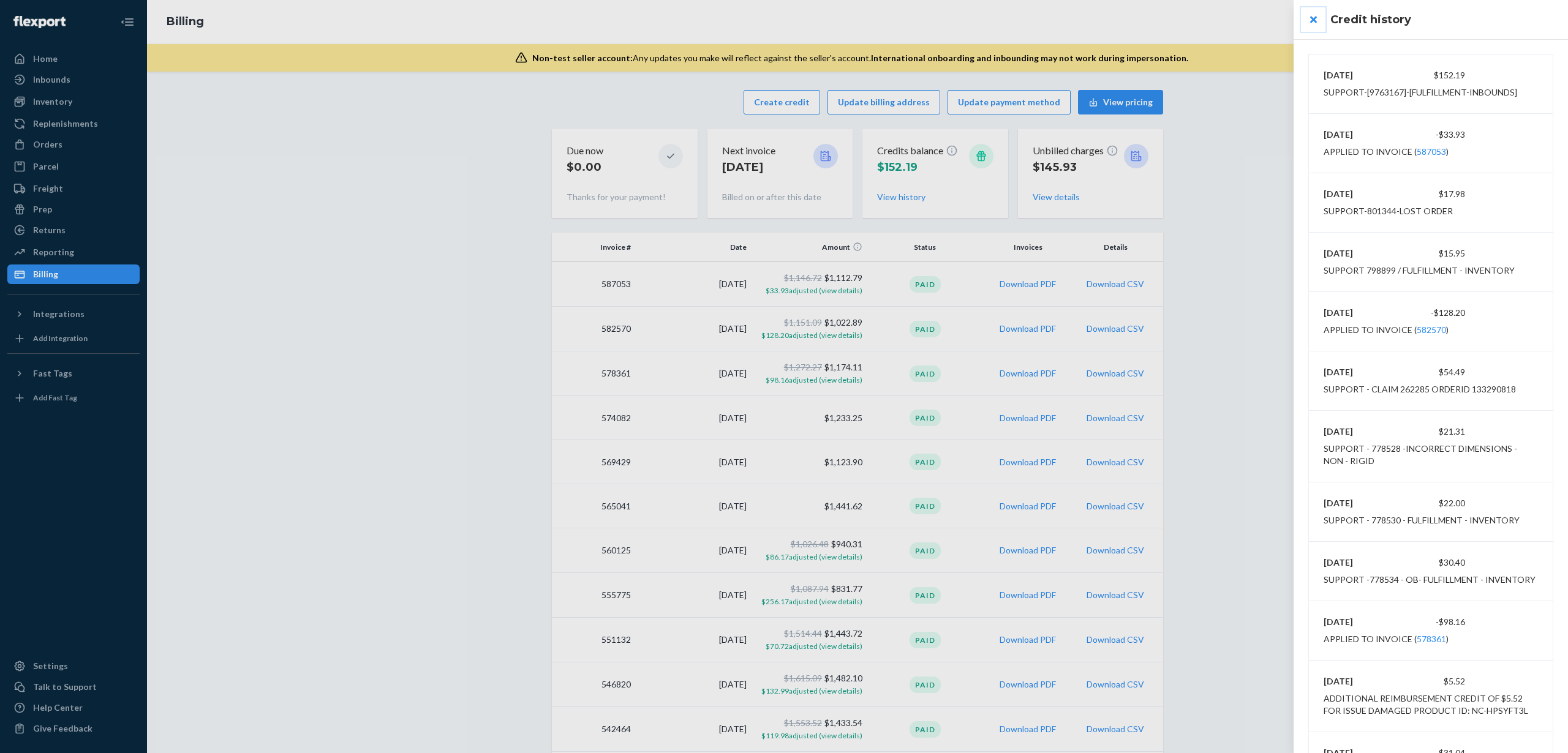
click at [1307, 18] on button "close" at bounding box center [1313, 19] width 24 height 24
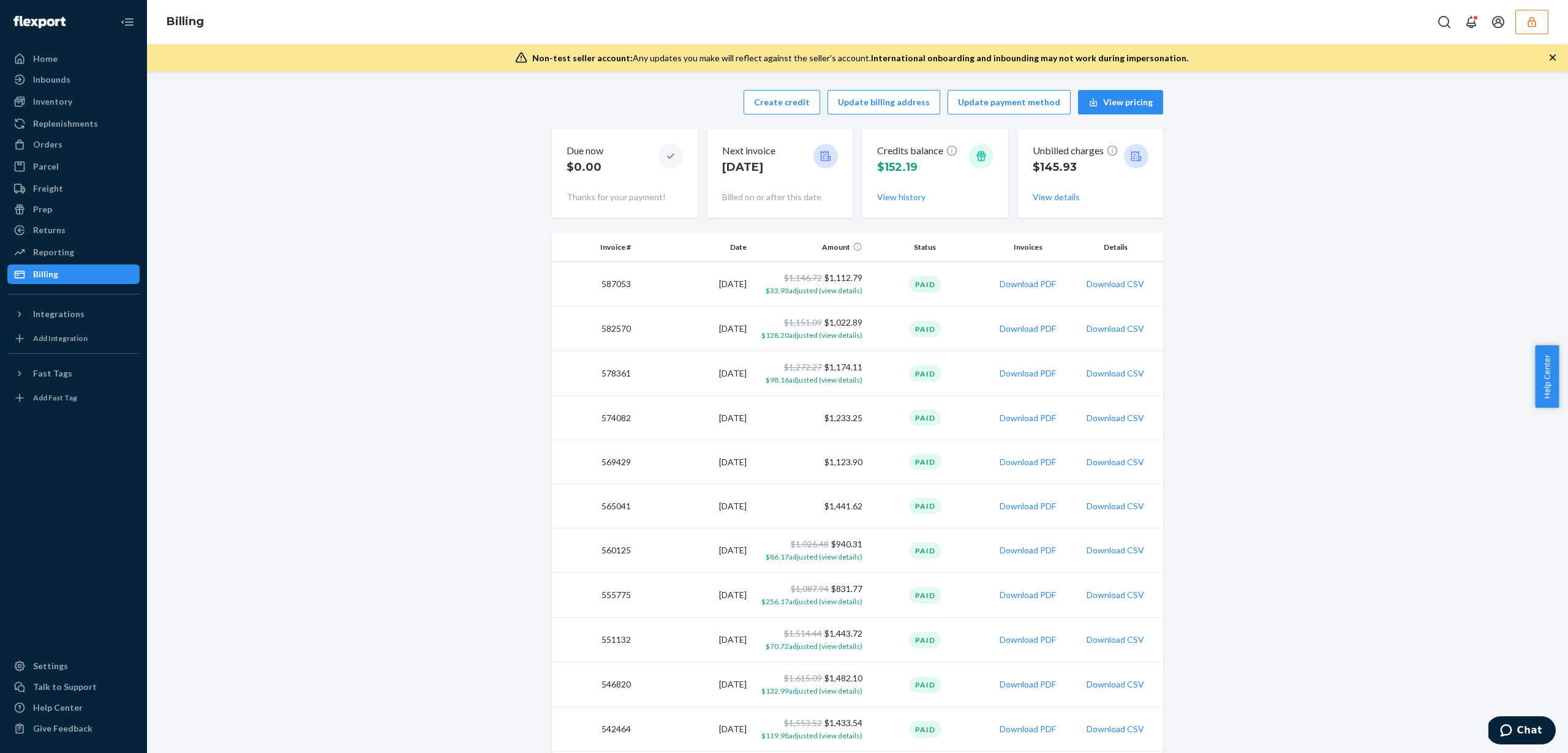
click at [1529, 27] on icon "button" at bounding box center [1532, 22] width 12 height 12
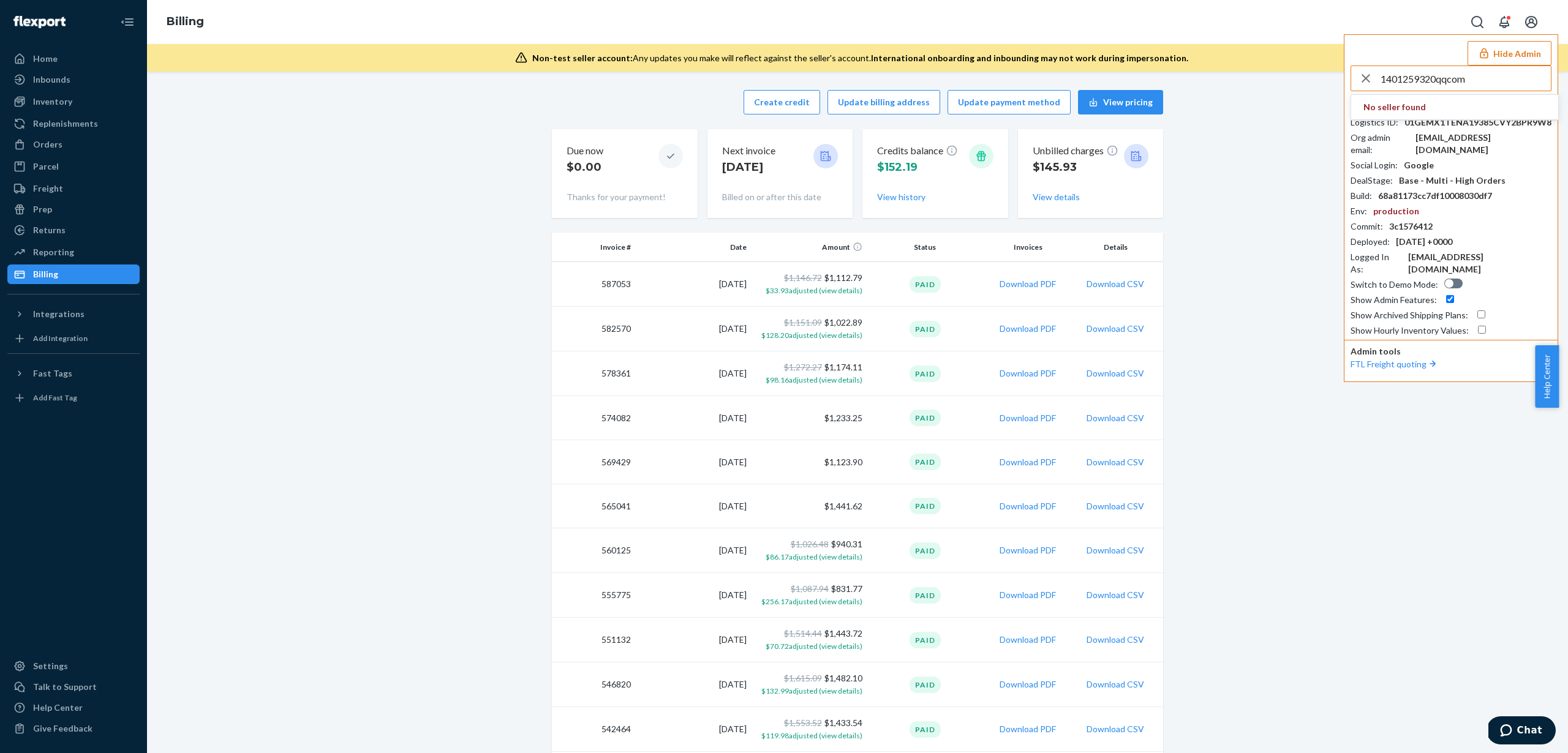
type input "1401259320qqcom"
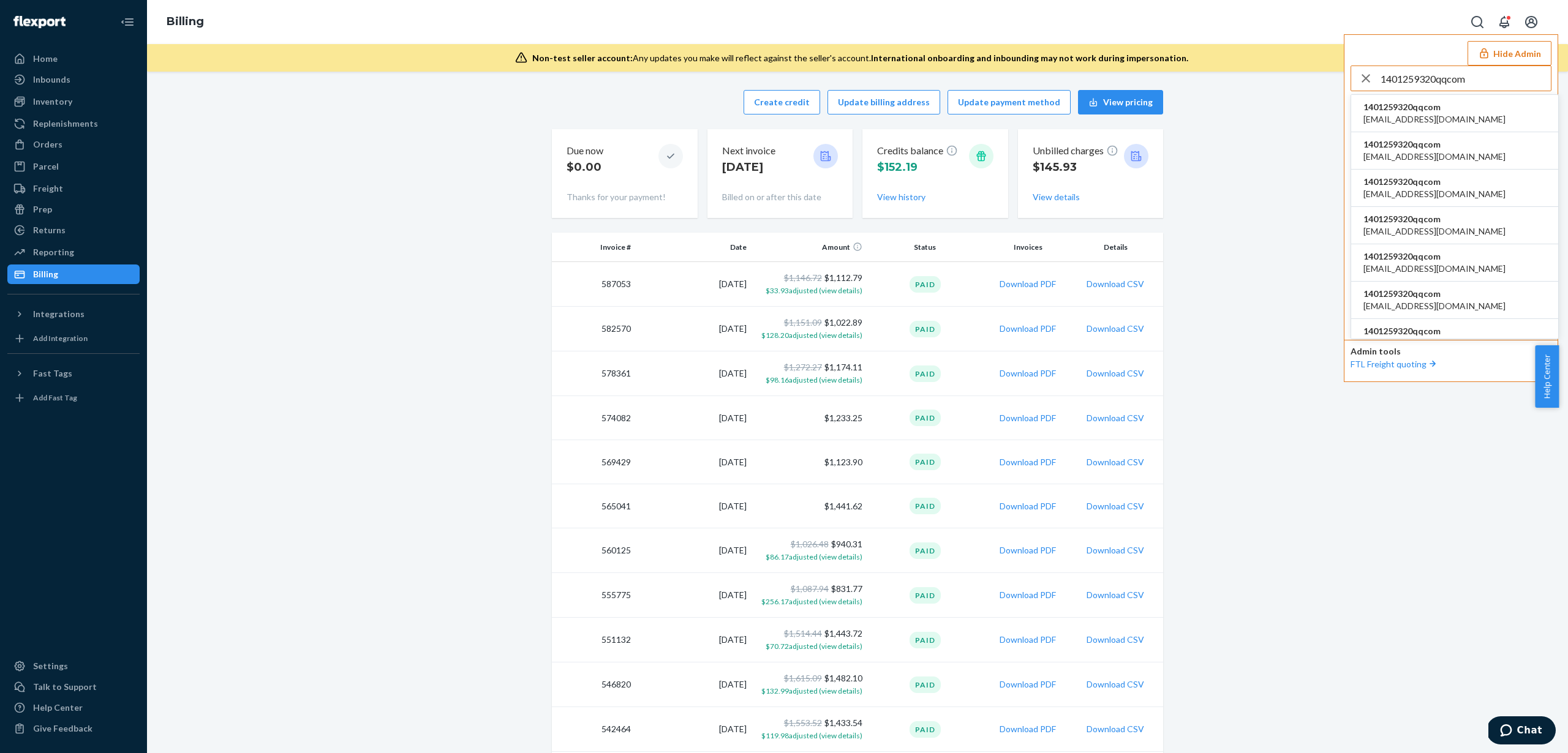
click at [1408, 115] on span "1376944968@qq.com" at bounding box center [1435, 120] width 142 height 12
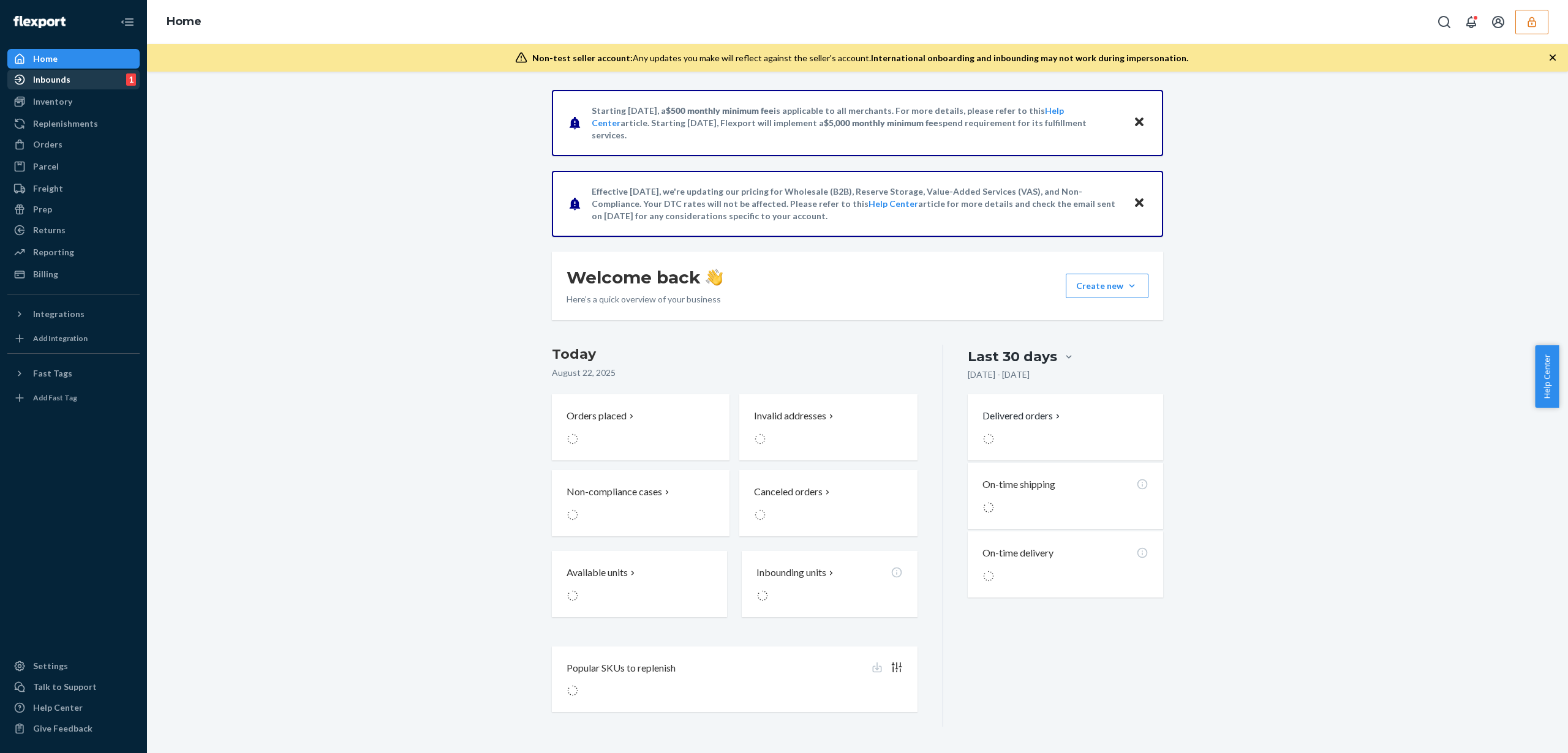
click at [91, 83] on div "Inbounds 1" at bounding box center [74, 79] width 130 height 17
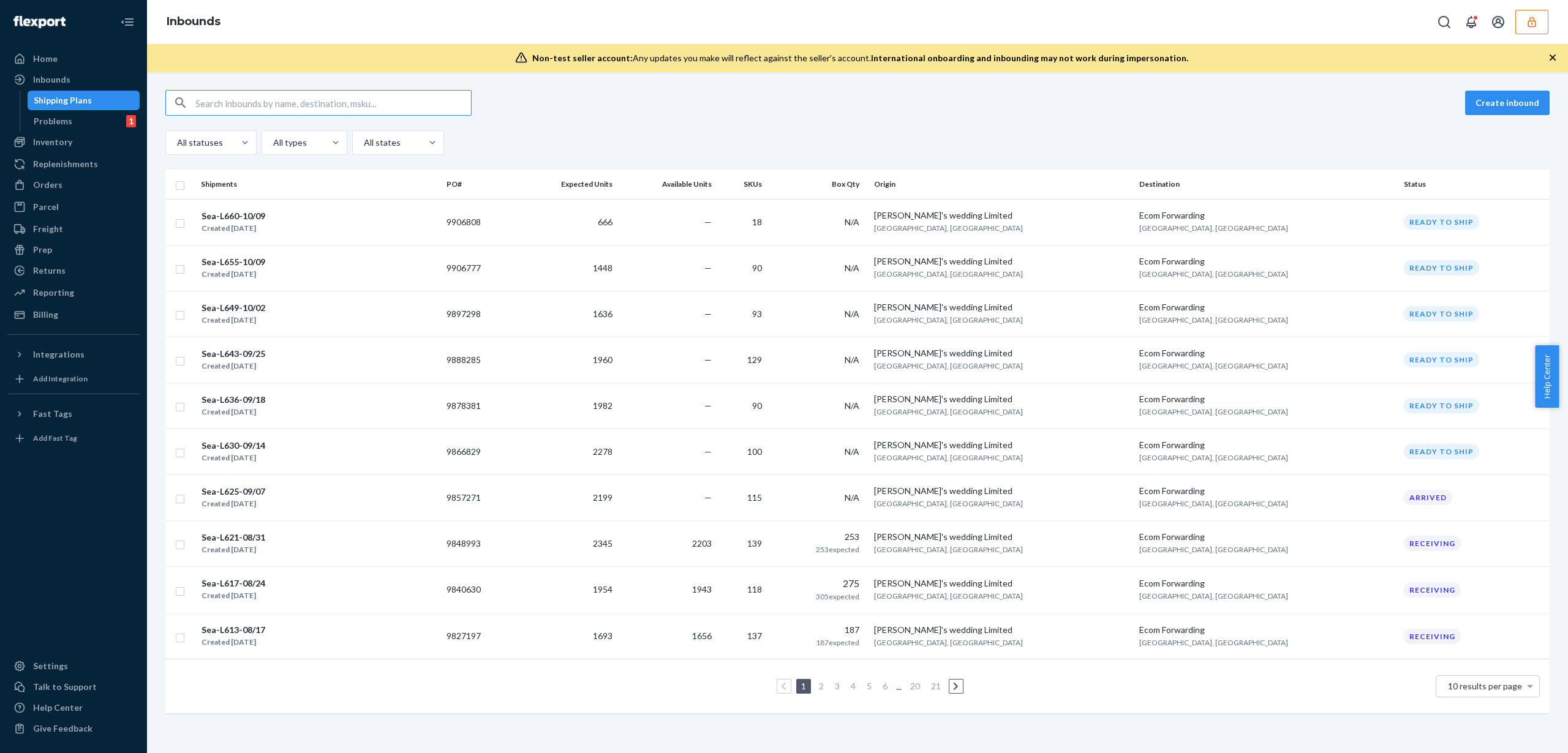
click at [291, 103] on input "text" at bounding box center [333, 102] width 276 height 24
type input "9848993"
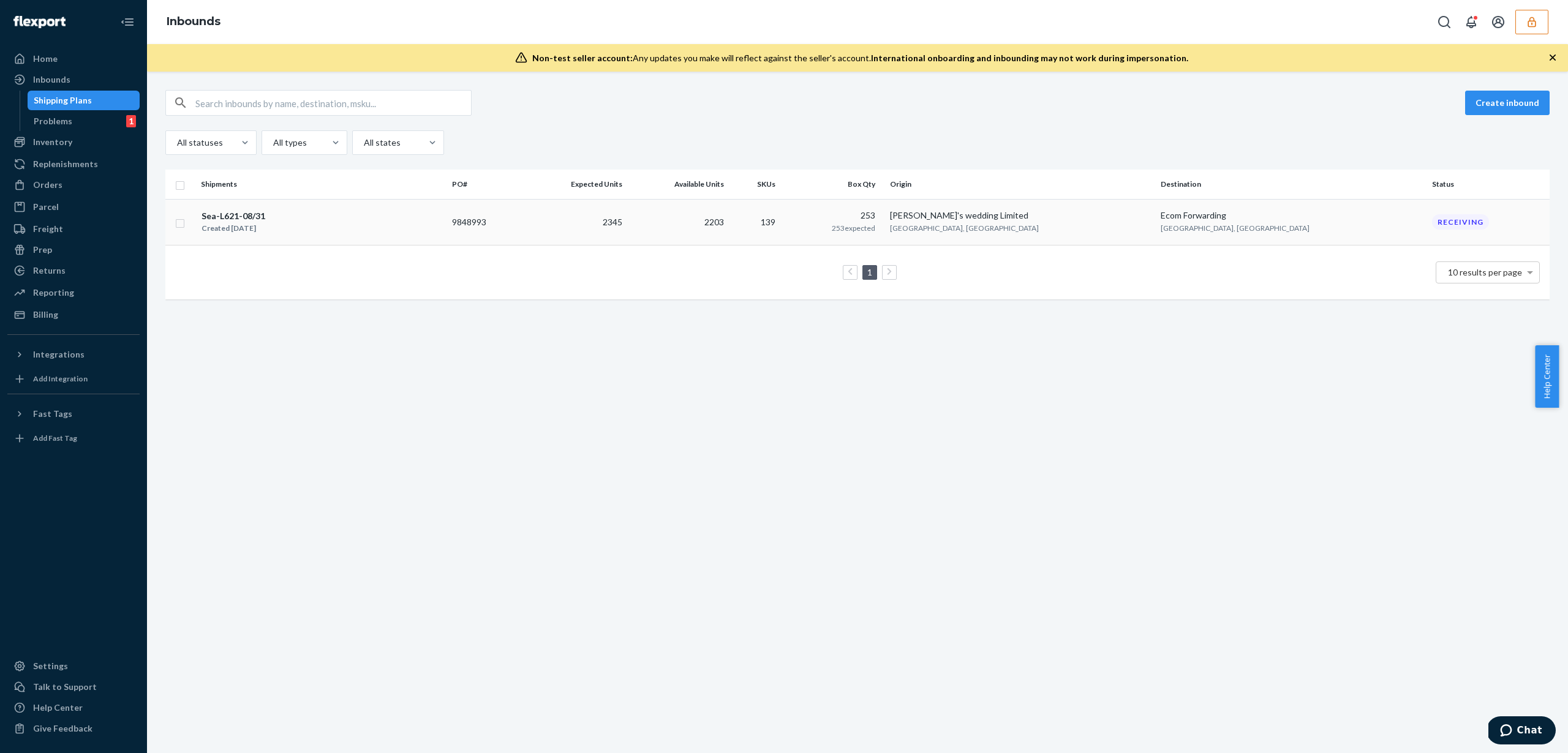
click at [729, 229] on td "2203" at bounding box center [678, 222] width 102 height 46
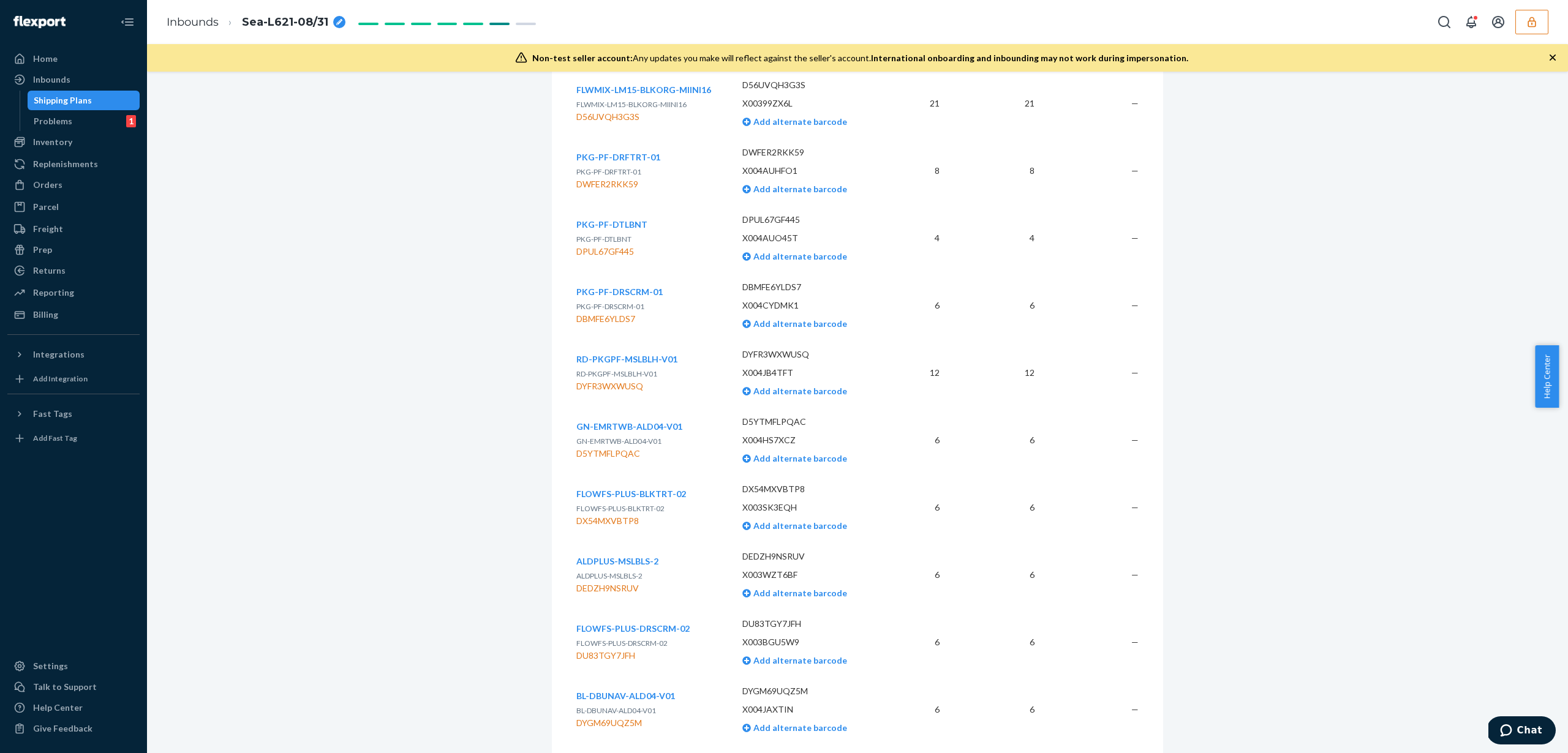
scroll to position [6314, 0]
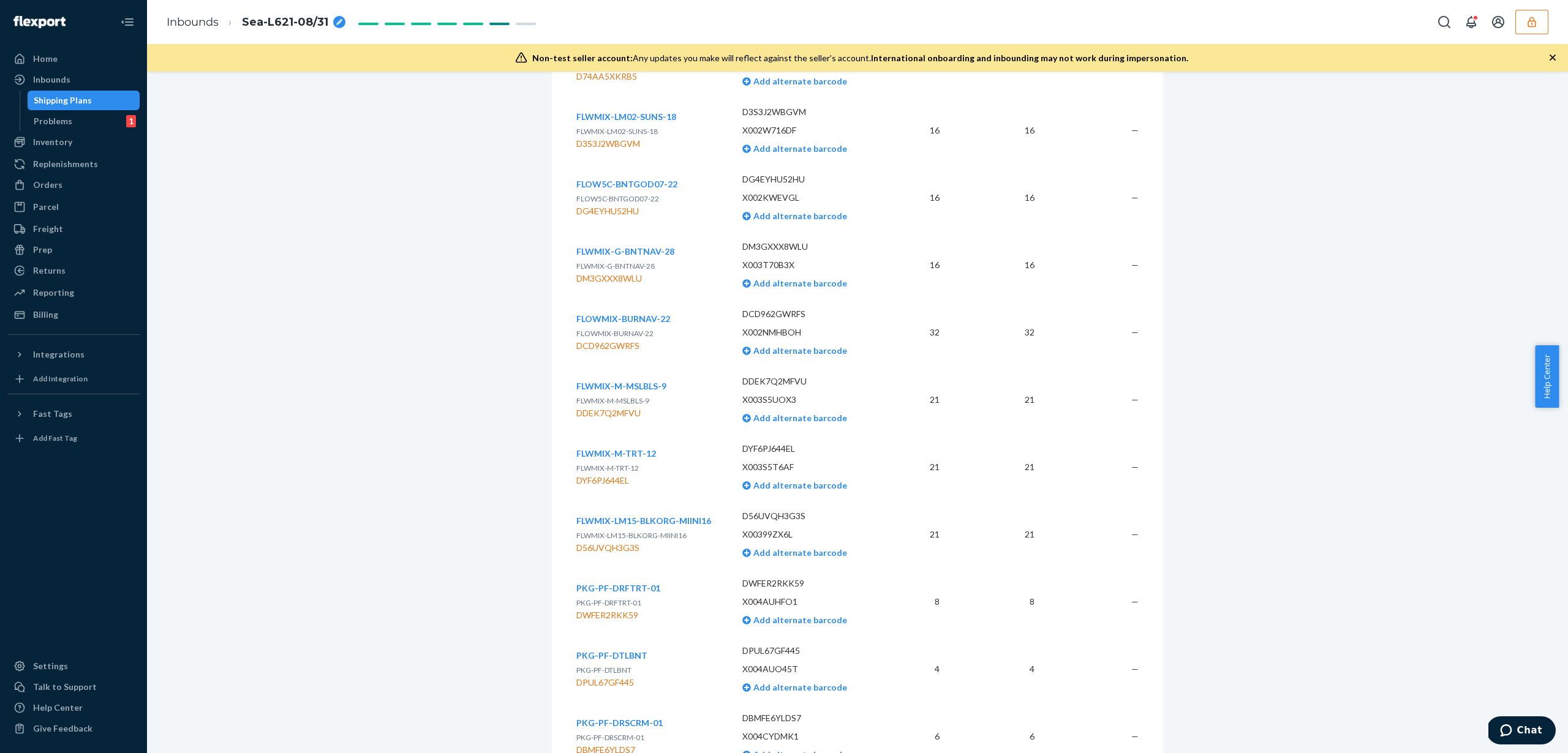
click at [1540, 16] on button "button" at bounding box center [1531, 22] width 33 height 24
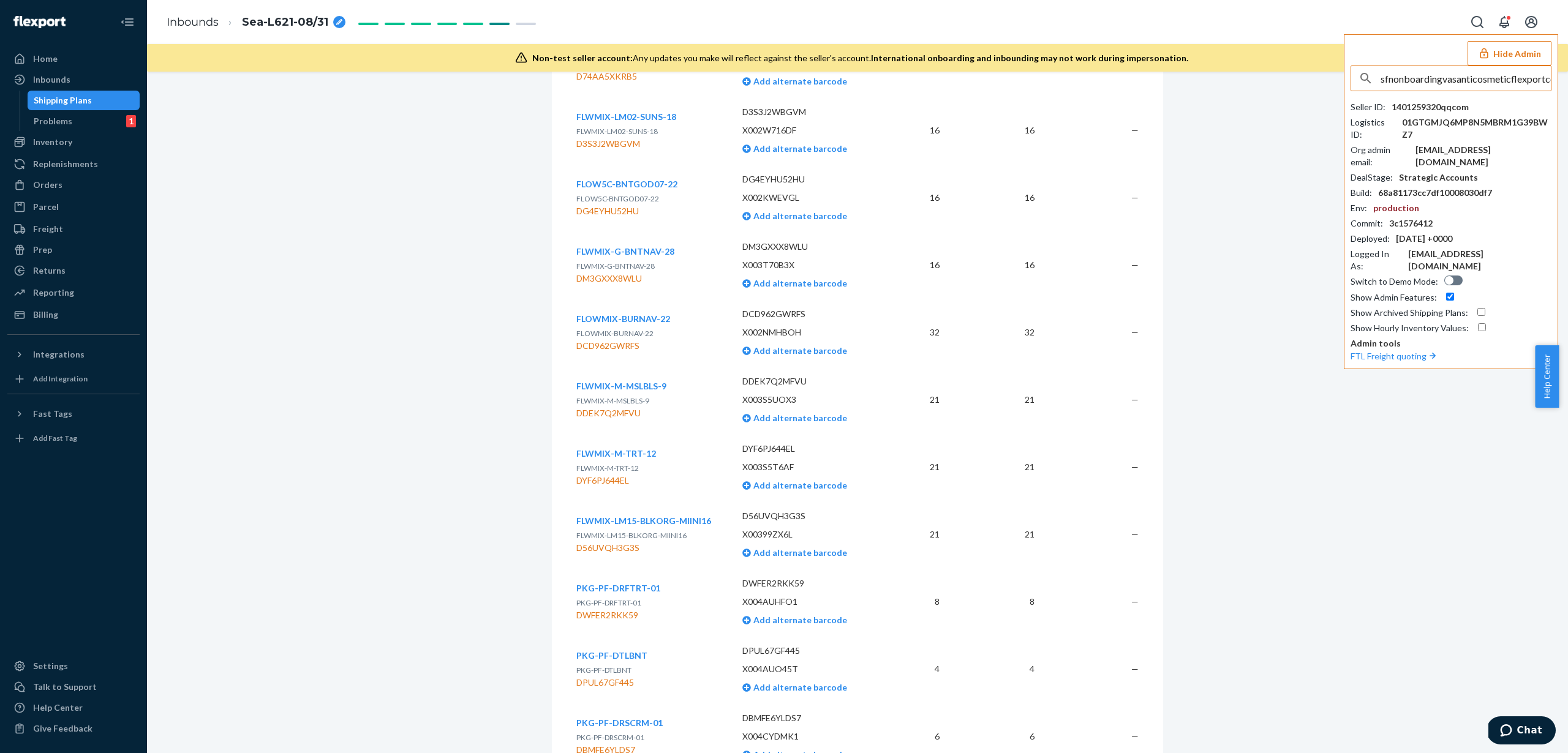
scroll to position [0, 13]
type input "sfnonboardingvasanticosmeticflexportcom"
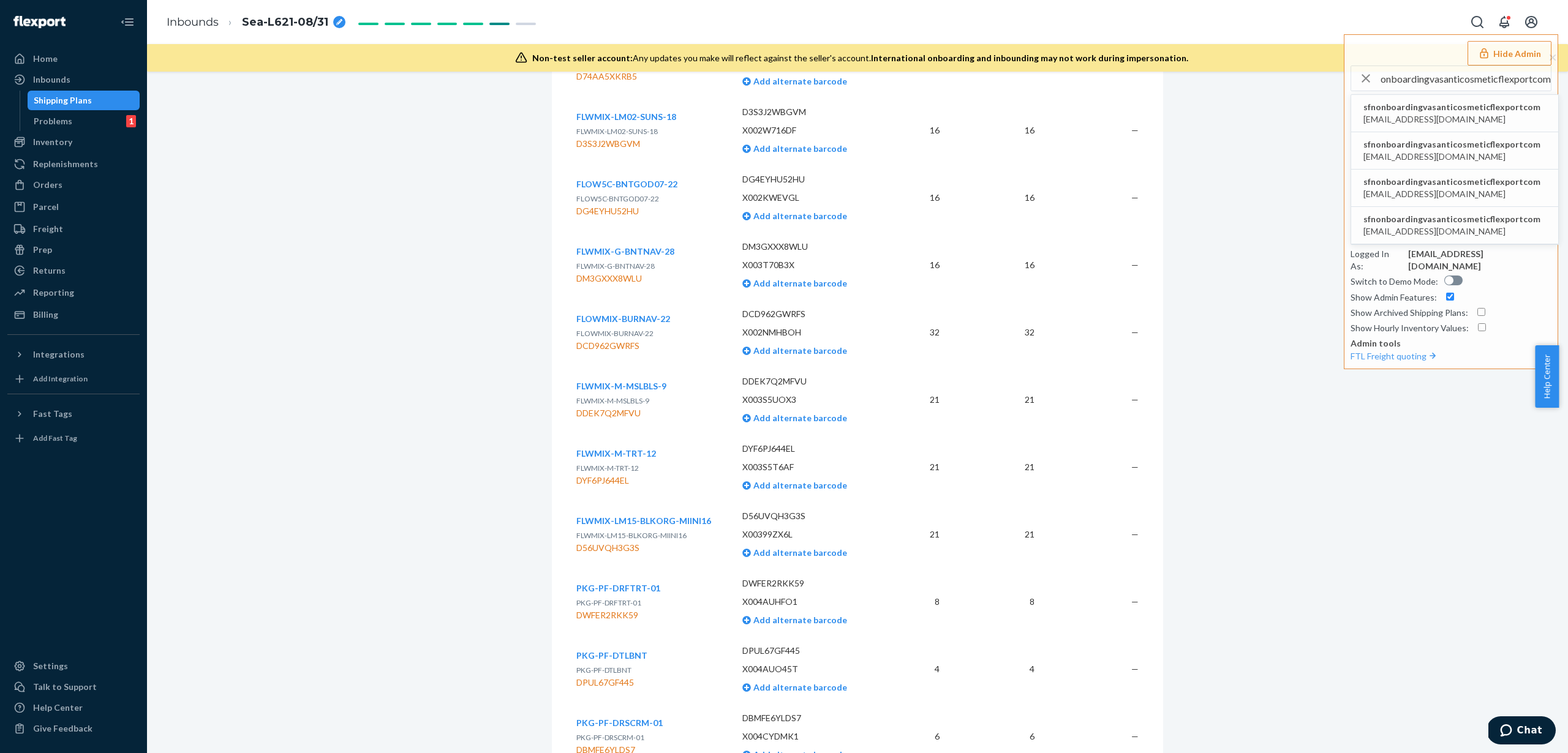
scroll to position [0, 0]
click at [1489, 114] on span "mineth@vasanticosmetics.com" at bounding box center [1452, 120] width 177 height 12
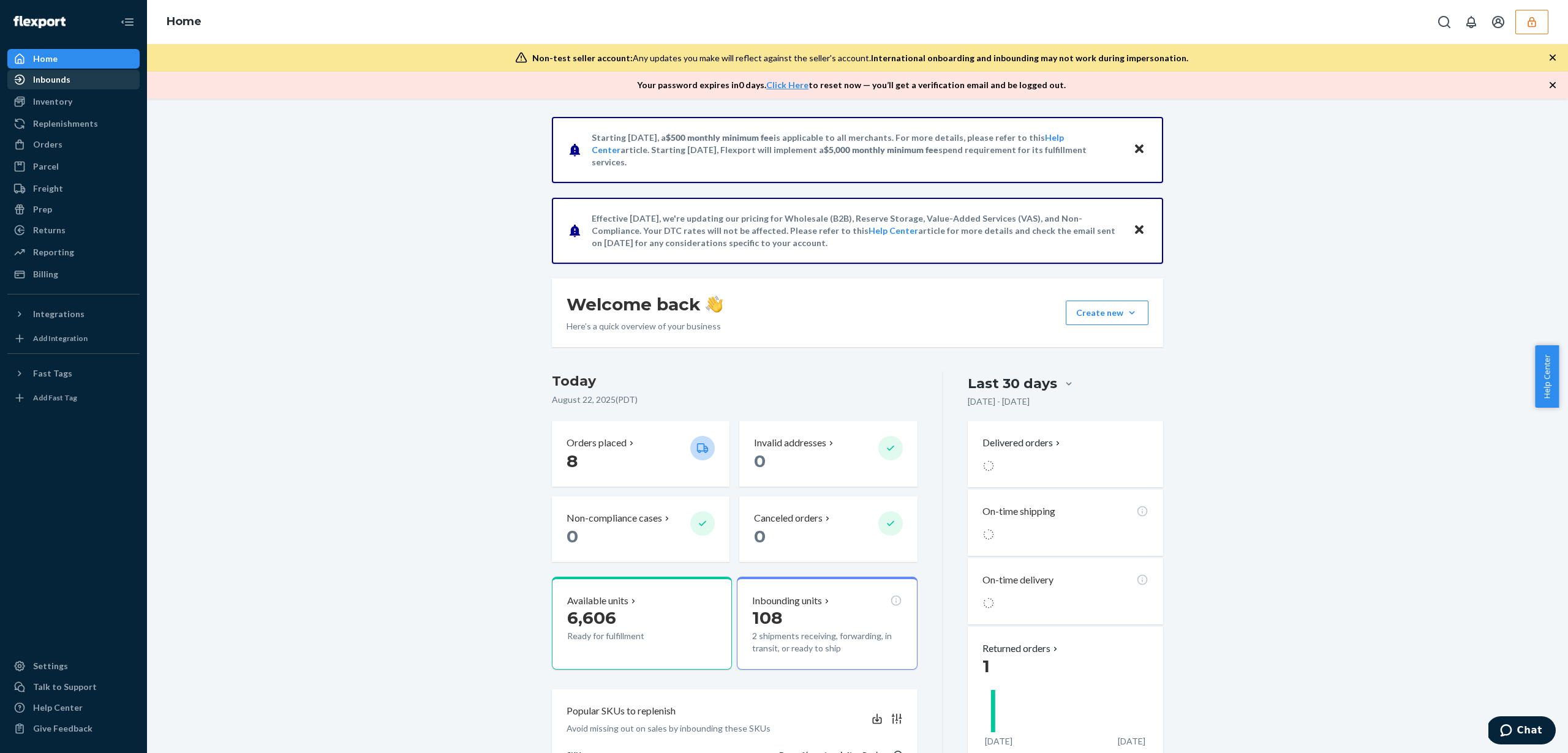
click at [45, 75] on div "Inbounds" at bounding box center [52, 80] width 37 height 12
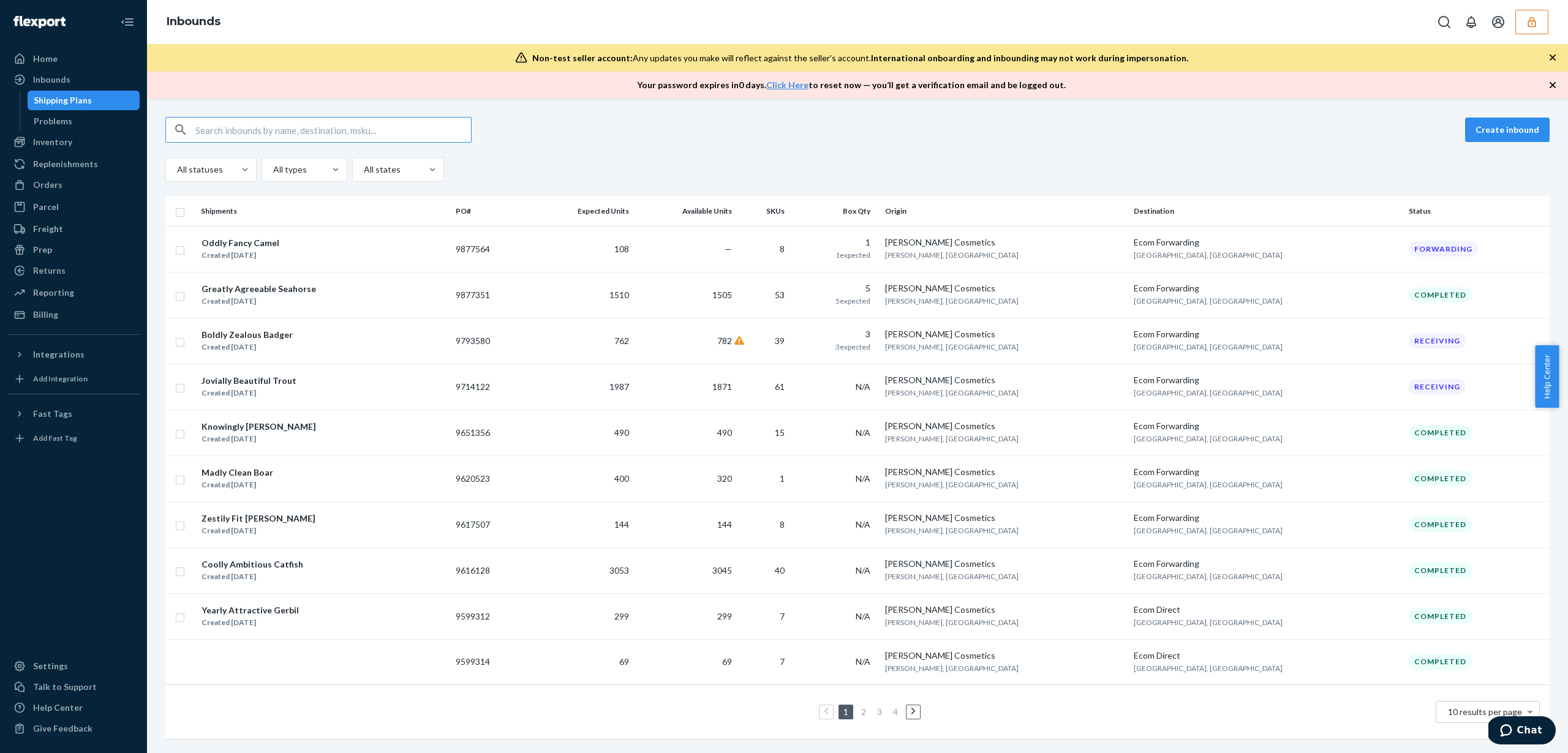
paste input "9877564"
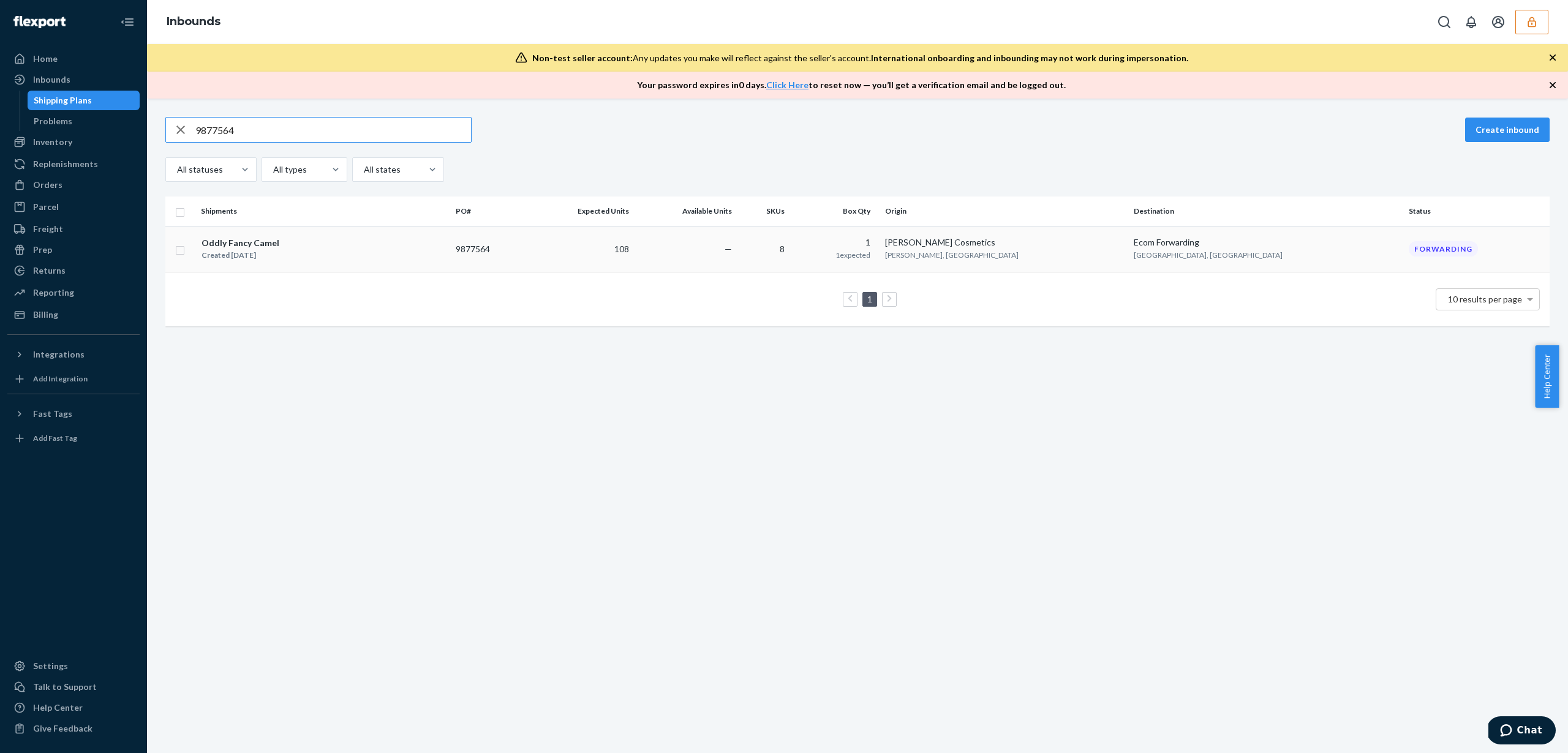
type input "9877564"
click at [785, 245] on span "8" at bounding box center [782, 249] width 5 height 11
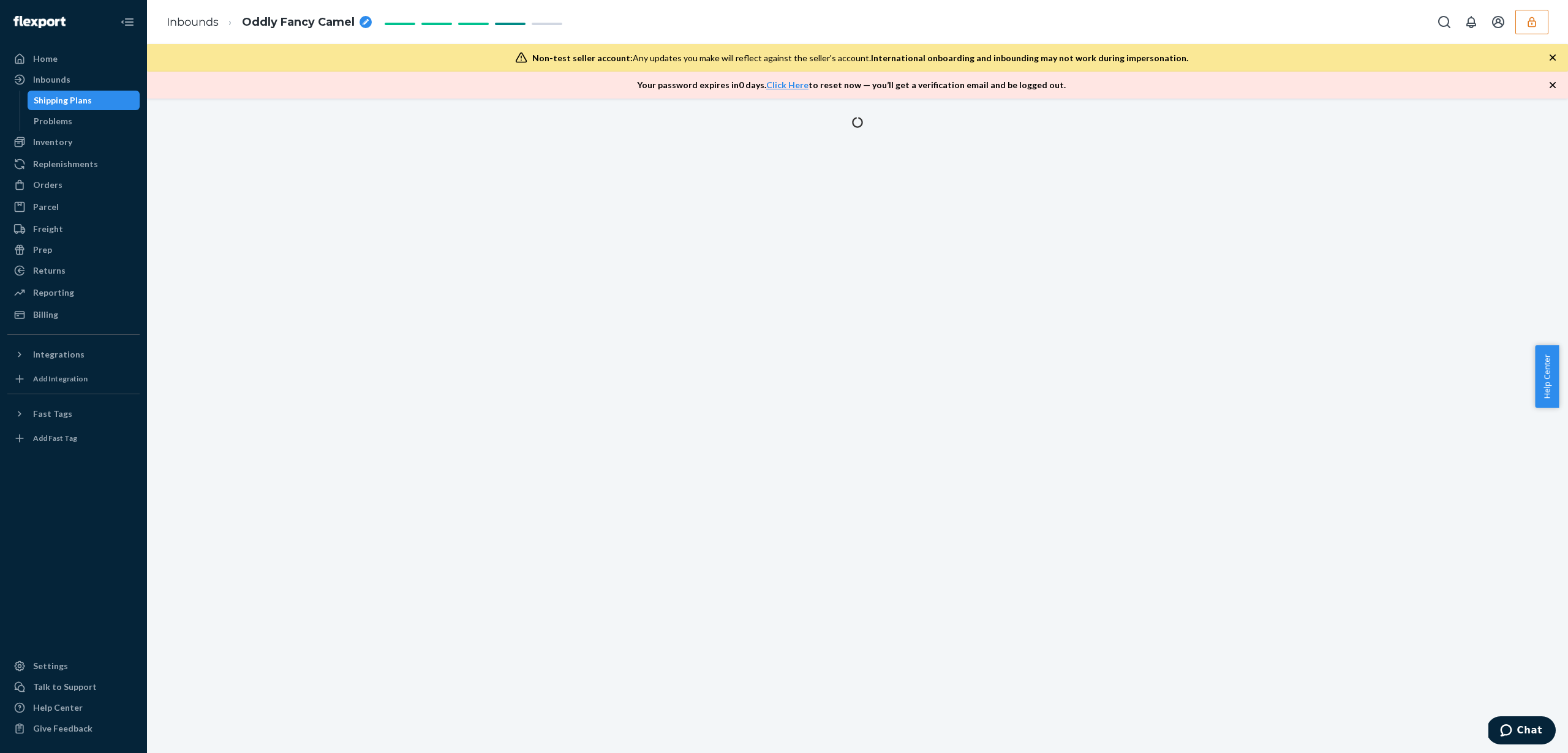
click at [760, 268] on div at bounding box center [858, 426] width 1421 height 655
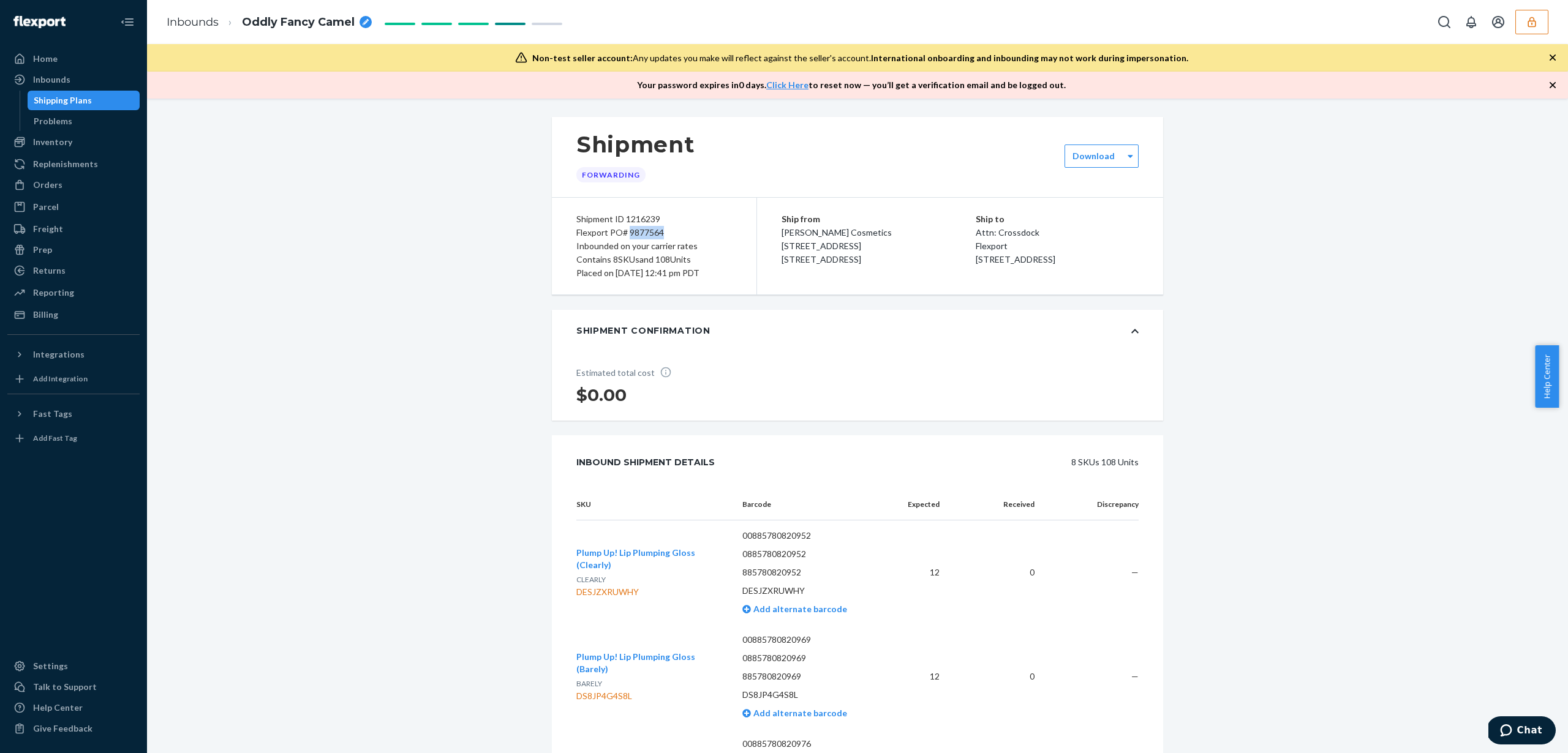
copy div "9877564"
click at [1534, 27] on icon "button" at bounding box center [1532, 22] width 12 height 12
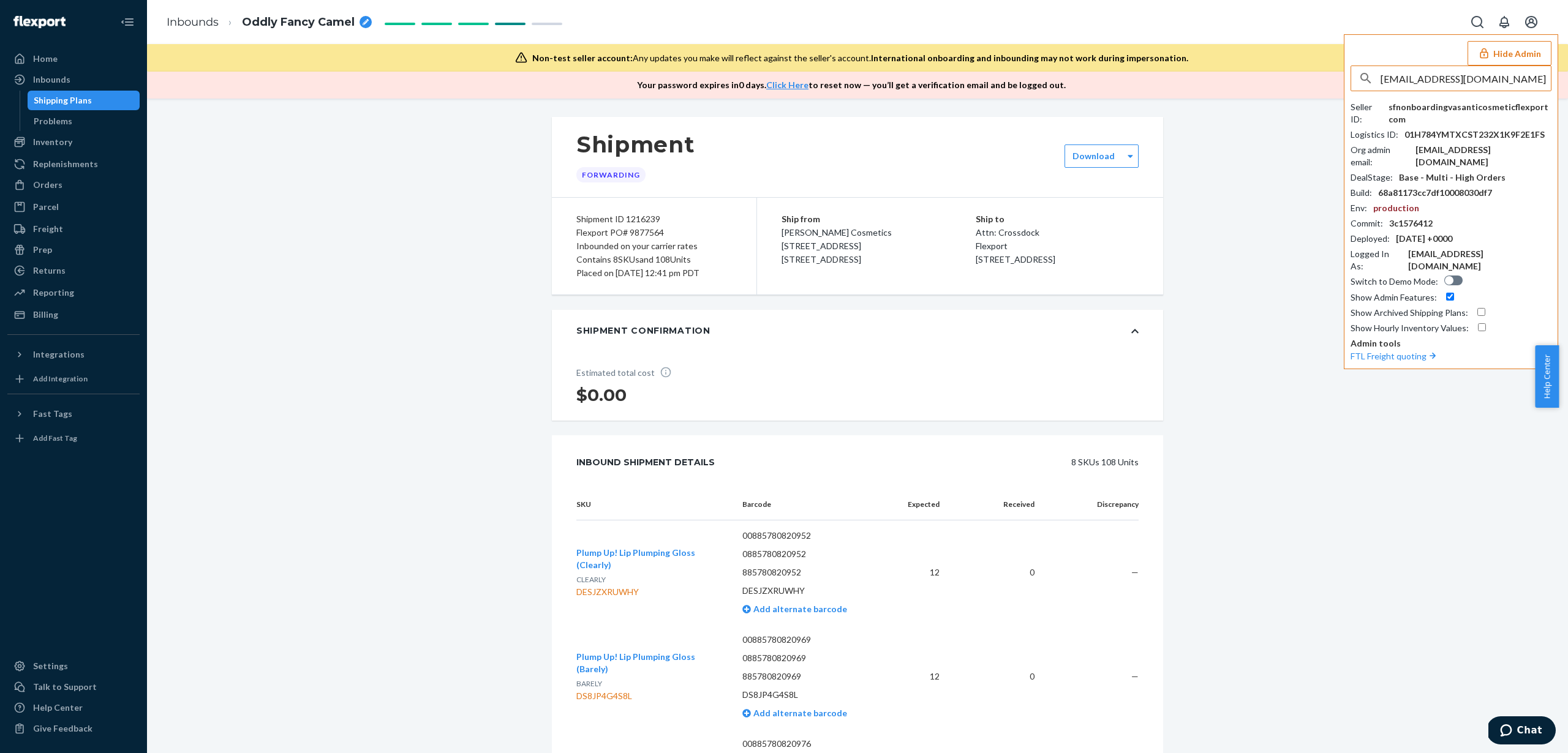
type input "info@themilkbarcollective.com"
click at [1377, 119] on span "info@themilkbarcollective.com" at bounding box center [1435, 120] width 142 height 12
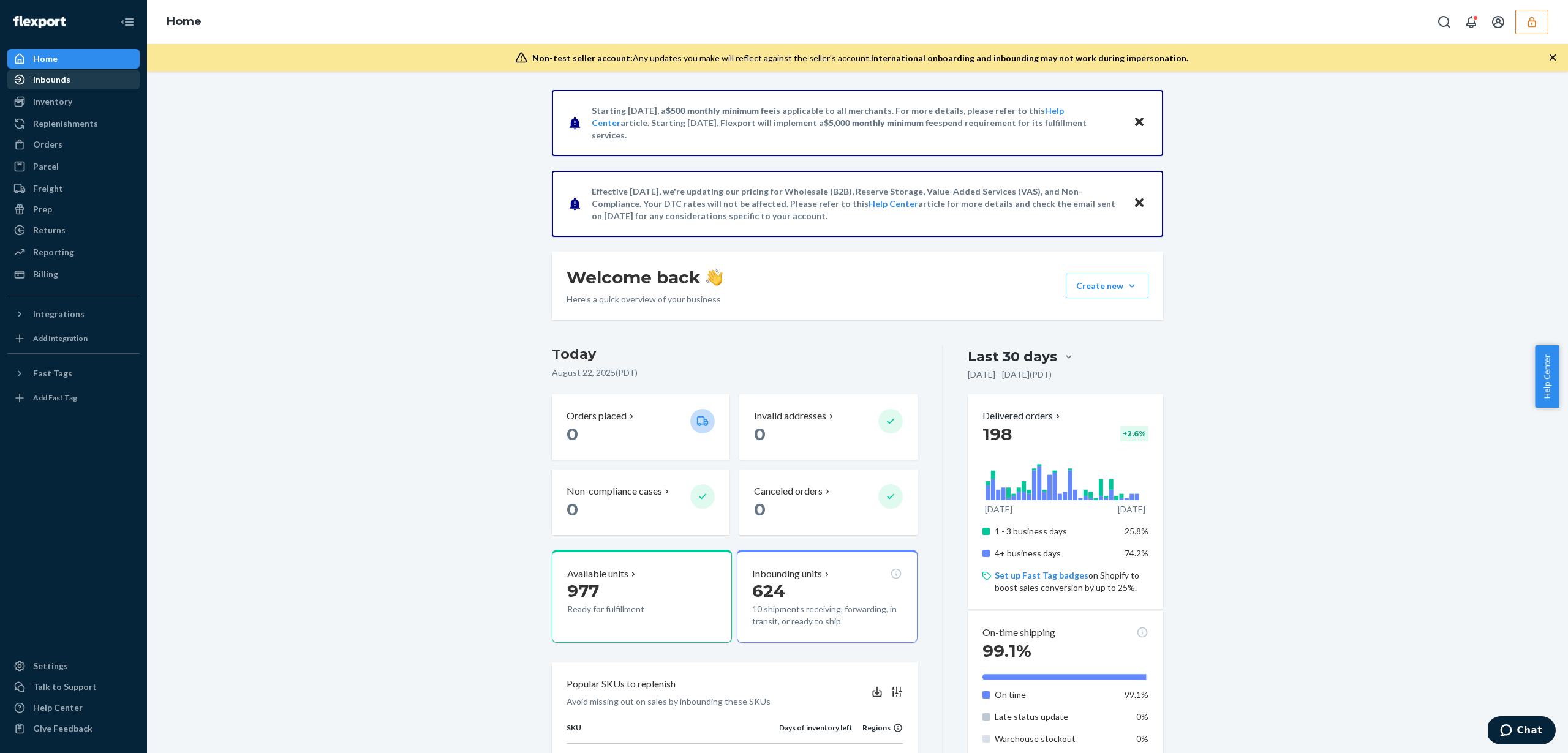
click at [90, 85] on div "Inbounds" at bounding box center [74, 79] width 130 height 17
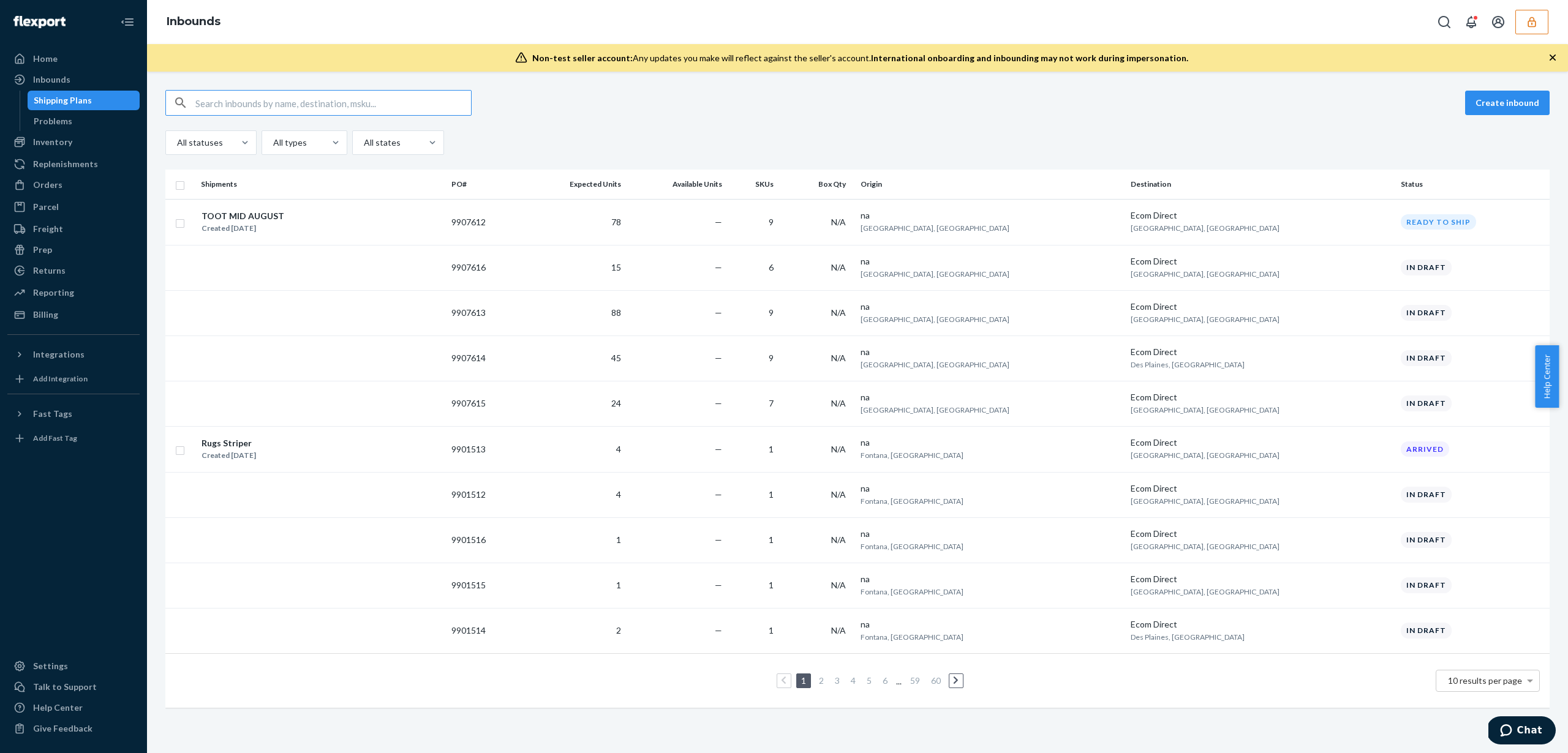
click at [279, 94] on input "text" at bounding box center [333, 102] width 276 height 24
paste input "9892271"
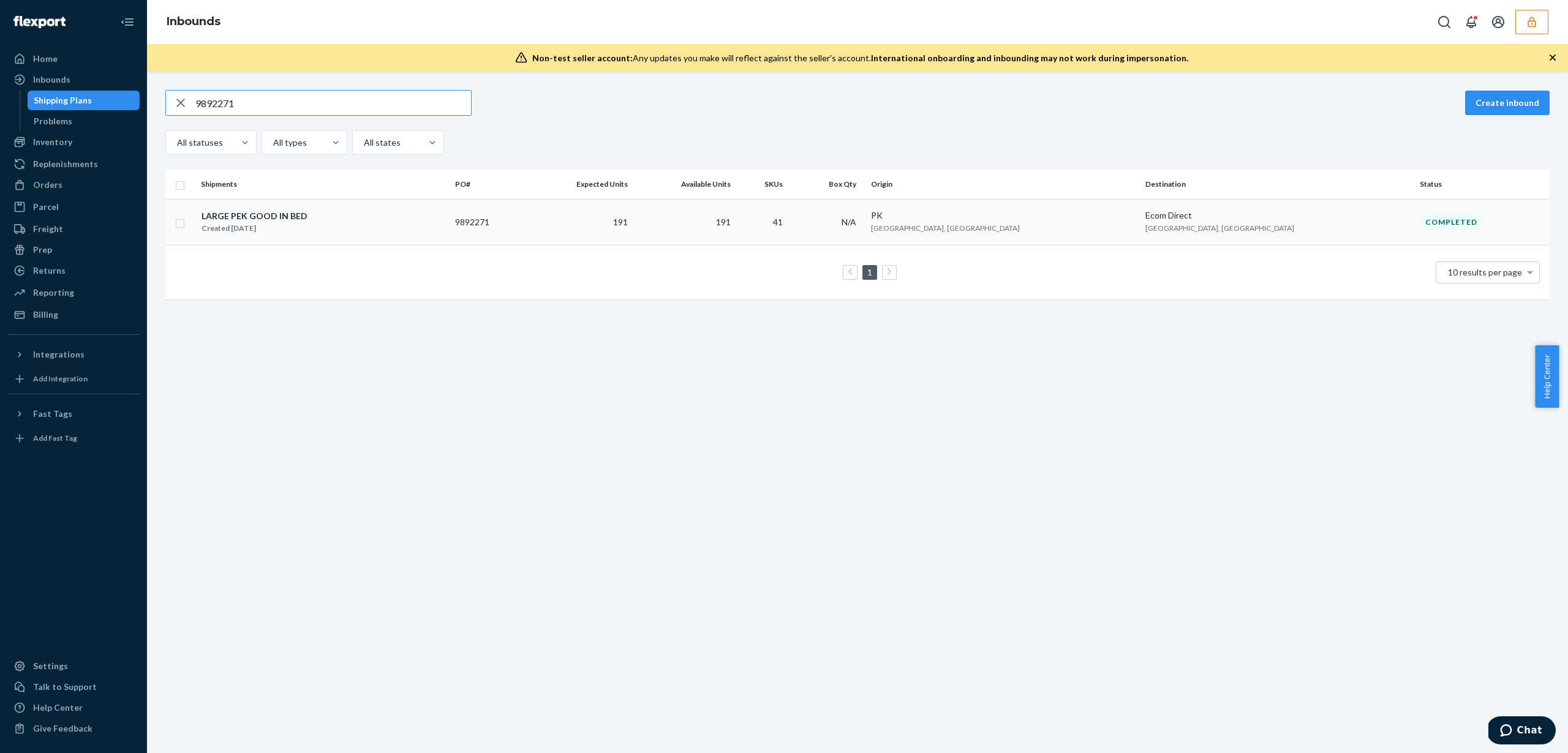
type input "9892271"
click at [793, 224] on td "41" at bounding box center [763, 222] width 57 height 46
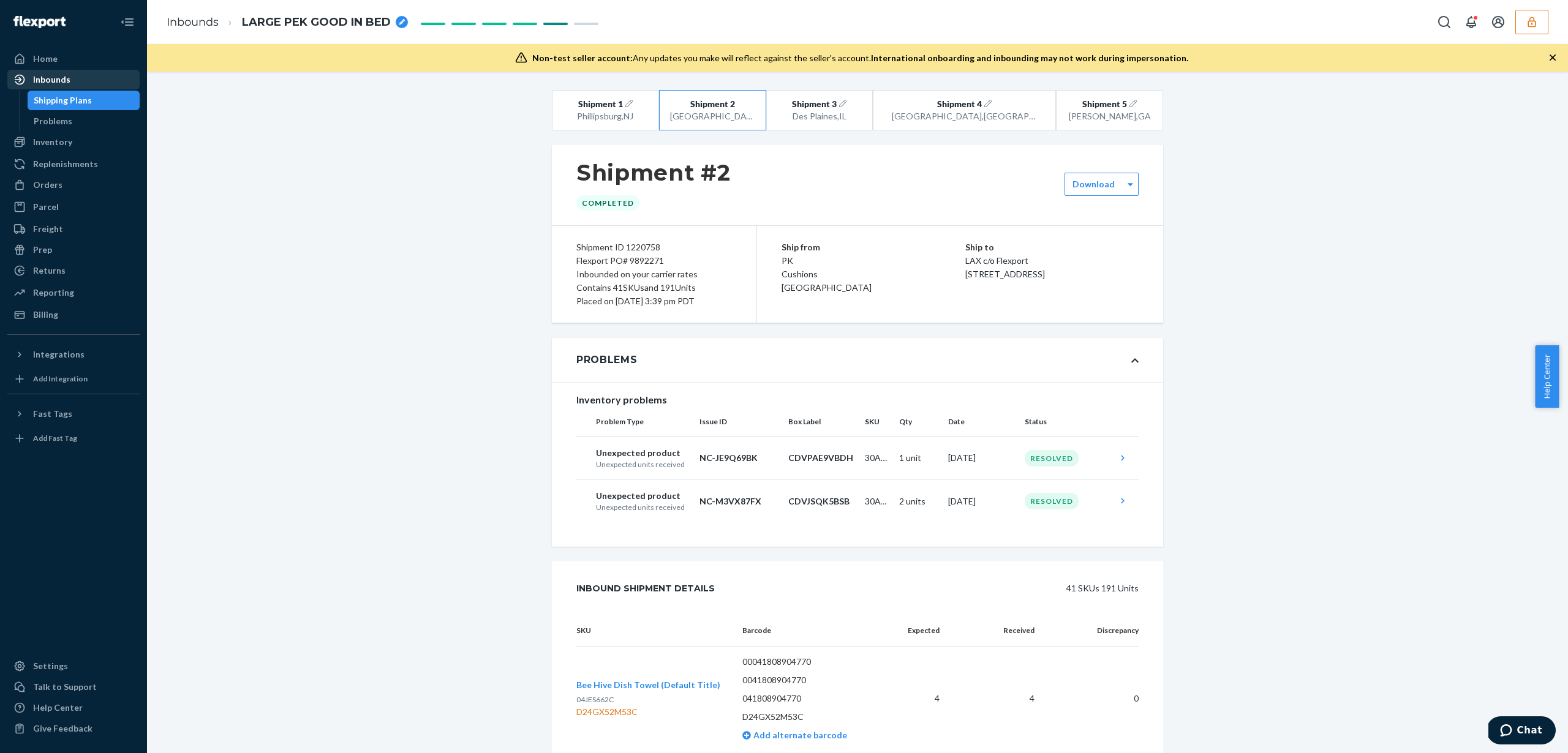
click at [99, 86] on div "Inbounds" at bounding box center [74, 79] width 130 height 17
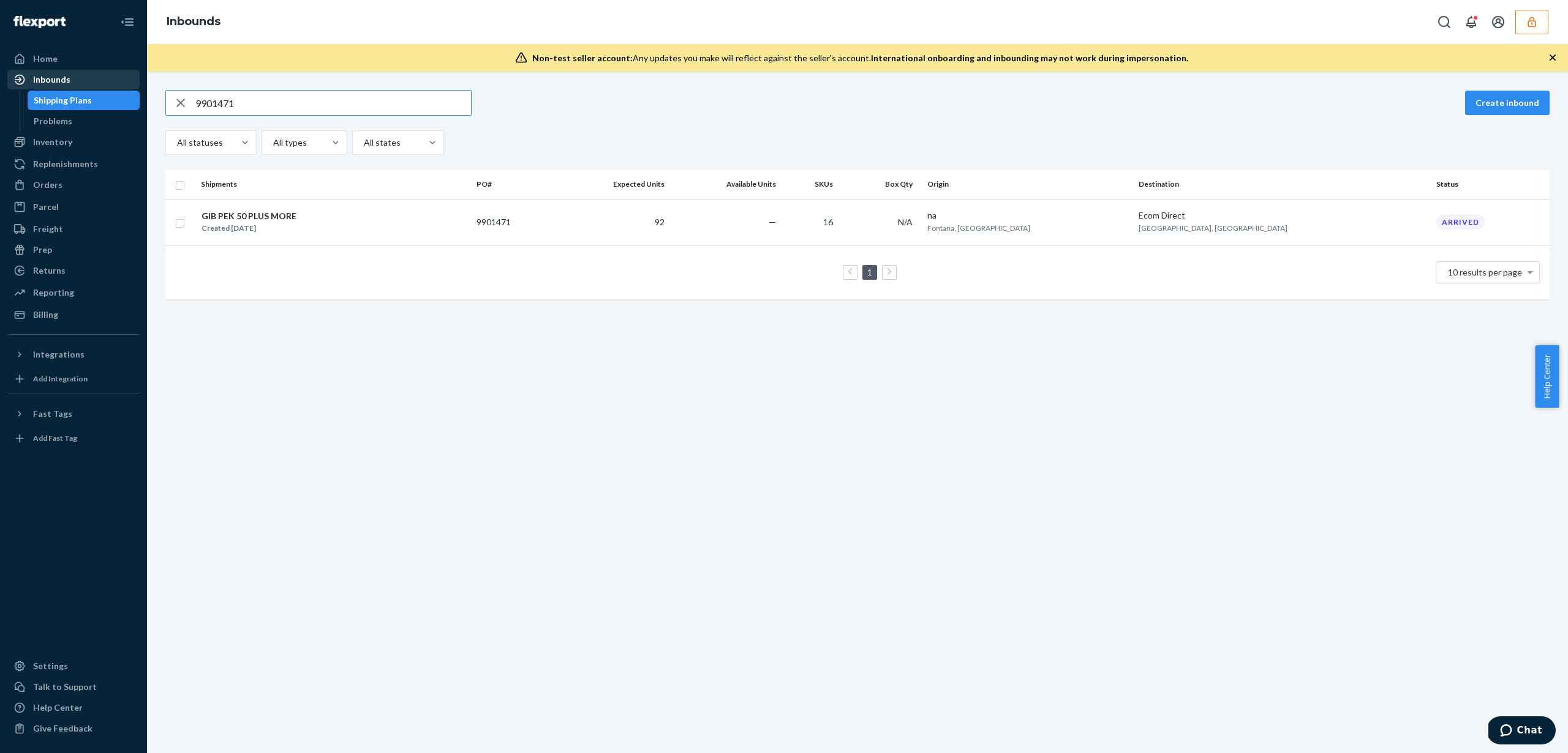
type input "9901471"
drag, startPoint x: 176, startPoint y: 105, endPoint x: 194, endPoint y: 105, distance: 18.0
click at [176, 105] on icon "button" at bounding box center [181, 102] width 15 height 24
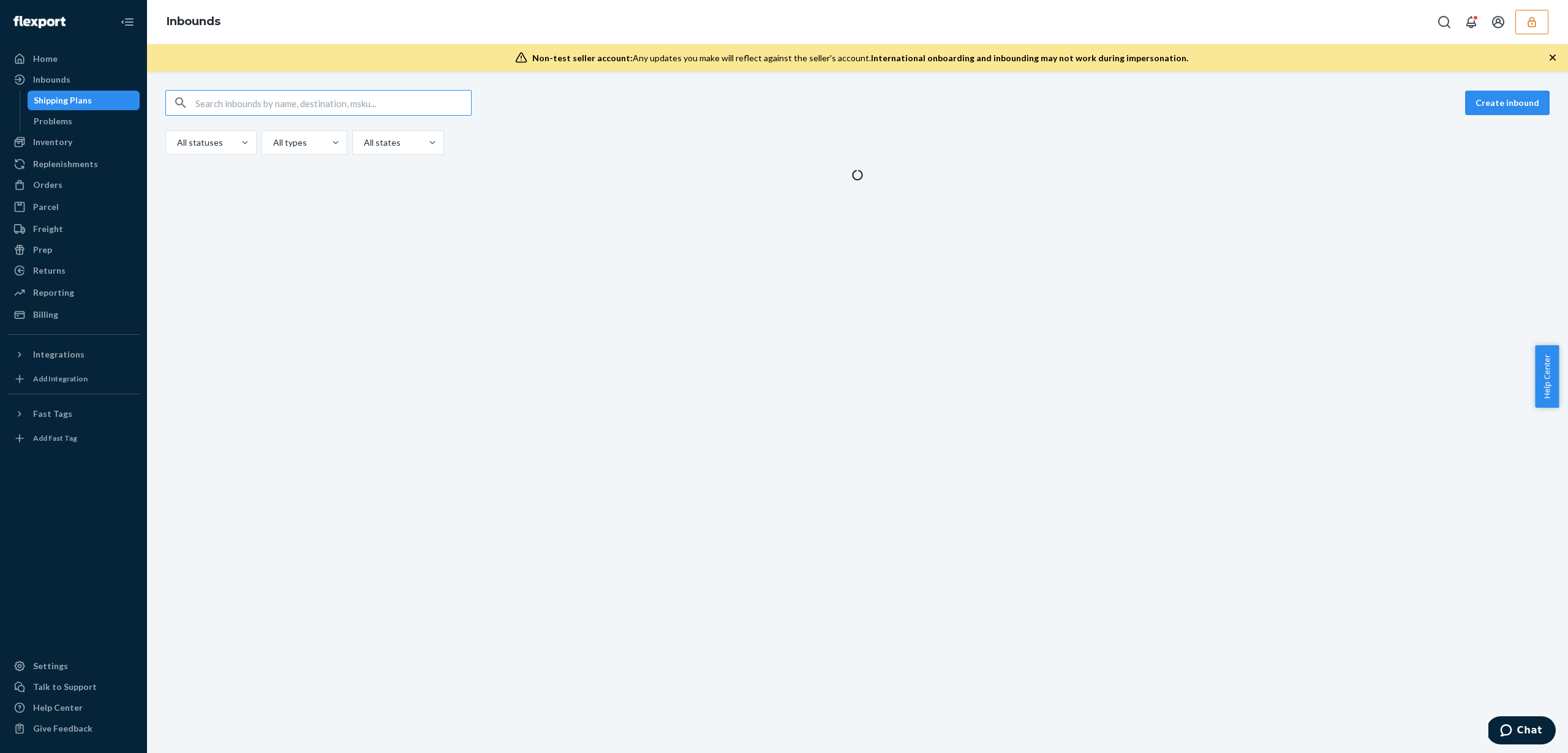
click at [206, 104] on input "text" at bounding box center [333, 102] width 276 height 24
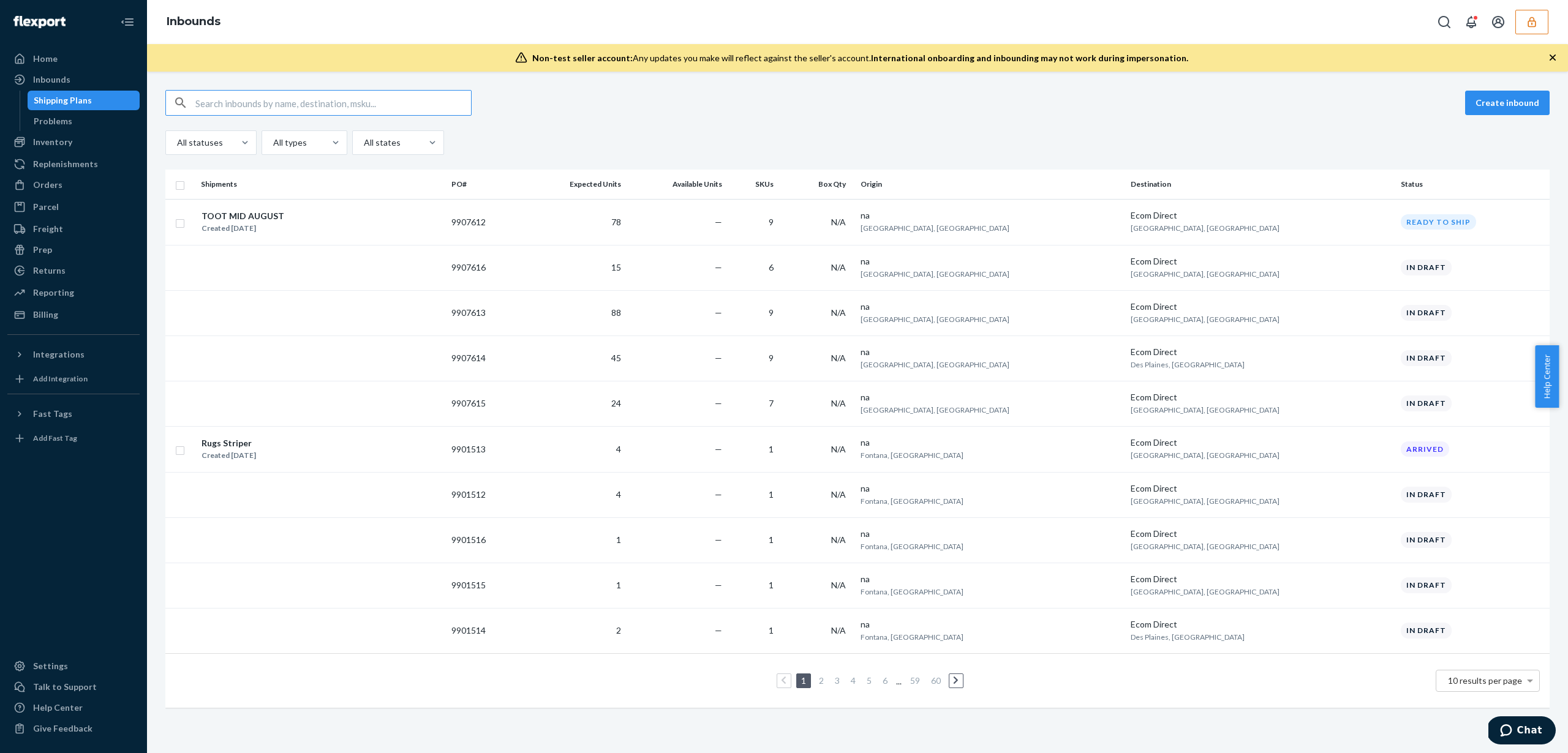
paste input "9901513"
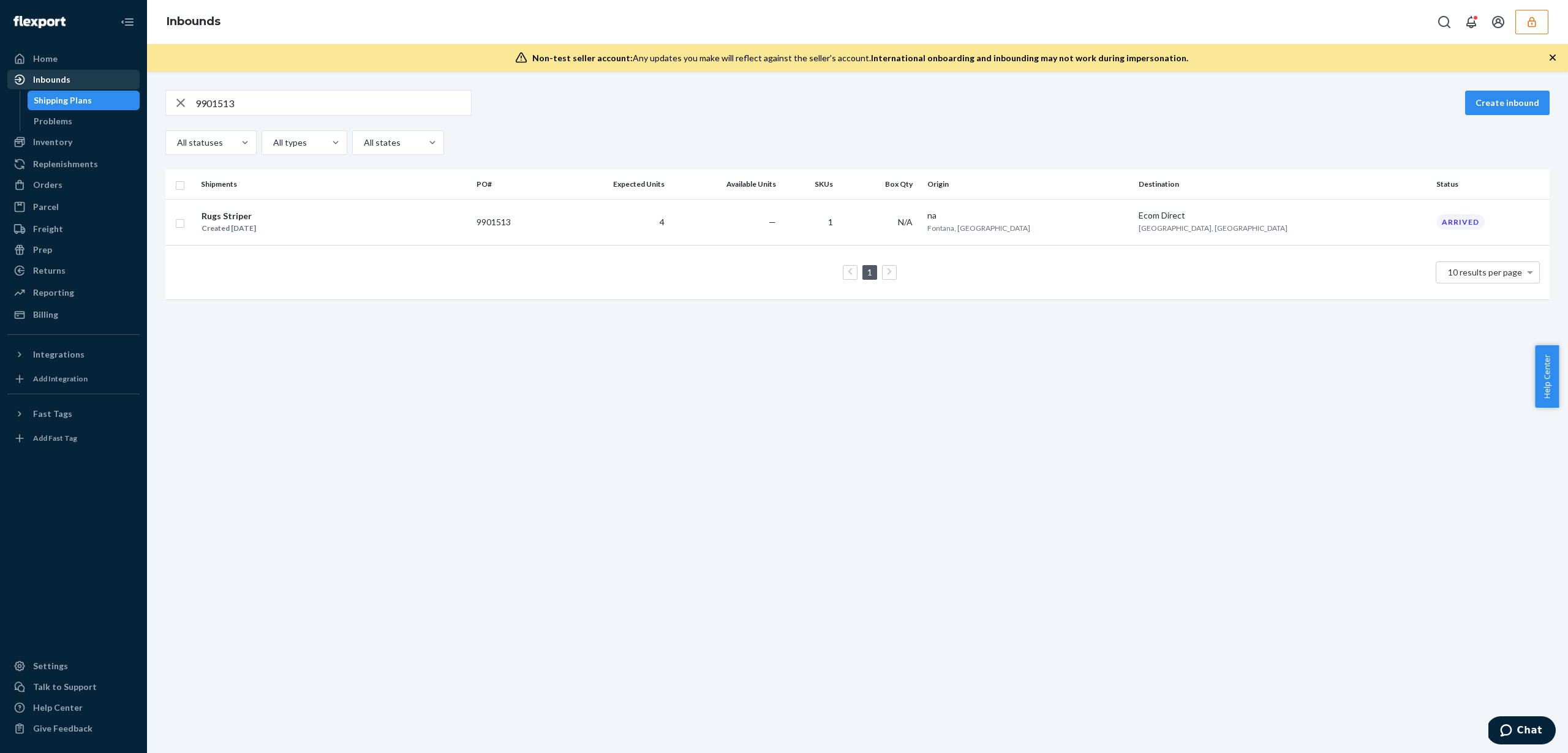
click at [57, 85] on div "Inbounds" at bounding box center [74, 79] width 130 height 17
drag, startPoint x: 249, startPoint y: 103, endPoint x: 172, endPoint y: 87, distance: 78.6
click at [172, 87] on div "9901513 Create inbound All statuses All types All states Shipments PO# Expected…" at bounding box center [858, 412] width 1421 height 681
paste input "892271"
type input "9892271"
